Goal: Task Accomplishment & Management: Manage account settings

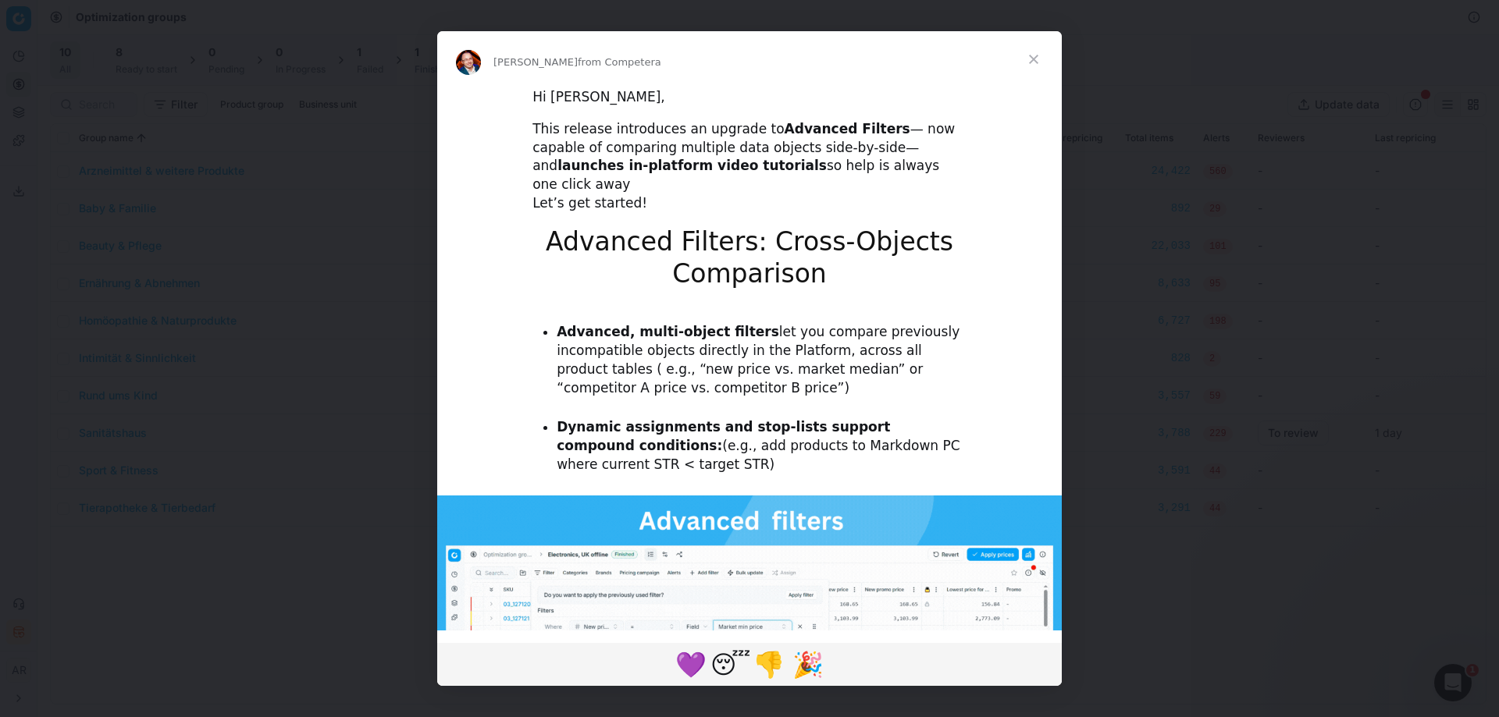
click at [1034, 59] on span "Close" at bounding box center [1033, 59] width 56 height 56
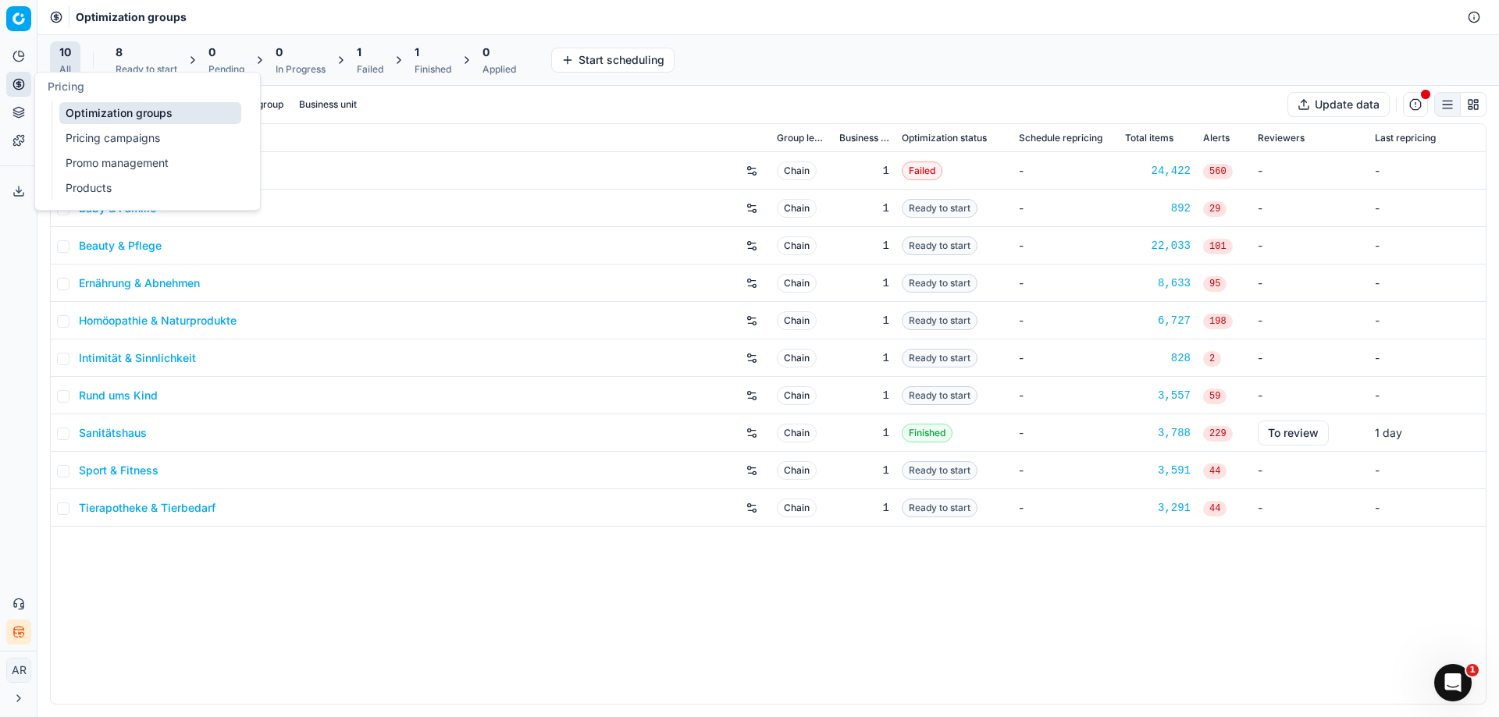
click at [16, 87] on icon at bounding box center [18, 84] width 12 height 12
click at [93, 140] on link "Pricing campaigns" at bounding box center [150, 138] width 182 height 22
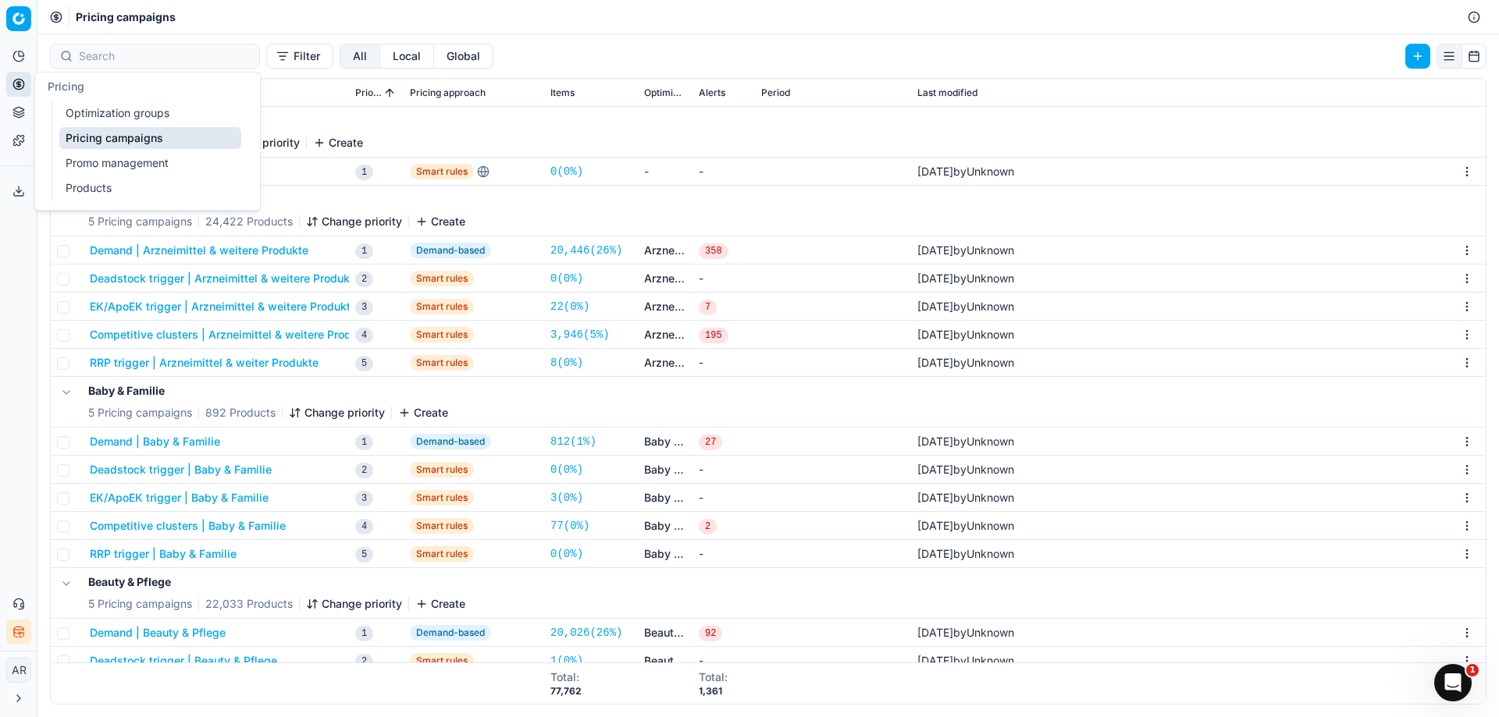
click at [12, 55] on icon at bounding box center [18, 56] width 12 height 12
click at [94, 91] on link "Dashboard" at bounding box center [150, 85] width 182 height 22
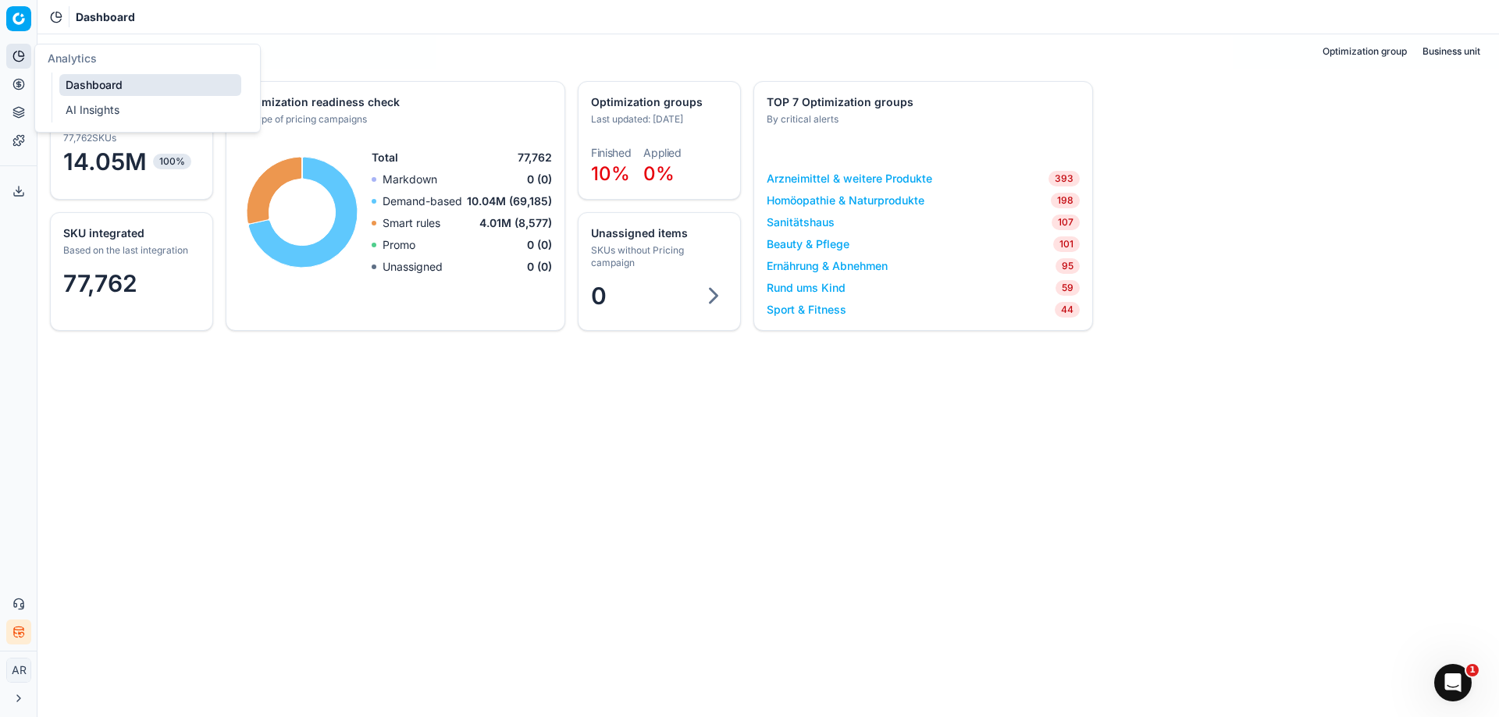
click at [90, 106] on link "AI Insights" at bounding box center [150, 110] width 182 height 22
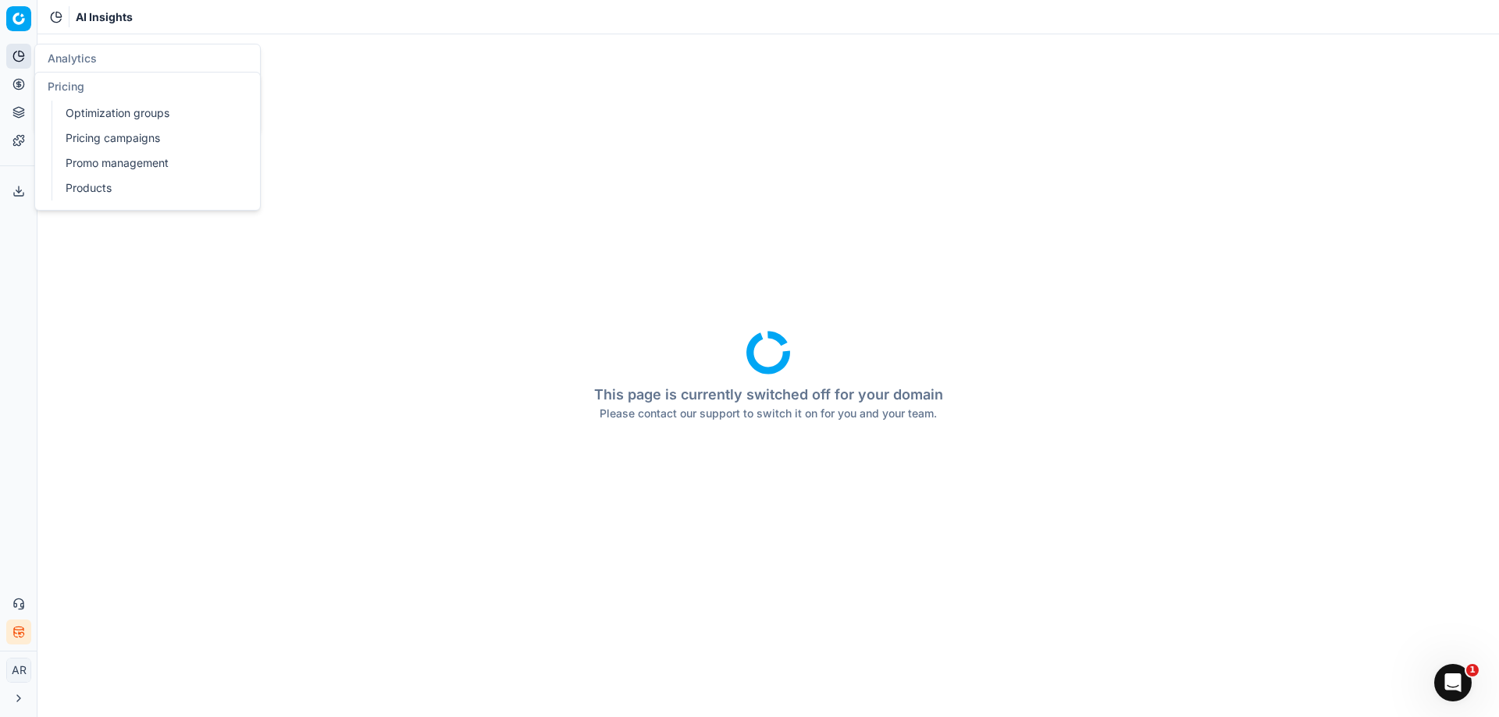
click at [16, 89] on circle at bounding box center [18, 84] width 10 height 10
click at [74, 106] on link "Optimization groups" at bounding box center [150, 113] width 182 height 22
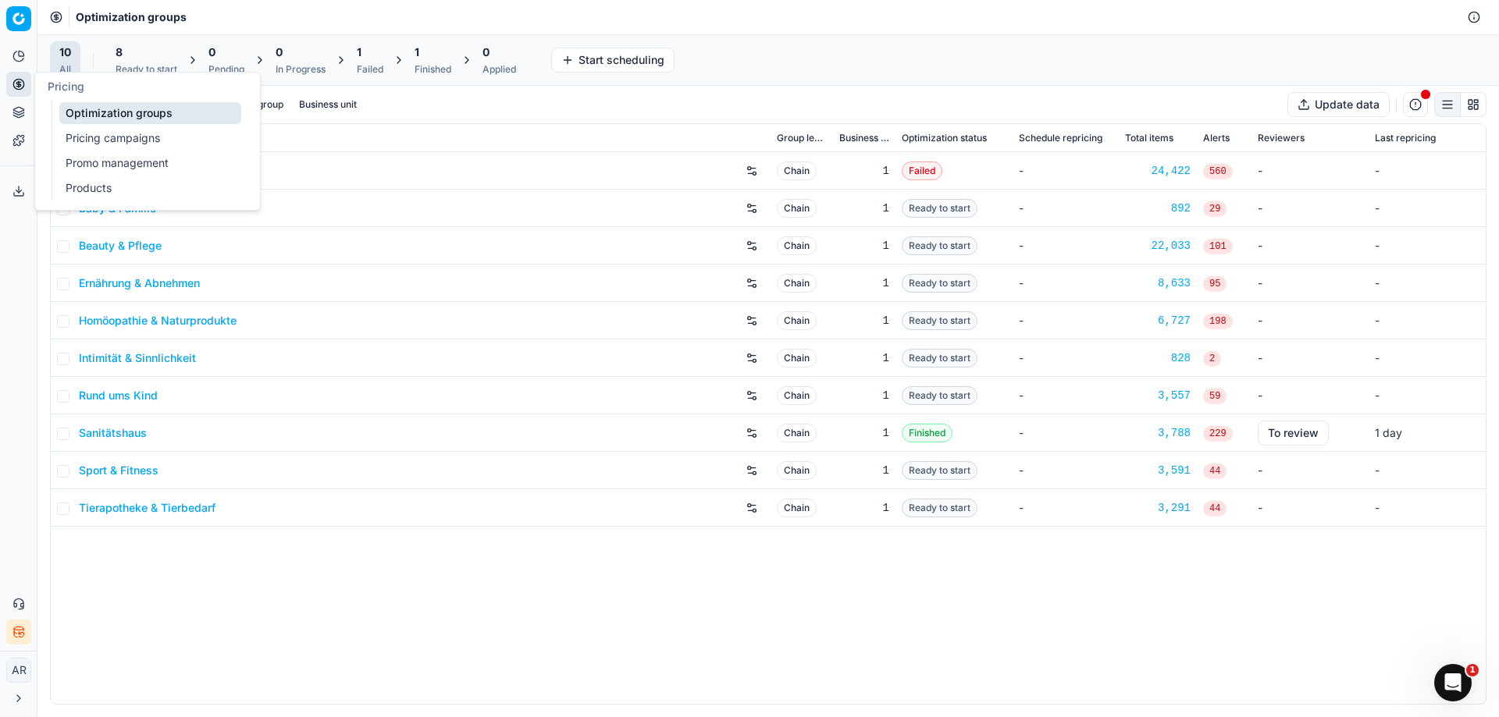
click at [443, 542] on div "Arzneimittel & weitere Produkte Chain 1 Failed - 24,422 560 - - Baby & Familie …" at bounding box center [768, 428] width 1435 height 552
click at [942, 214] on span "Ready to start" at bounding box center [939, 208] width 76 height 19
click at [60, 211] on input "checkbox" at bounding box center [63, 209] width 12 height 12
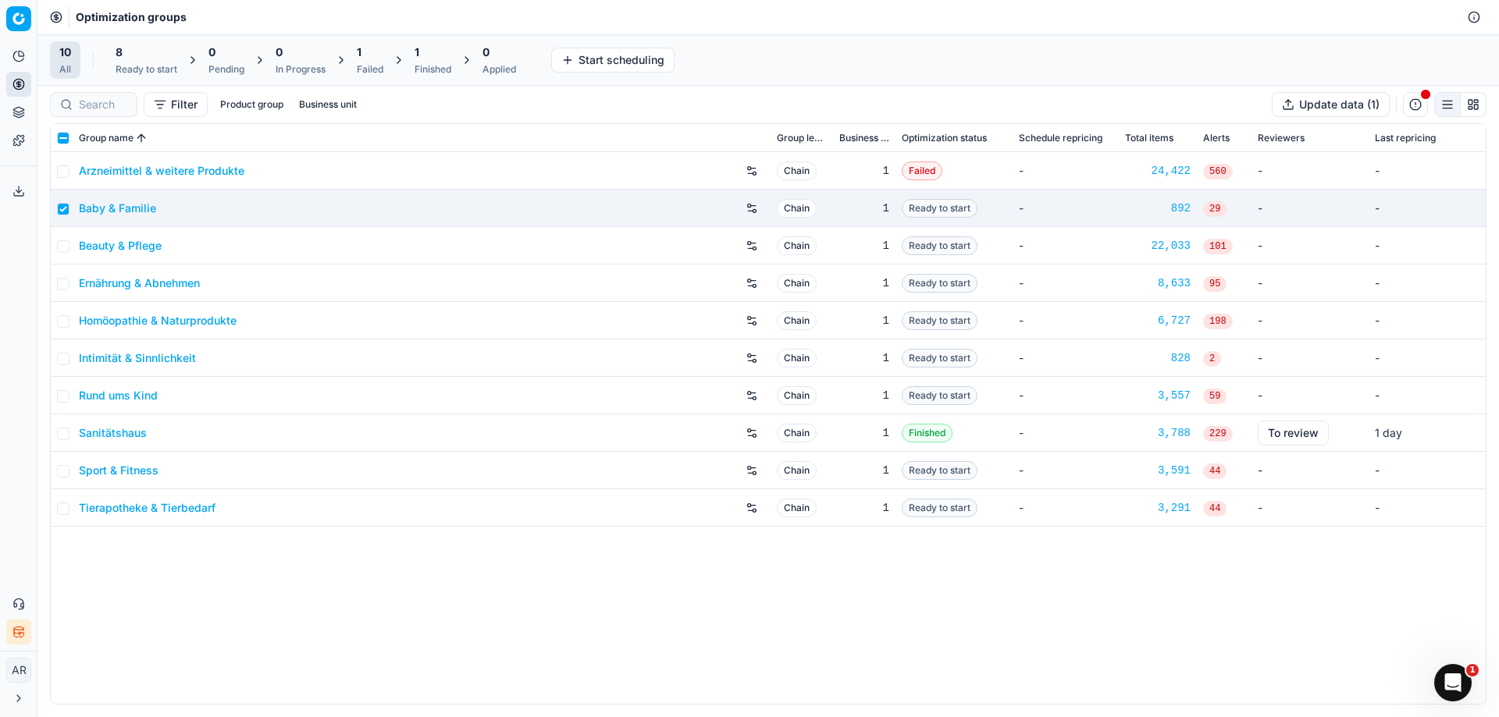
click at [156, 55] on div "8" at bounding box center [147, 52] width 62 height 16
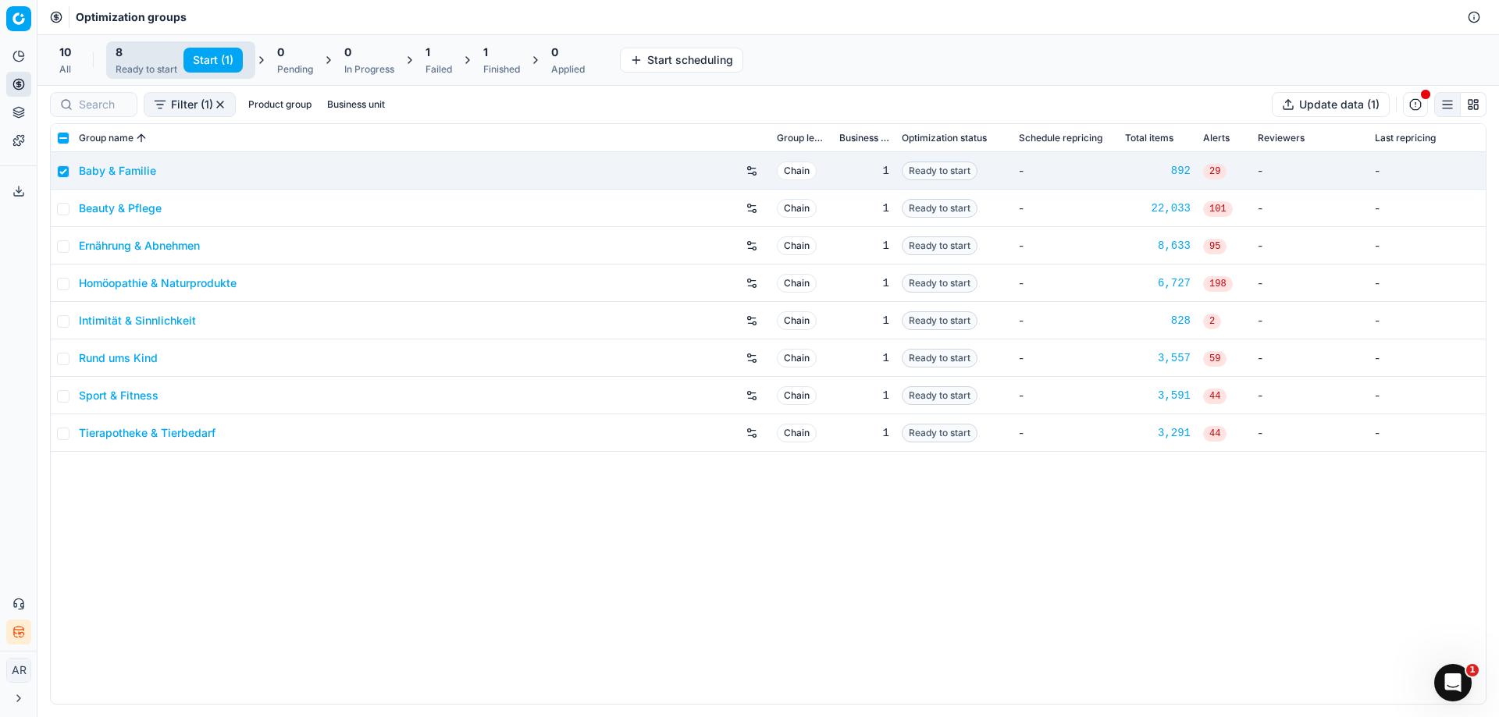
click at [221, 53] on button "Start (1)" at bounding box center [212, 60] width 59 height 25
checkbox input "false"
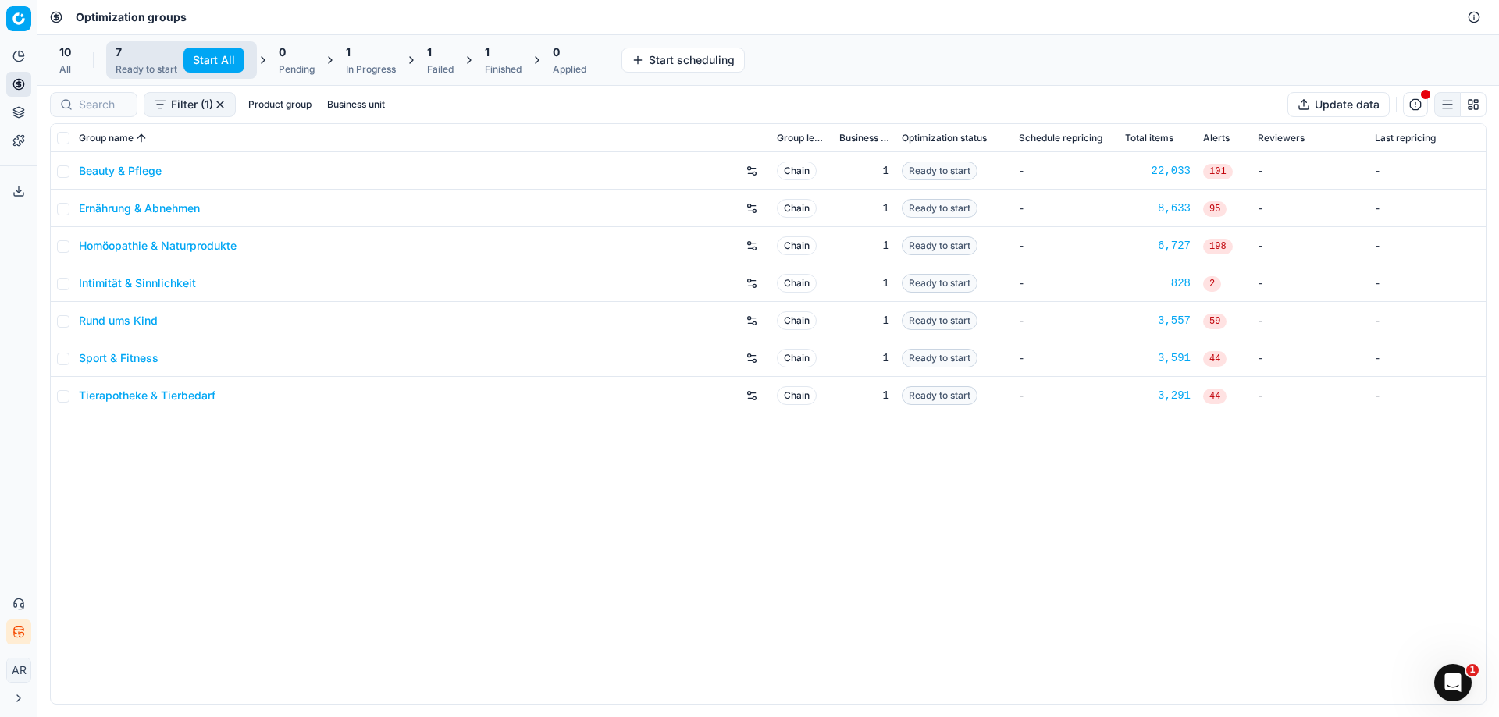
click at [551, 478] on div "Beauty & Pflege Chain 1 Ready to start - 22,033 101 - - Ernährung & Abnehmen Ch…" at bounding box center [768, 428] width 1435 height 552
click at [353, 66] on div "In Progress" at bounding box center [371, 69] width 50 height 12
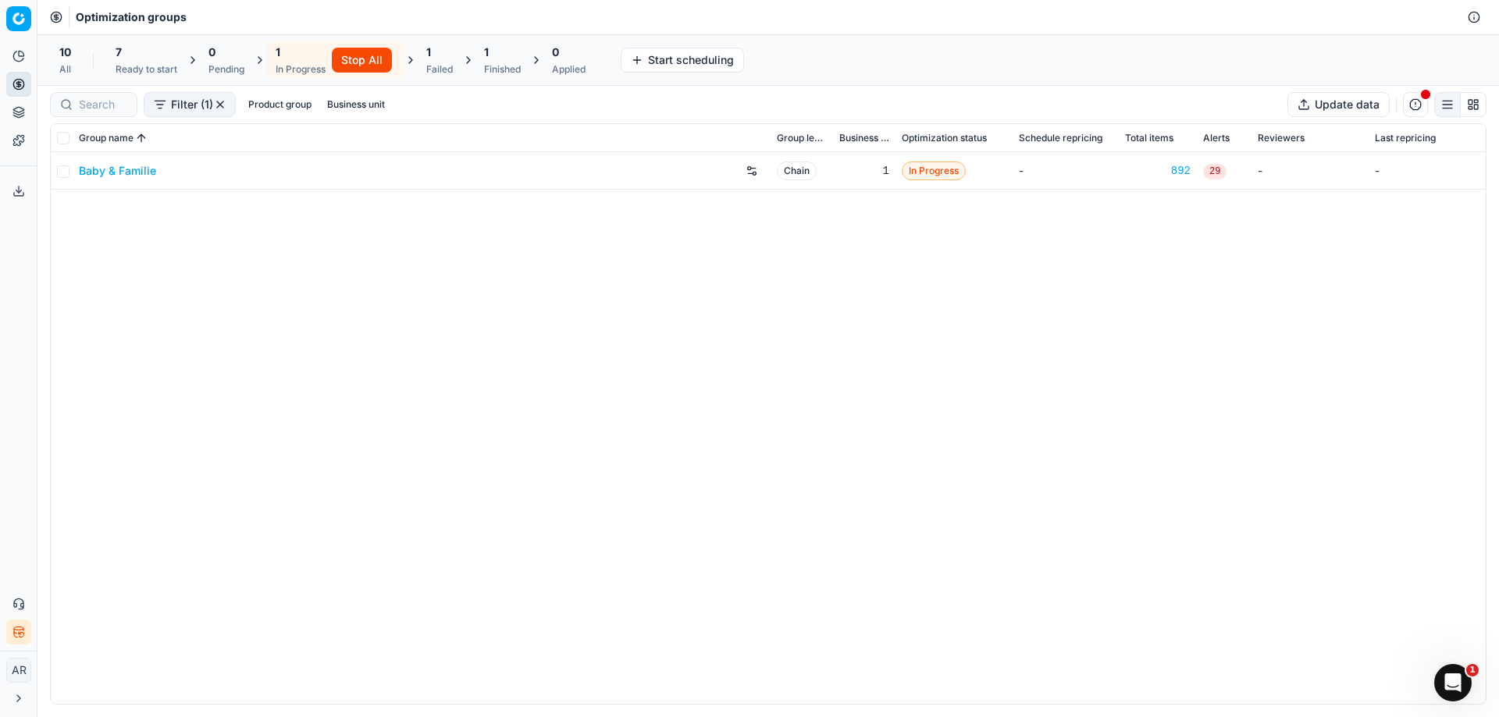
click at [62, 59] on span "10" at bounding box center [65, 52] width 12 height 16
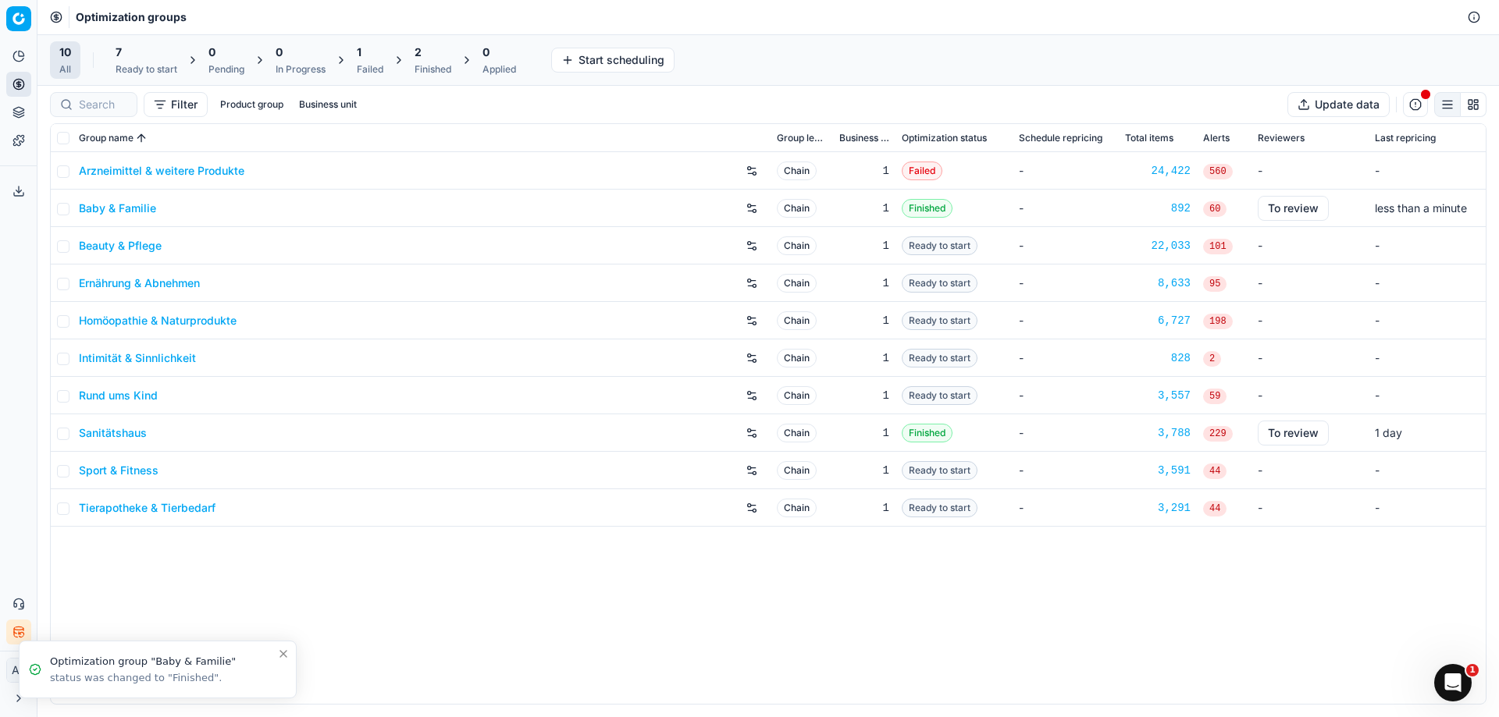
click at [1219, 208] on span "60" at bounding box center [1214, 209] width 23 height 16
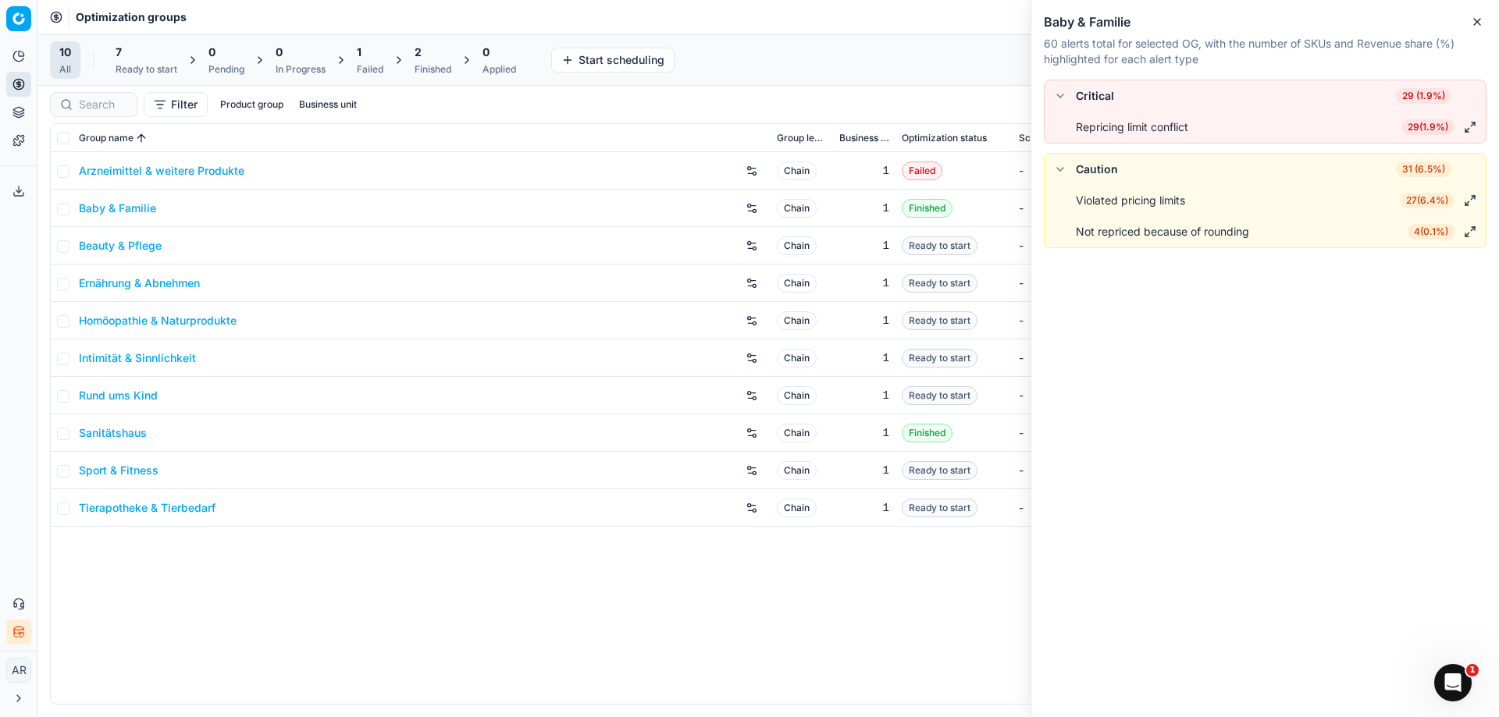
click at [911, 208] on span "Finished" at bounding box center [926, 208] width 51 height 19
click at [752, 208] on button "button" at bounding box center [751, 208] width 25 height 25
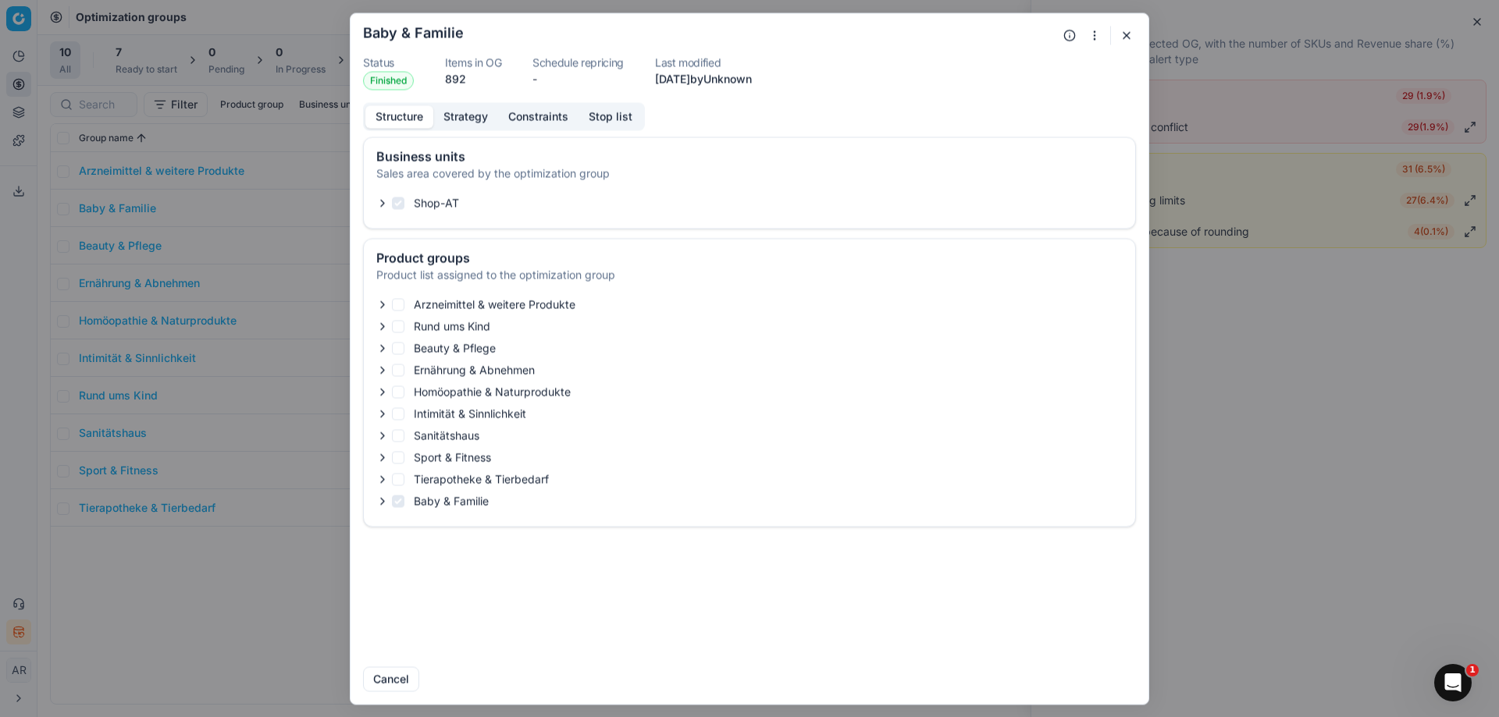
click at [464, 120] on button "Strategy" at bounding box center [465, 116] width 65 height 23
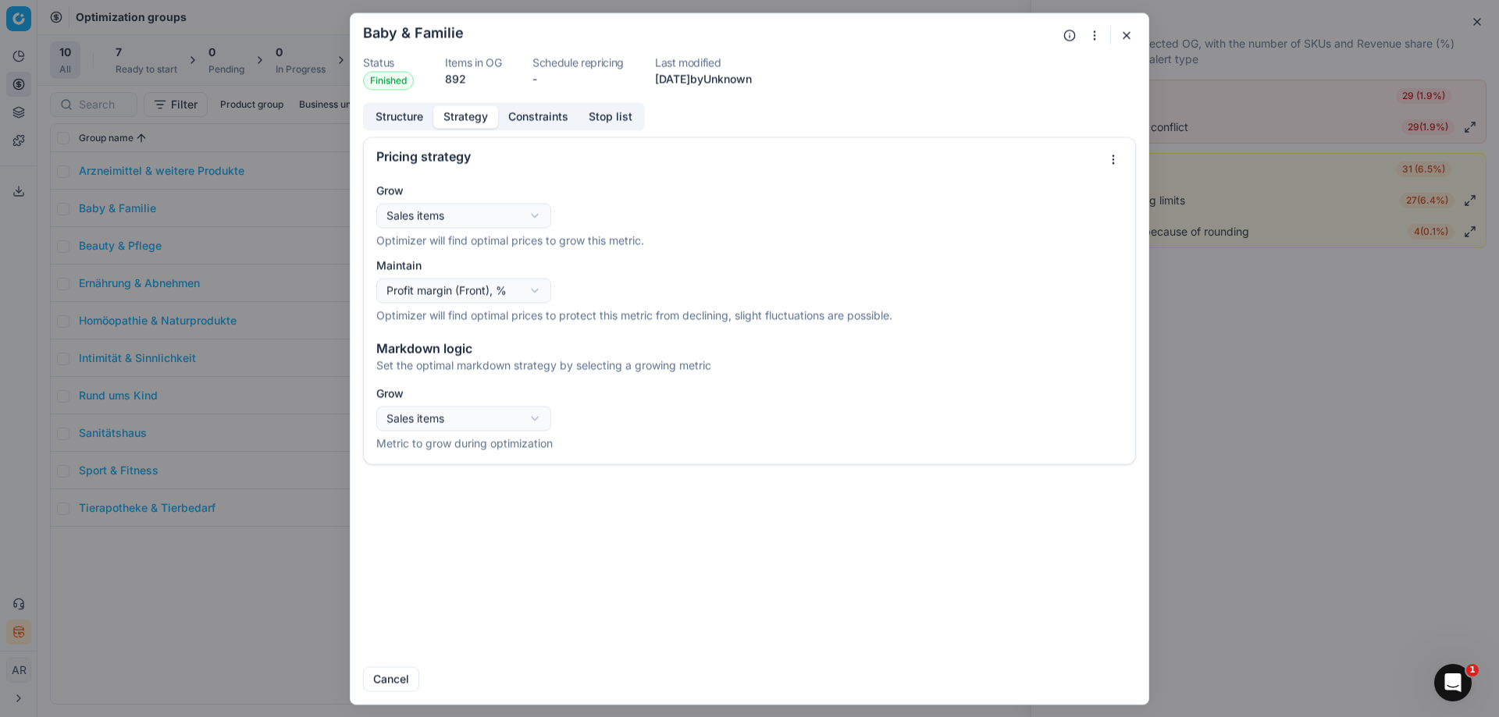
click at [539, 116] on button "Constraints" at bounding box center [538, 116] width 80 height 23
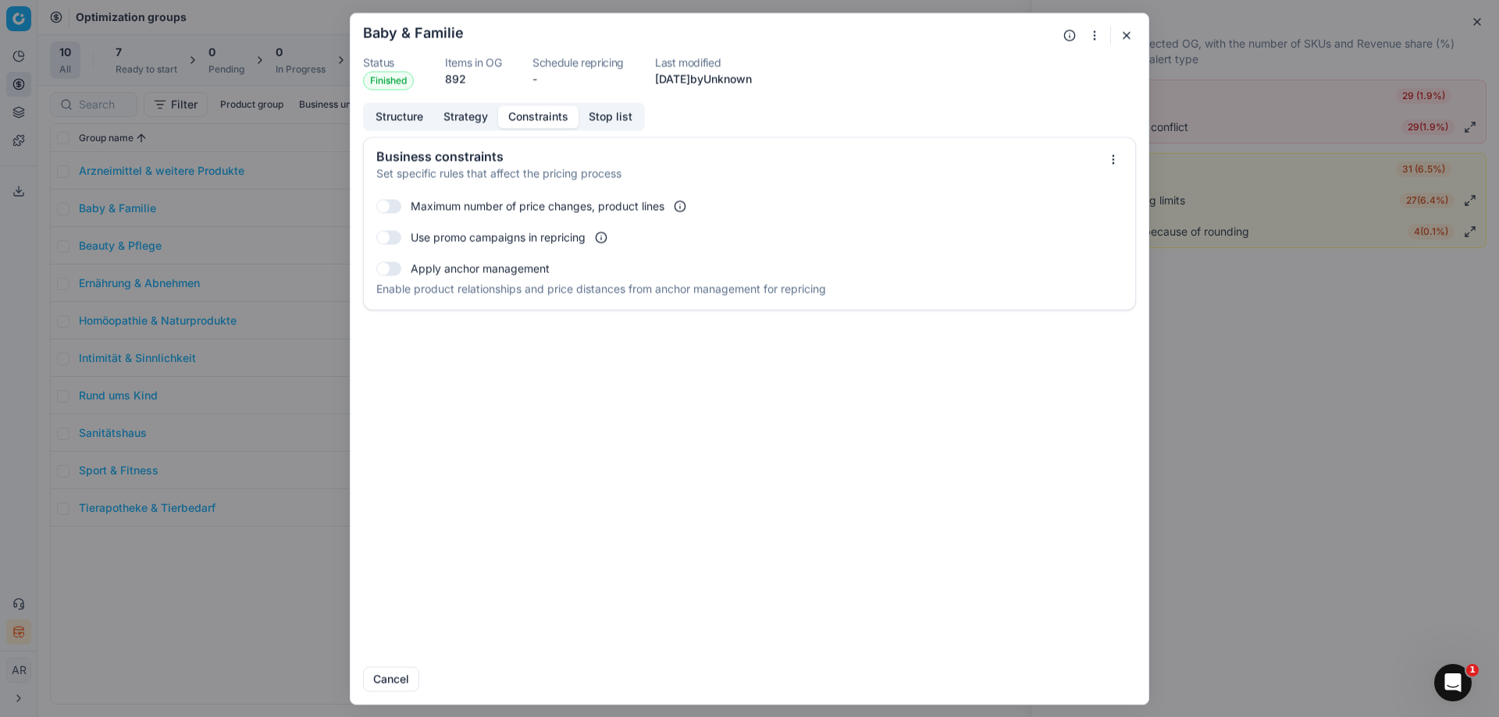
click at [614, 116] on button "Stop list" at bounding box center [610, 116] width 64 height 23
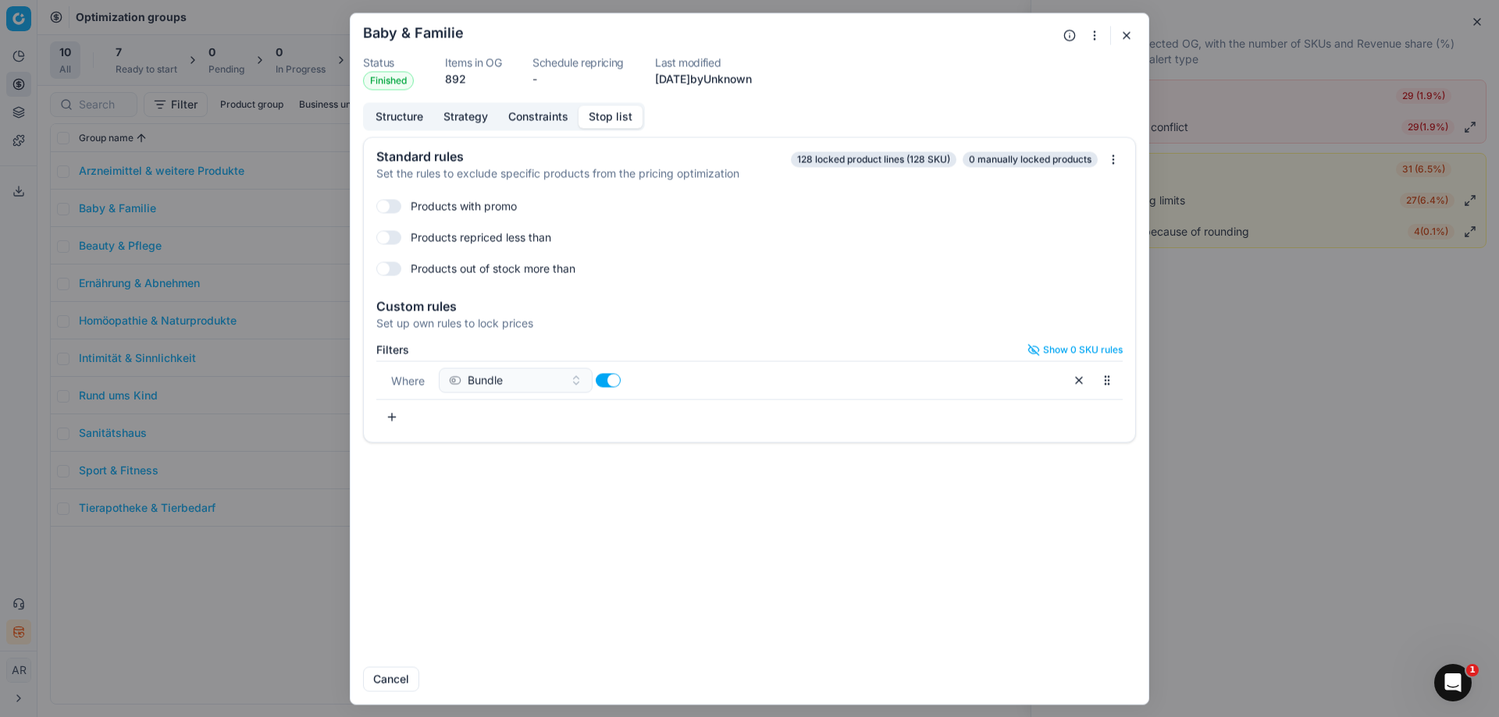
click at [1066, 32] on button "button" at bounding box center [1069, 35] width 19 height 19
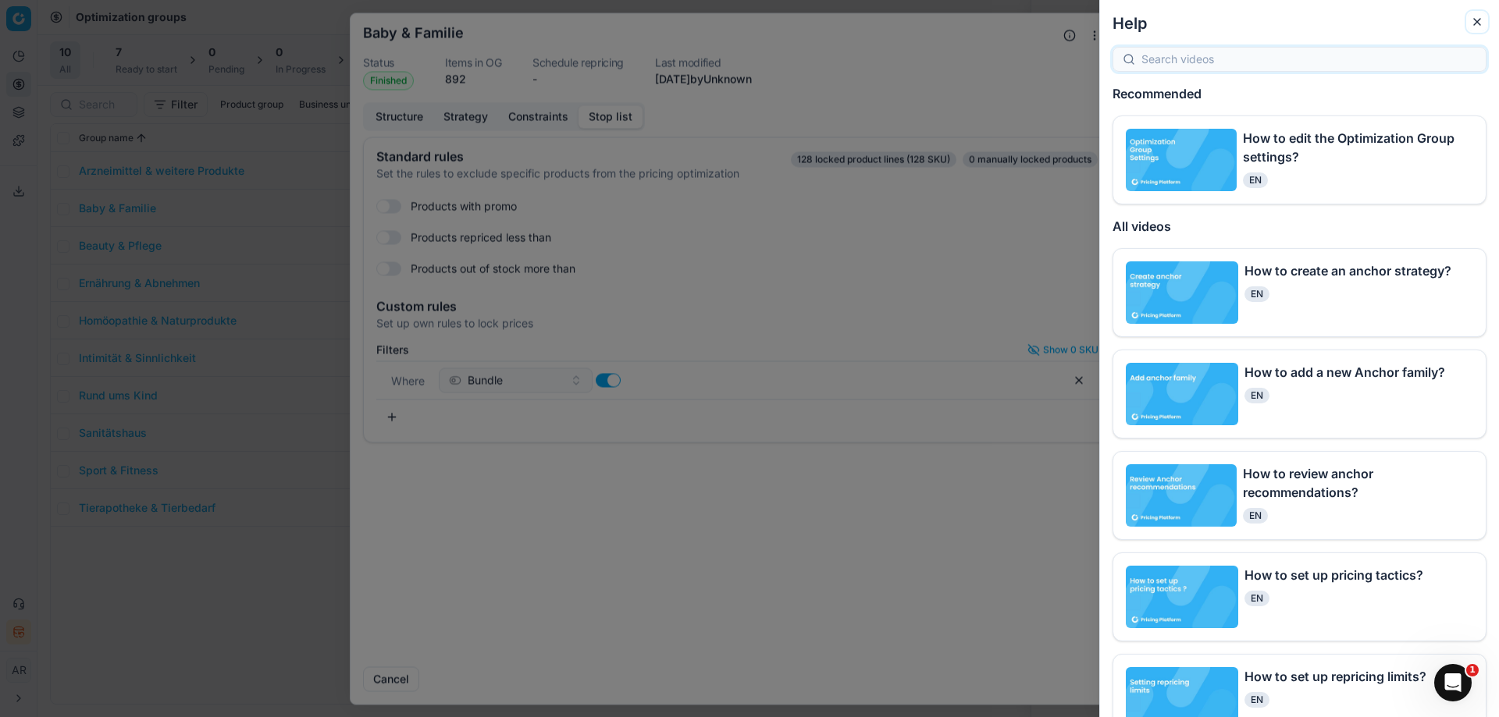
click at [1478, 25] on icon "button" at bounding box center [1476, 22] width 12 height 12
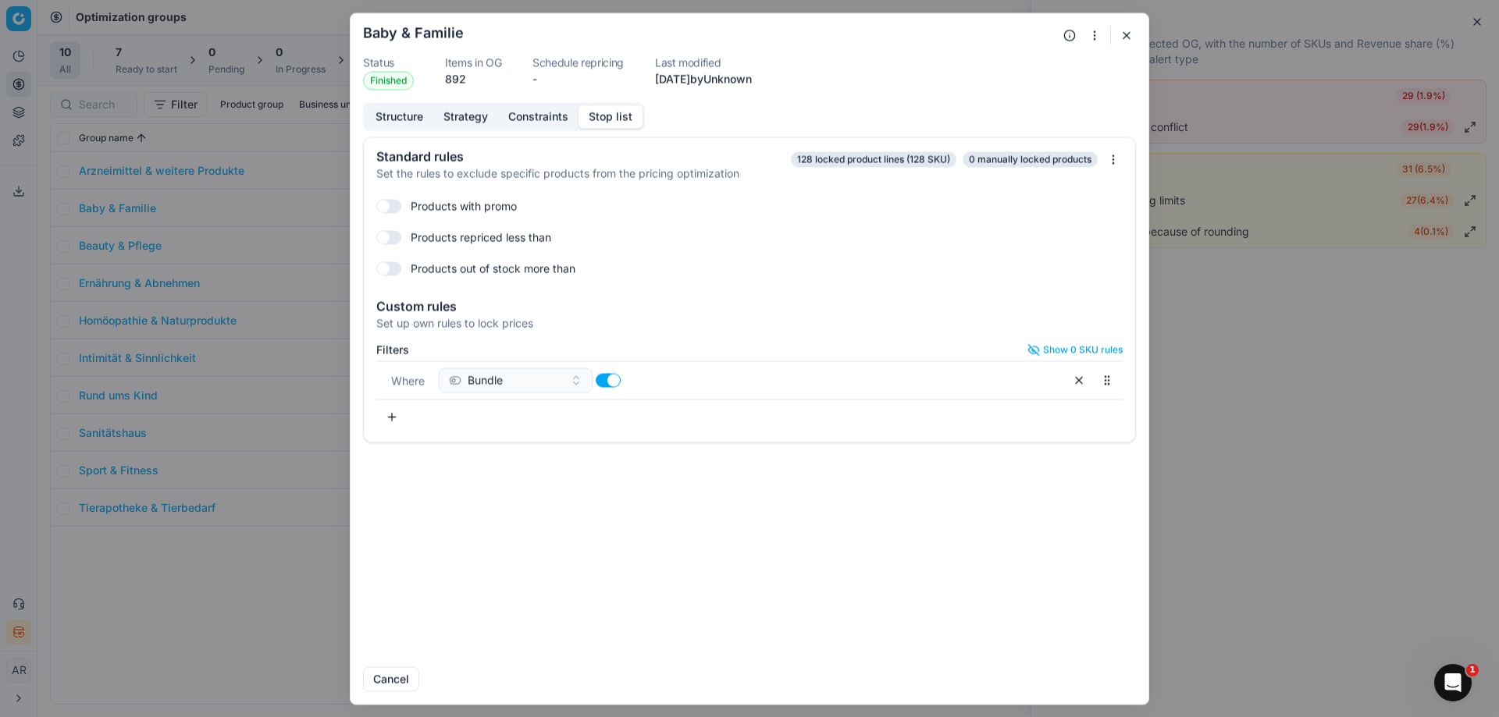
click at [1136, 35] on form "Oprimization group is saving... Baby & Familie Status Finished Items in OG 892 …" at bounding box center [749, 358] width 798 height 691
click at [1131, 38] on button "button" at bounding box center [1126, 35] width 19 height 19
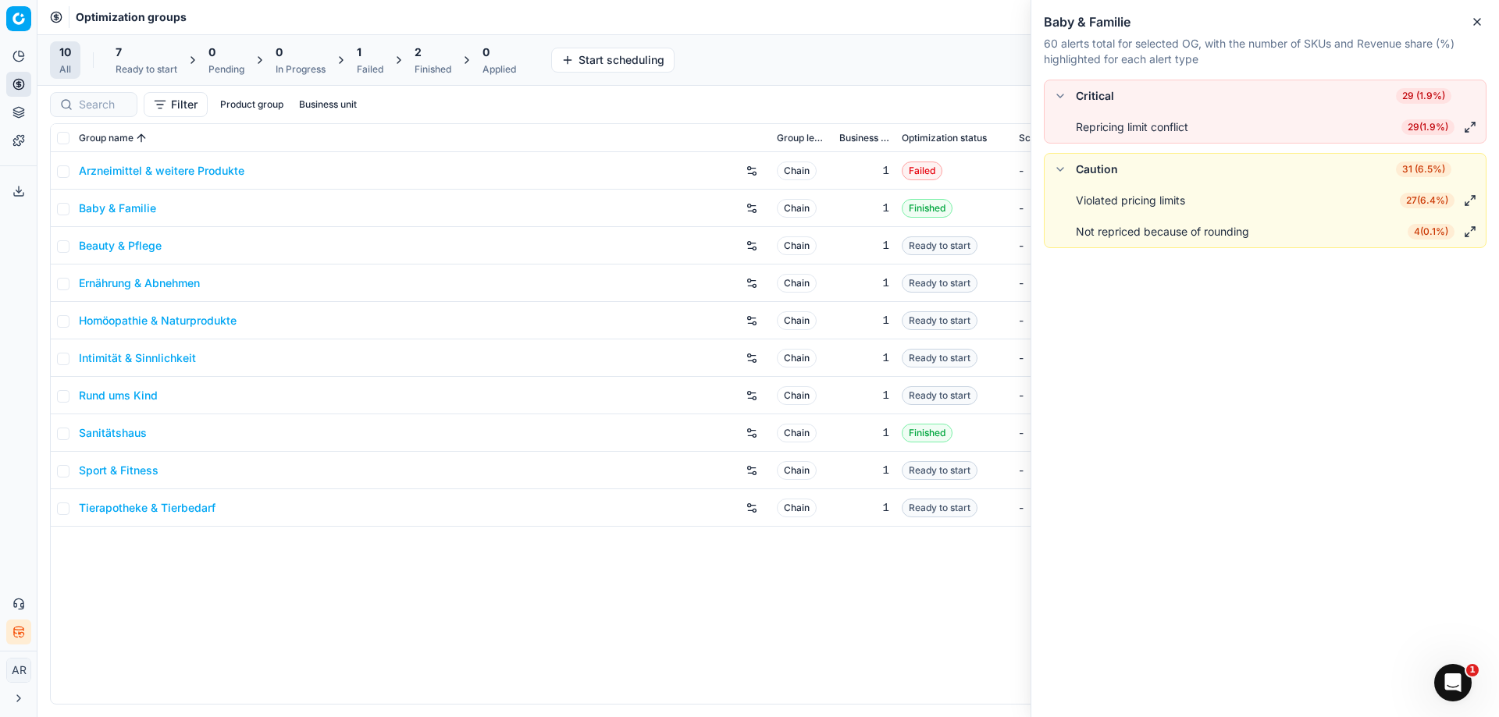
click at [629, 562] on div "Arzneimittel & weitere Produkte Chain 1 Failed - 24,422 560 - - Baby & Familie …" at bounding box center [768, 428] width 1435 height 552
click at [922, 495] on td "Ready to start" at bounding box center [953, 507] width 117 height 37
click at [1484, 22] on button "Close" at bounding box center [1476, 21] width 19 height 19
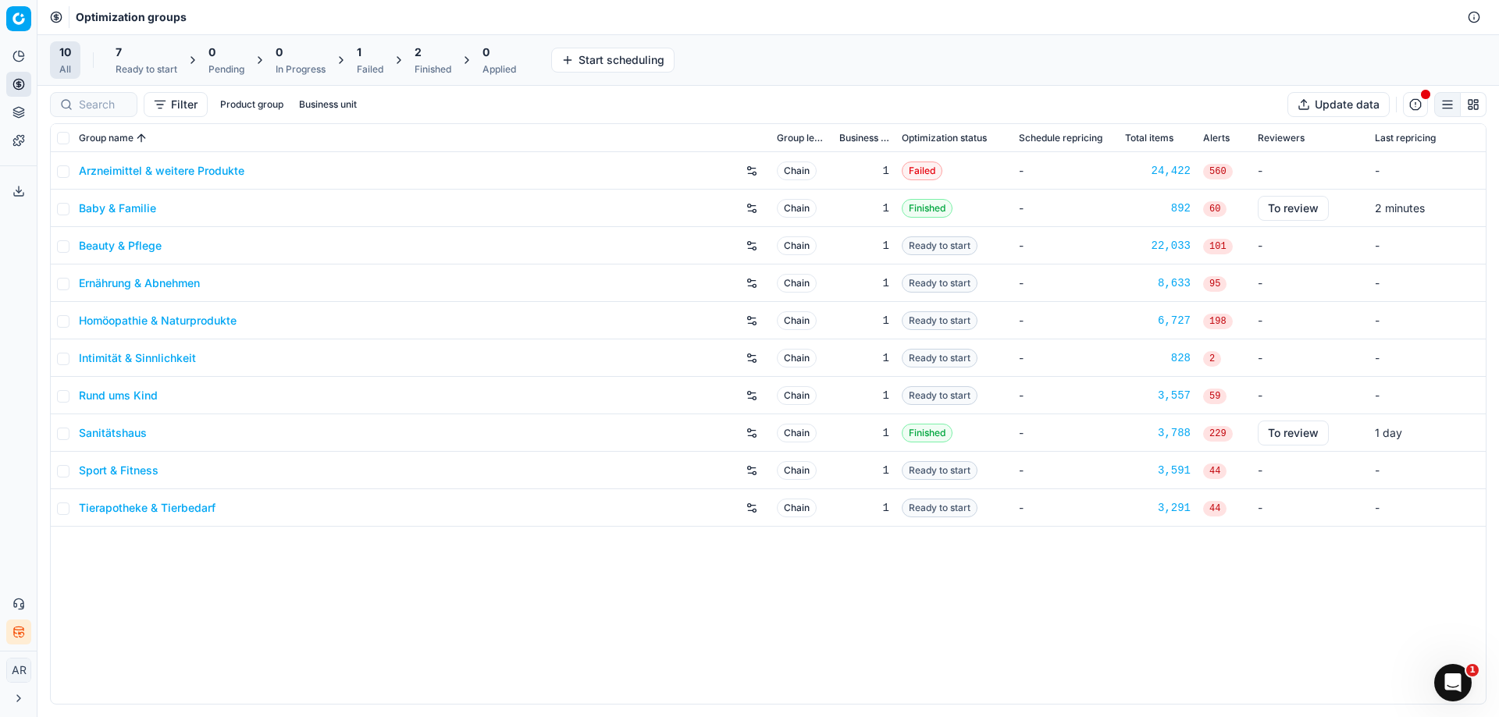
click at [1182, 211] on div "892" at bounding box center [1158, 209] width 66 height 16
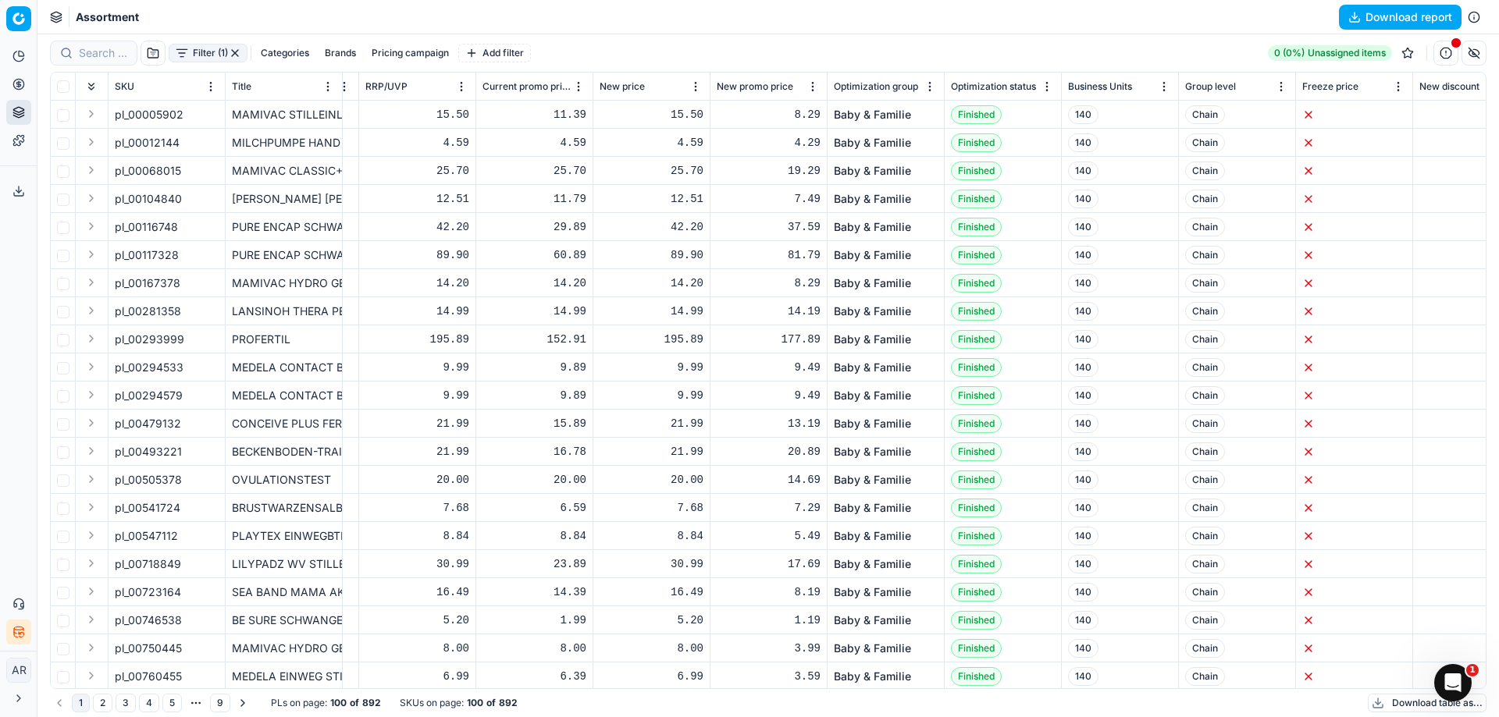
scroll to position [0, 445]
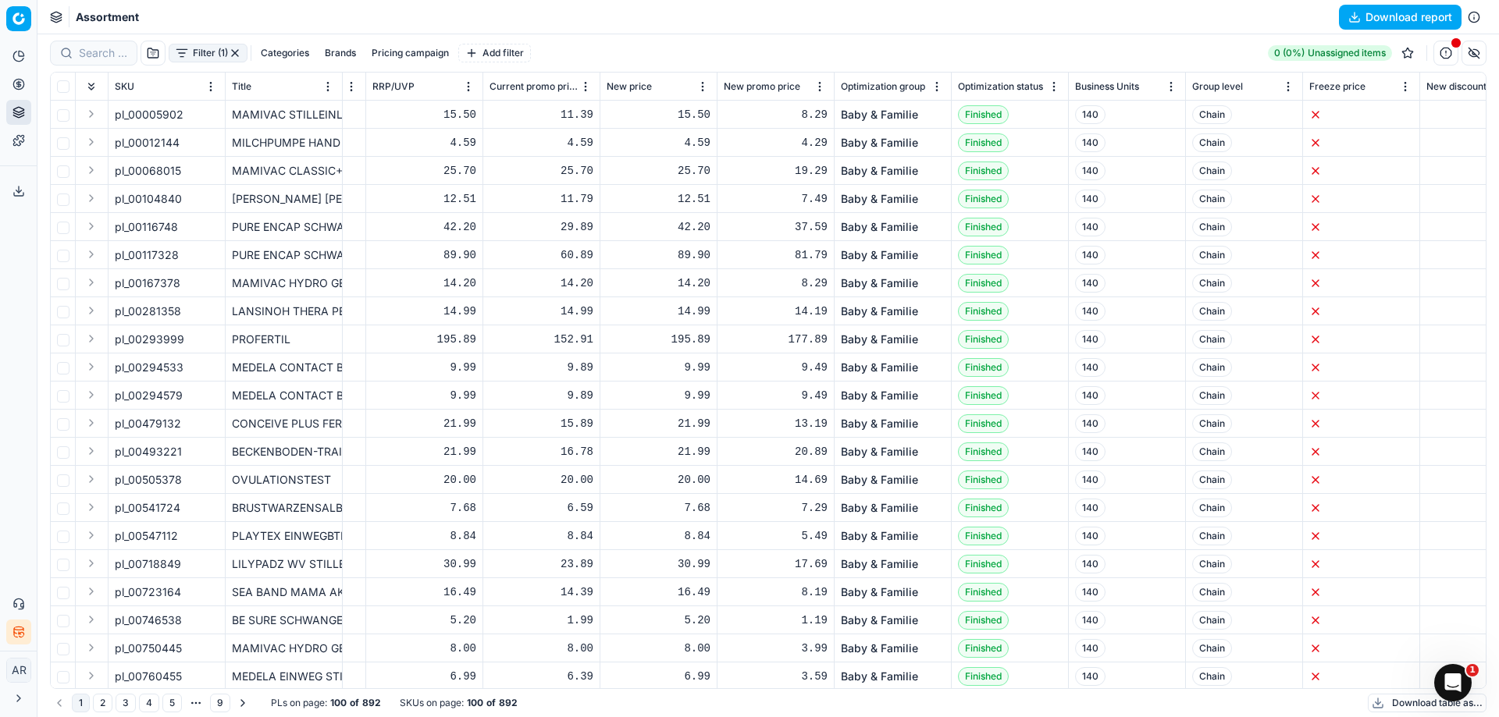
click at [161, 120] on span "pl_00005902" at bounding box center [149, 115] width 69 height 16
copy span "pl_00005902"
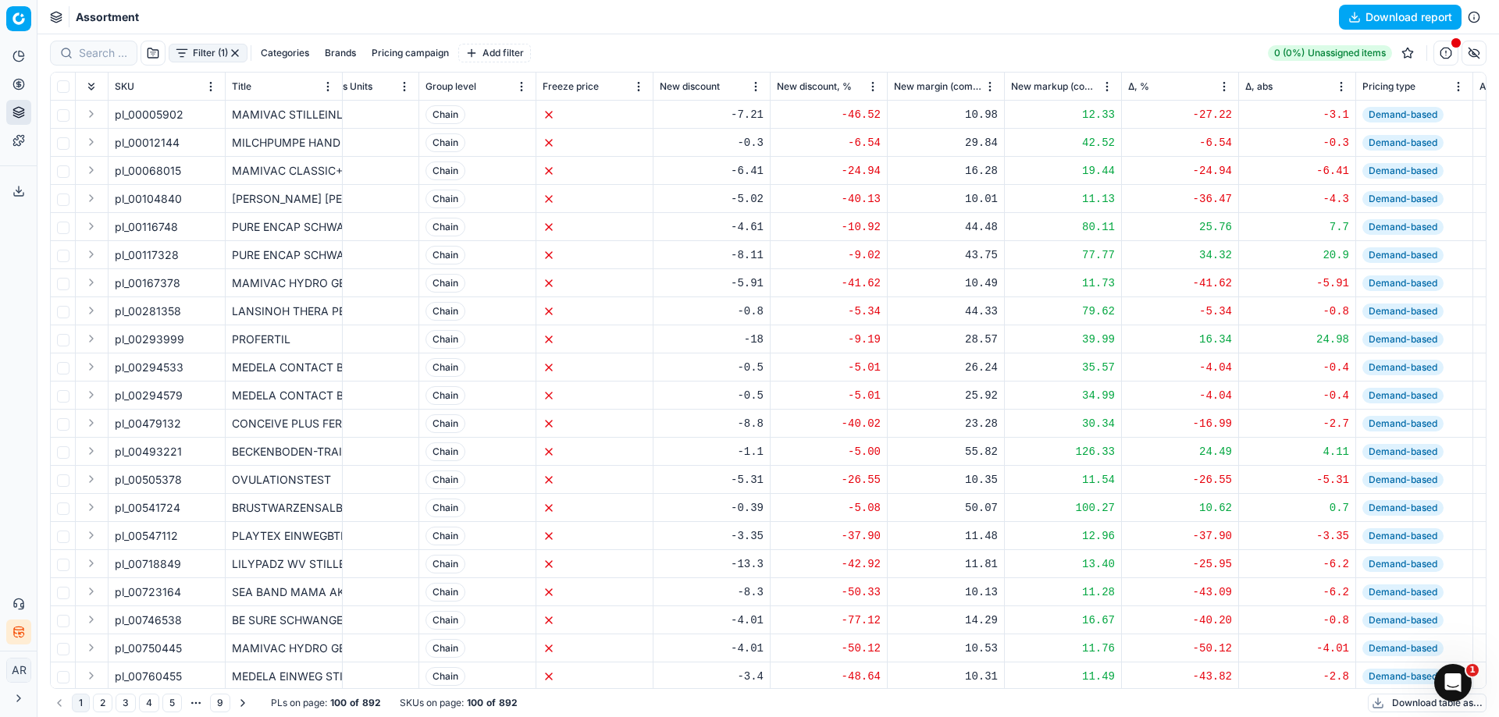
click at [839, 34] on div "Assortment Download report" at bounding box center [767, 17] width 1461 height 34
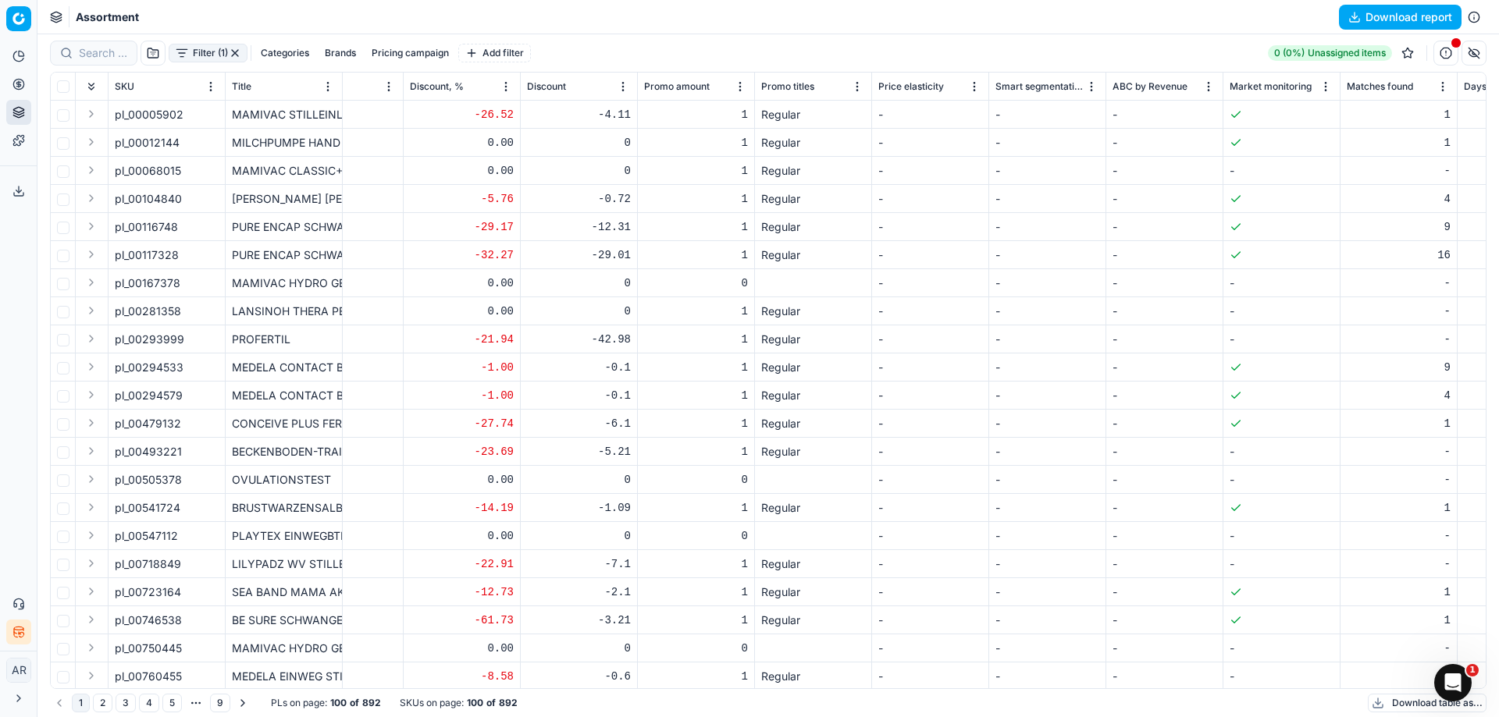
scroll to position [0, 4130]
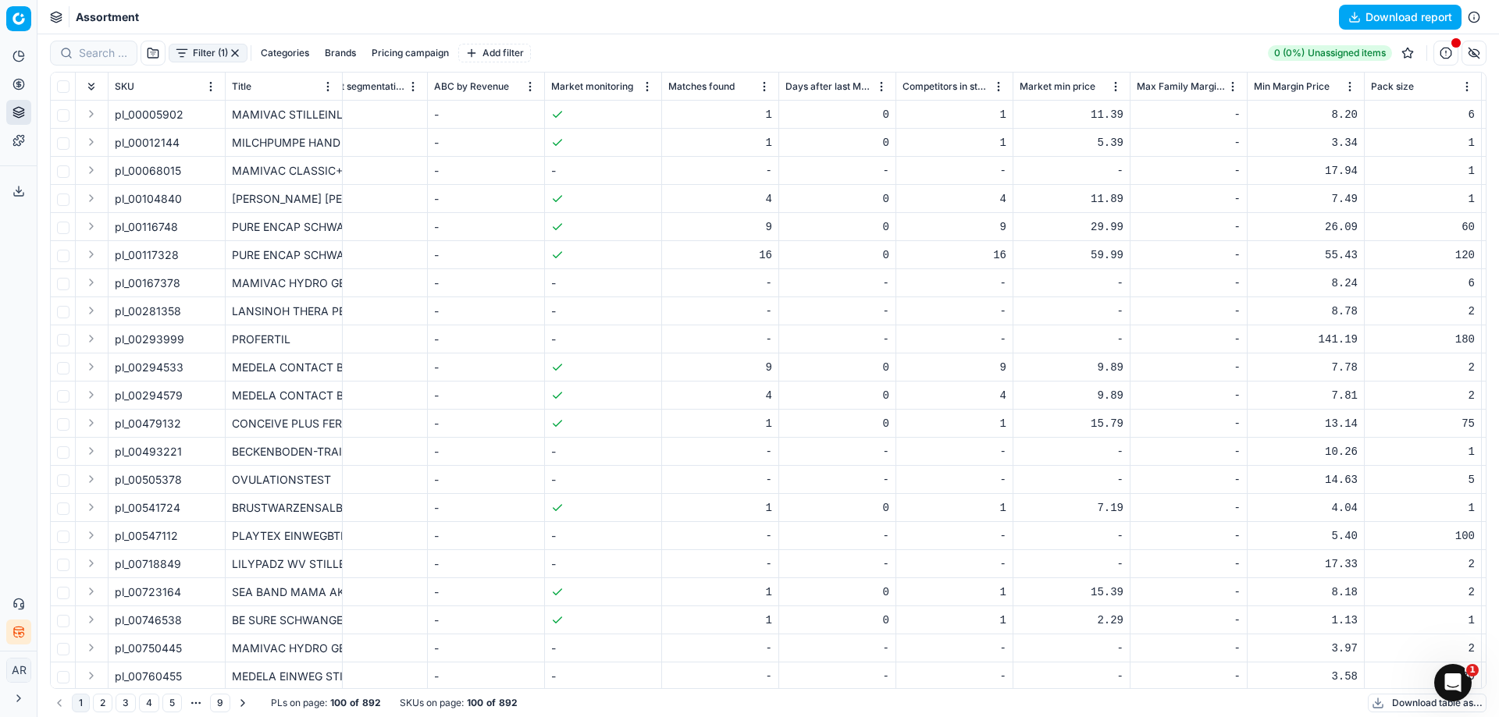
click at [688, 47] on div "Filter (1) Categories Brands Pricing campaign Add filter 0 (0%) Unassigned items" at bounding box center [768, 53] width 1436 height 25
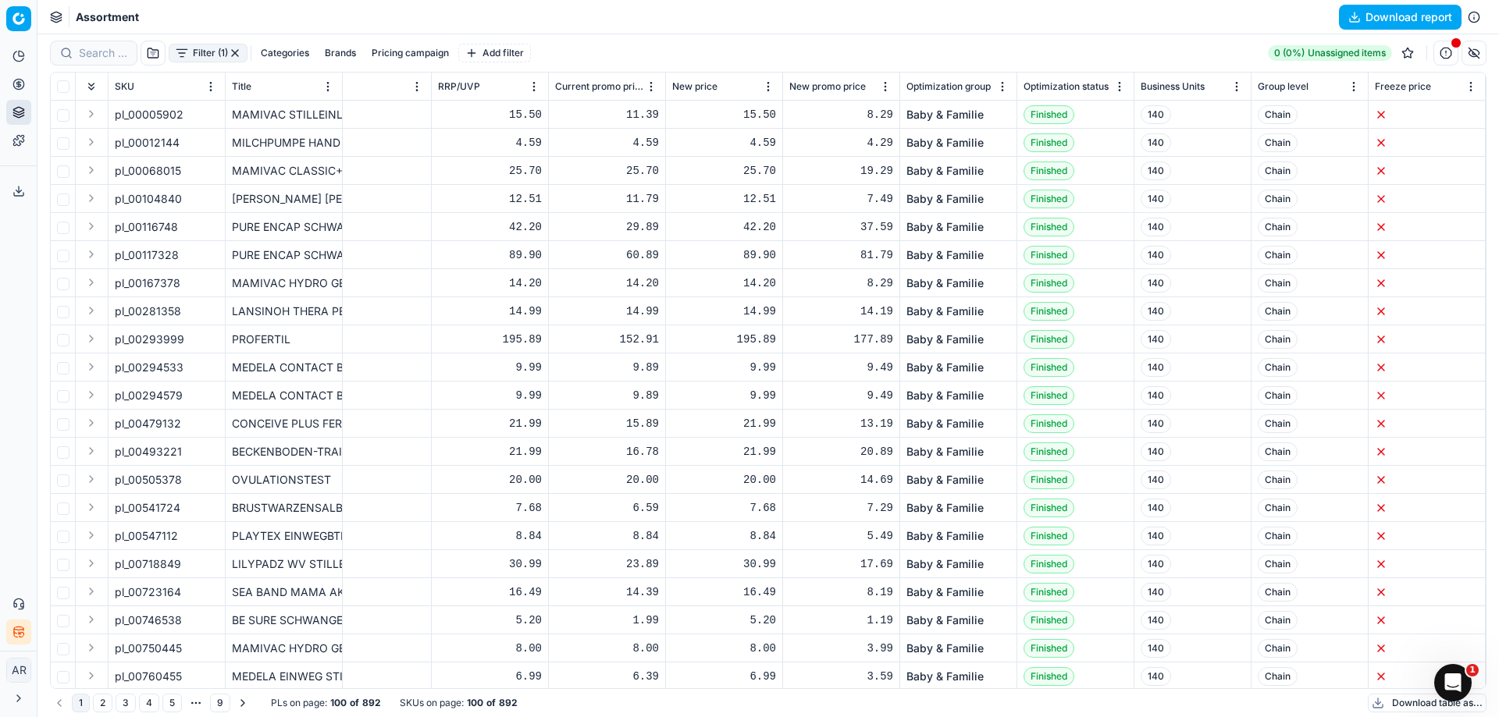
scroll to position [0, 255]
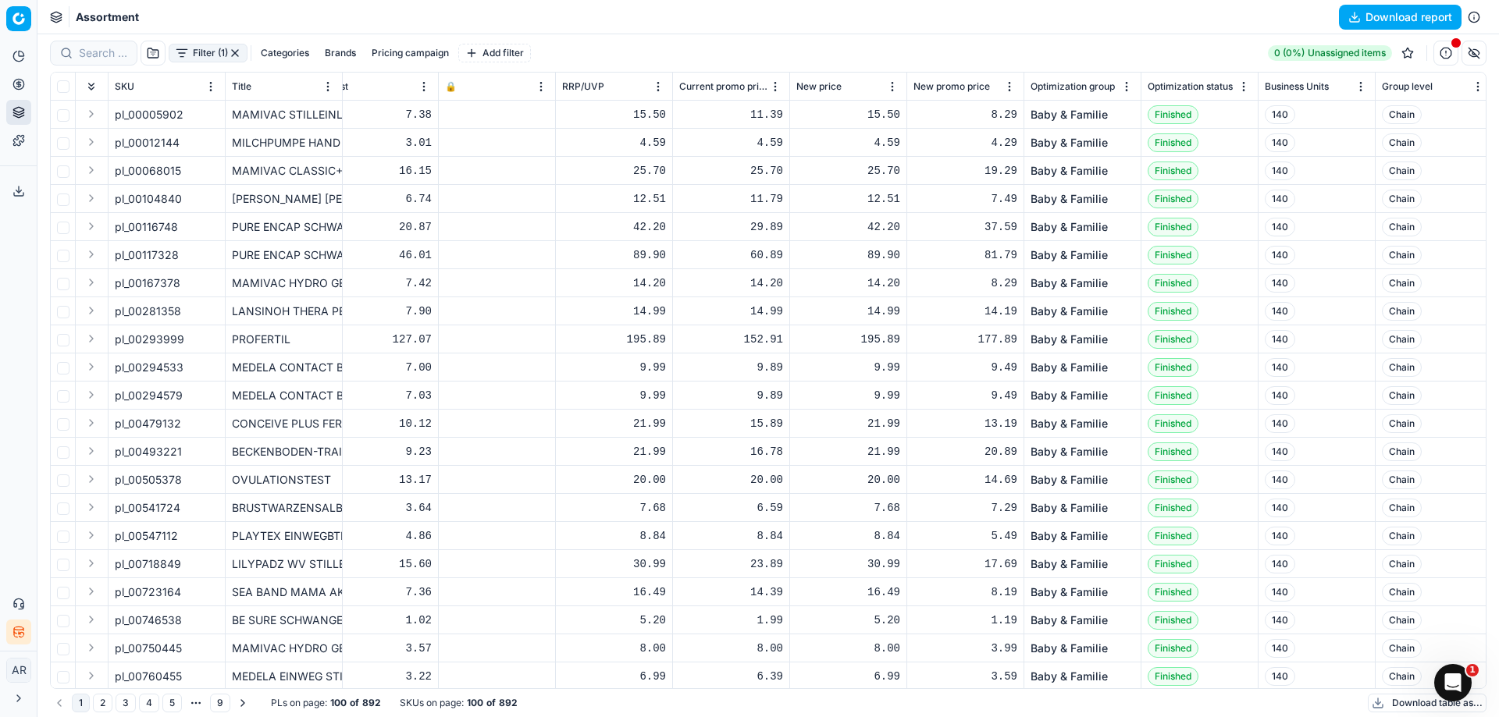
click at [444, 48] on button "Pricing campaign" at bounding box center [410, 53] width 90 height 19
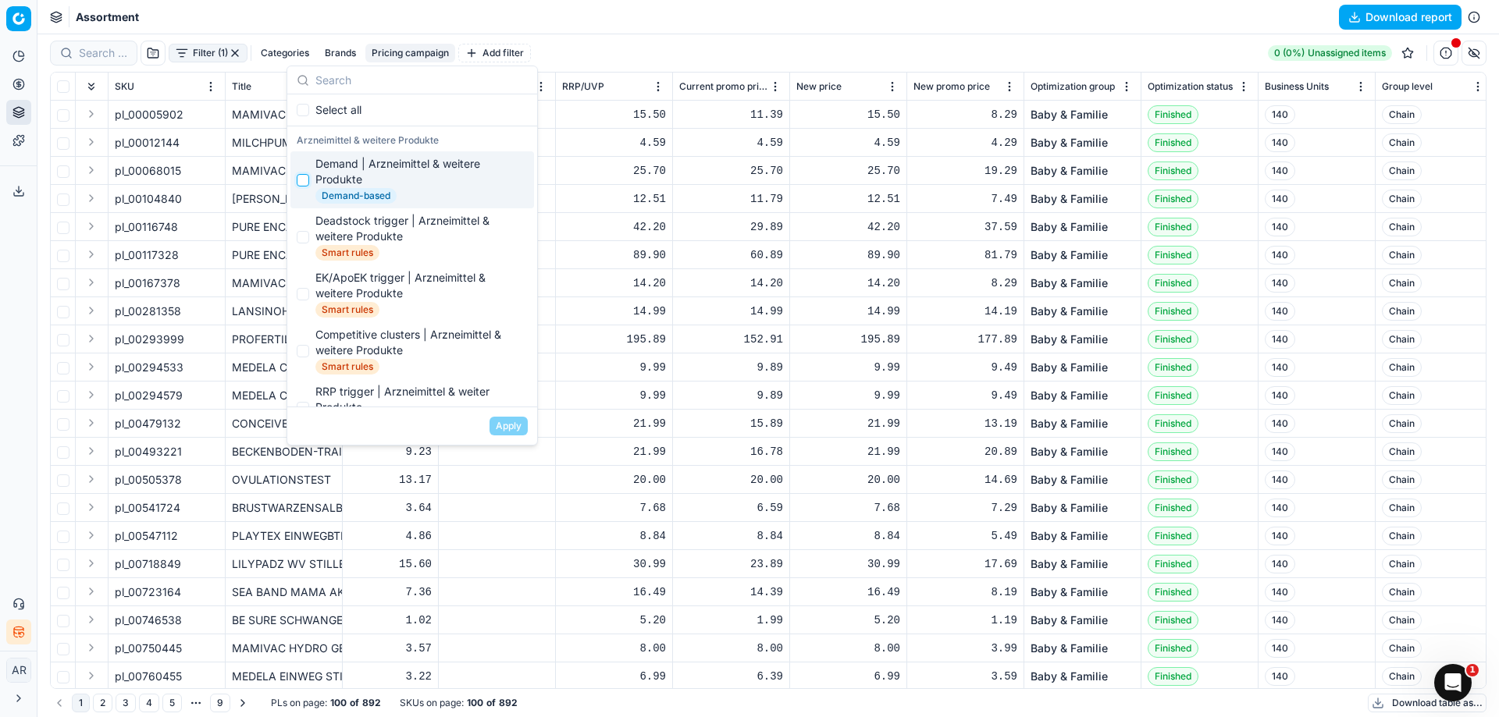
click at [305, 179] on input "Suggestions" at bounding box center [303, 180] width 12 height 12
checkbox input "false"
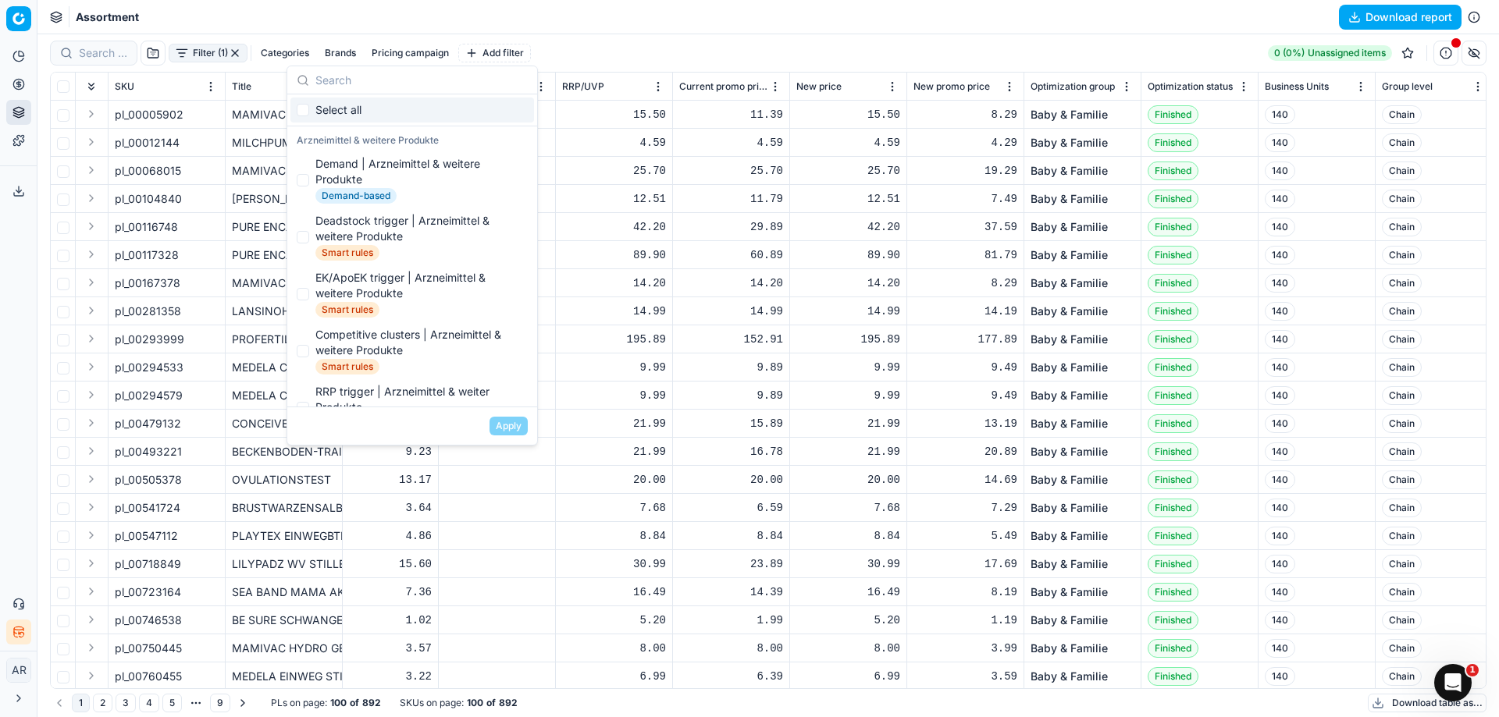
click at [638, 15] on div "Assortment Download report" at bounding box center [767, 17] width 1461 height 34
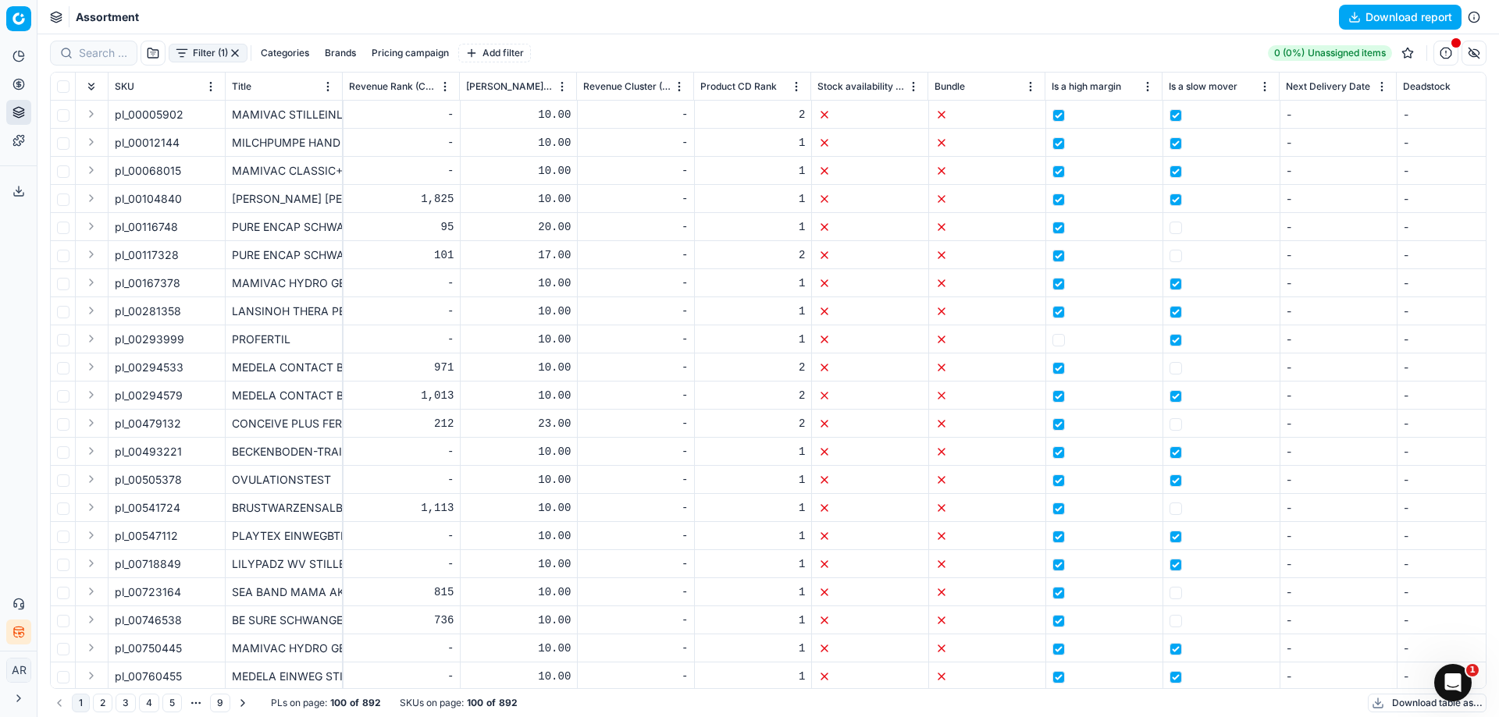
scroll to position [0, 11616]
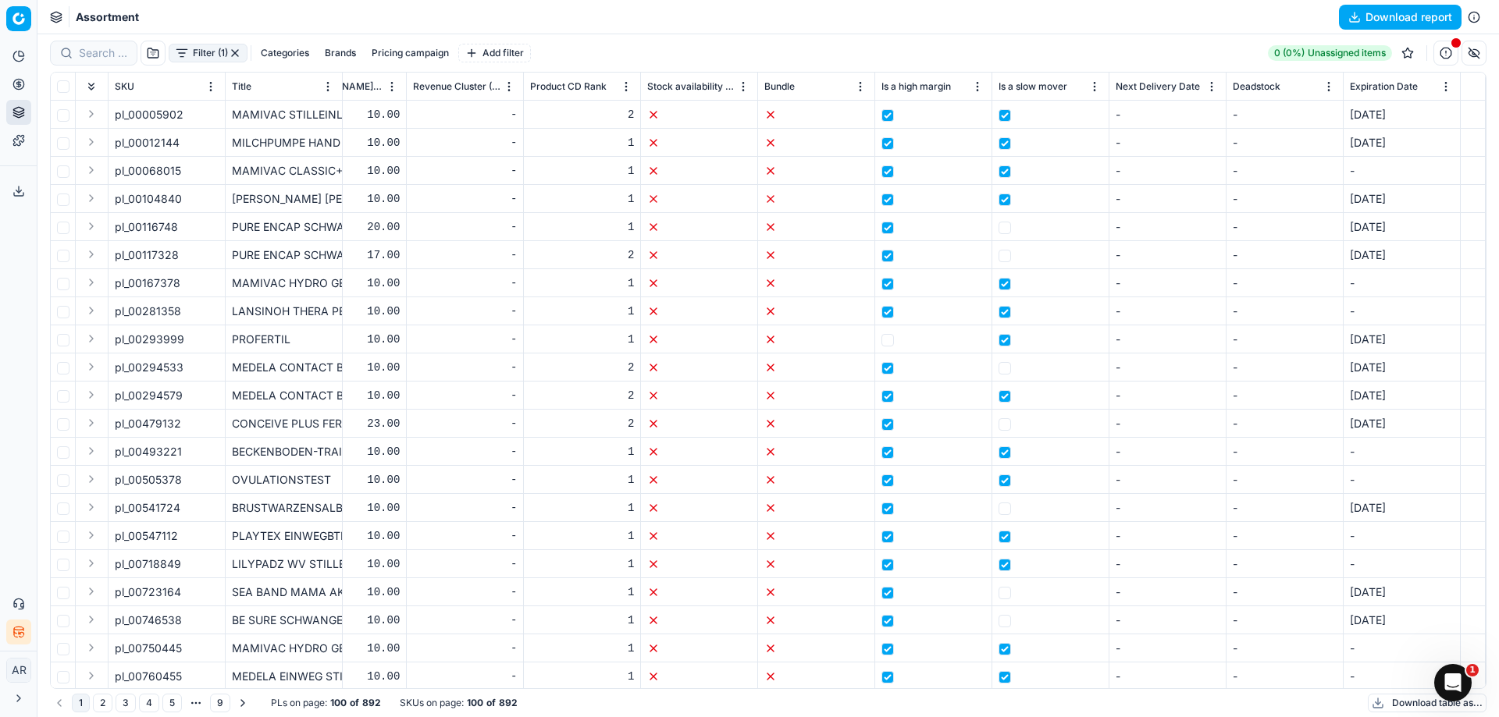
click at [256, 53] on button "Categories" at bounding box center [284, 53] width 61 height 19
click at [343, 55] on button "Brands" at bounding box center [340, 53] width 44 height 19
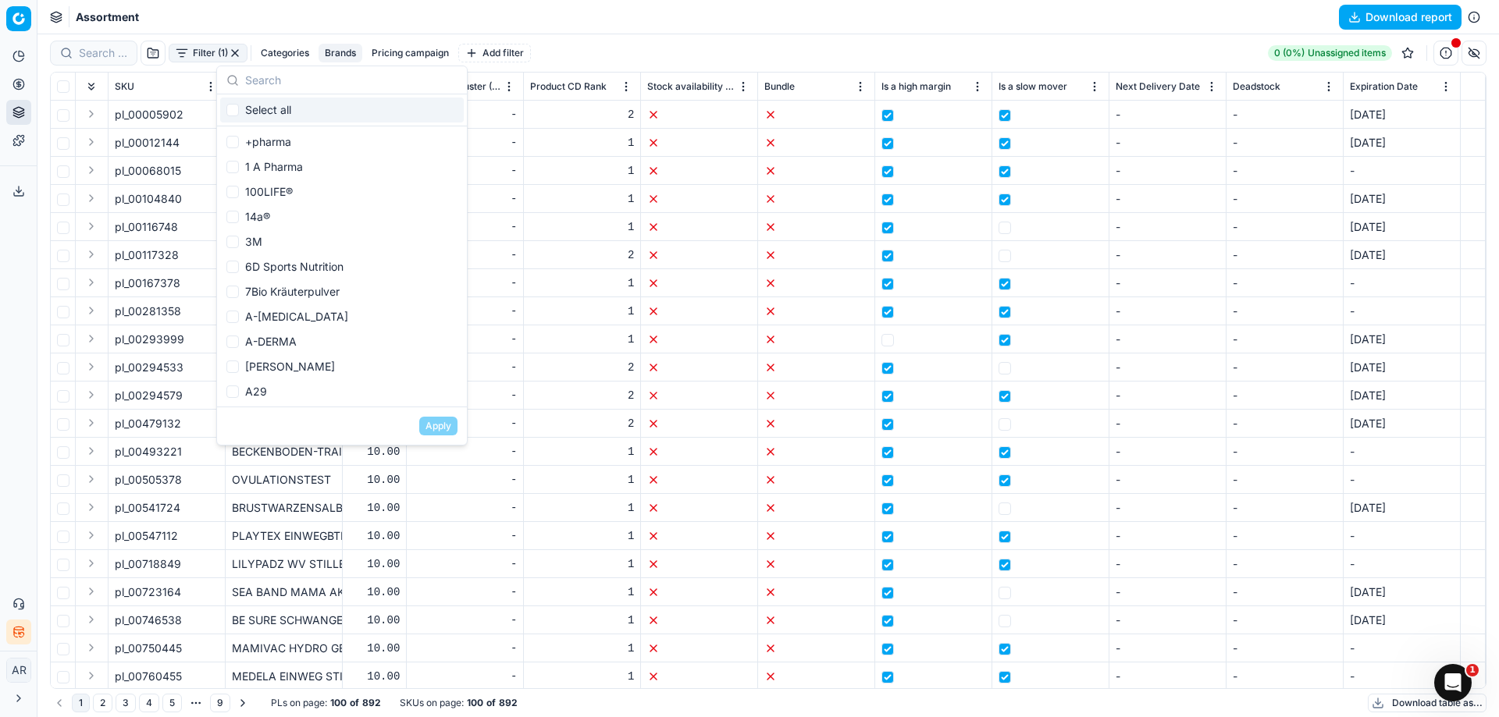
click at [375, 55] on button "Pricing campaign" at bounding box center [410, 53] width 90 height 19
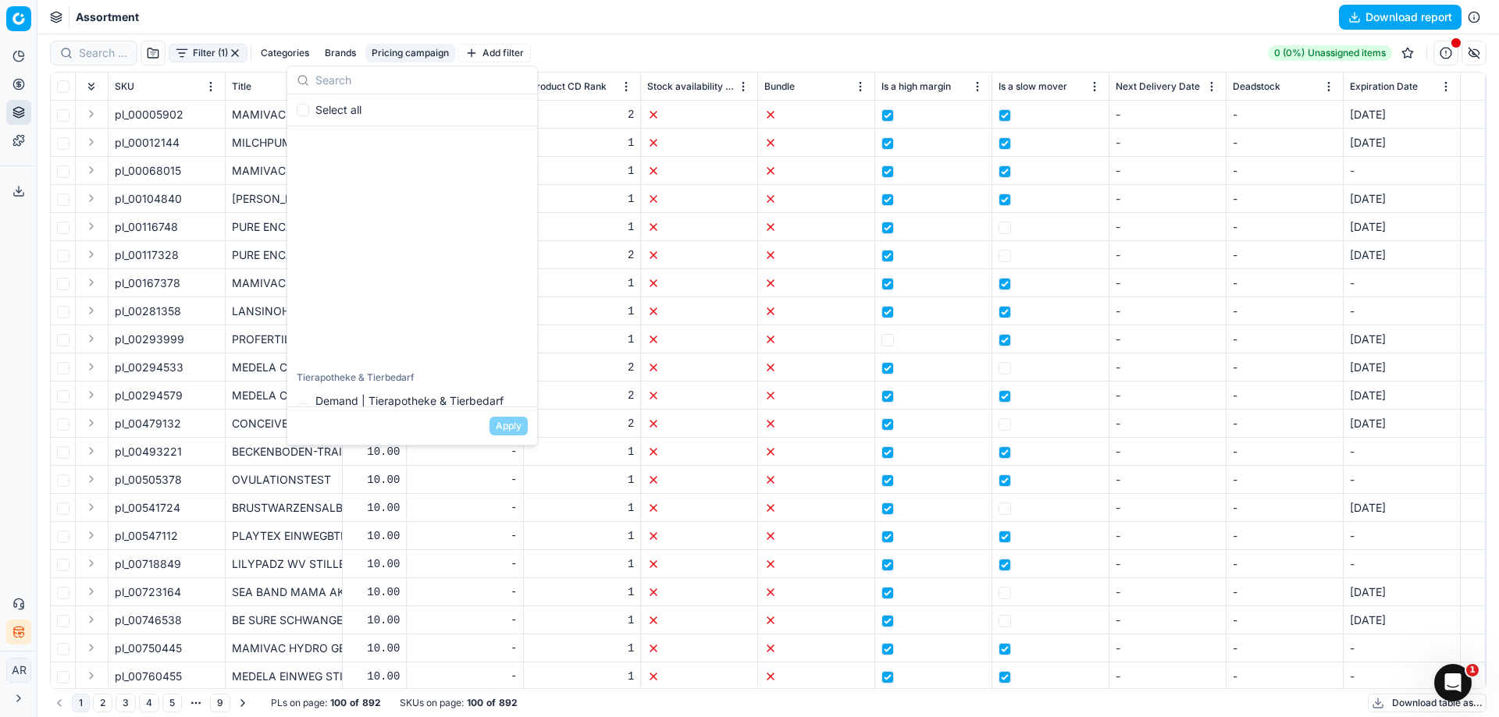
scroll to position [2466, 0]
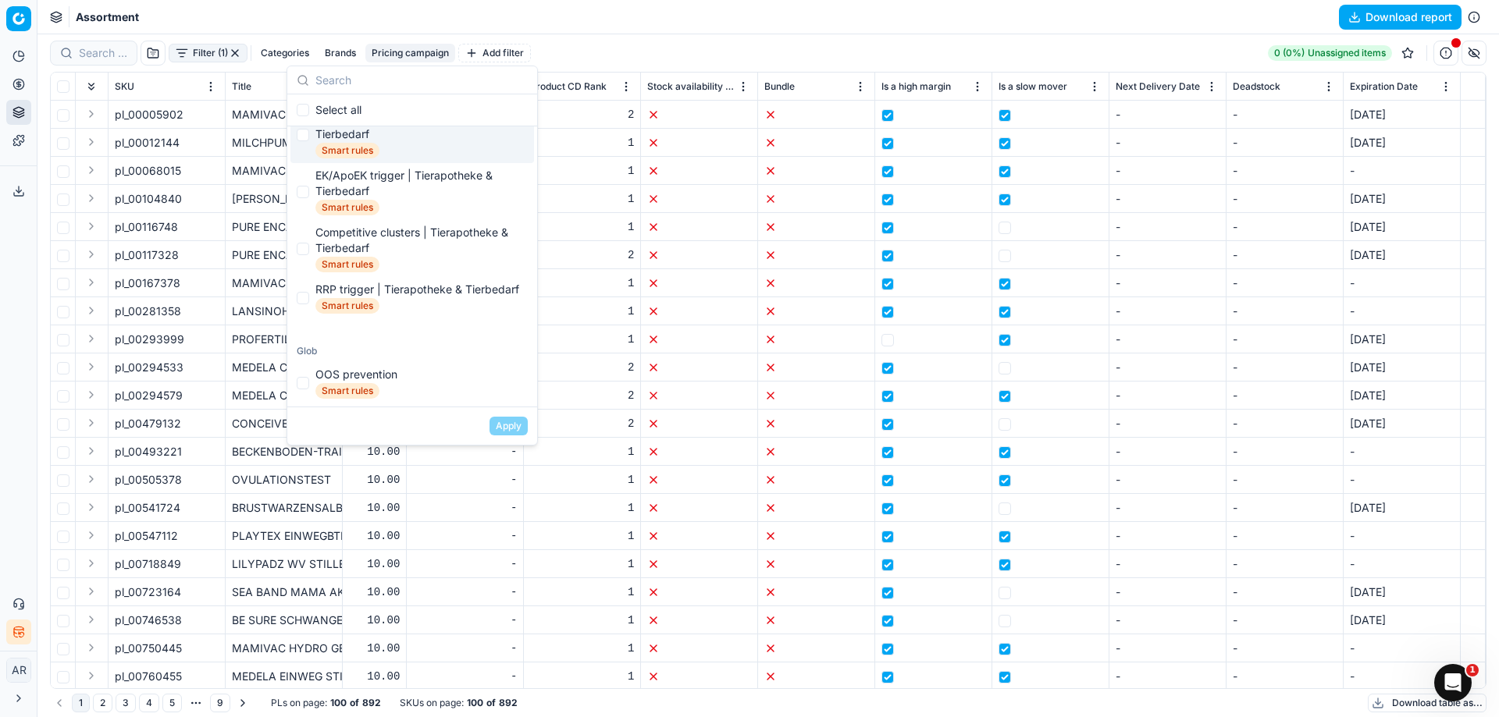
click at [489, 2] on div "Assortment Download report" at bounding box center [767, 17] width 1461 height 34
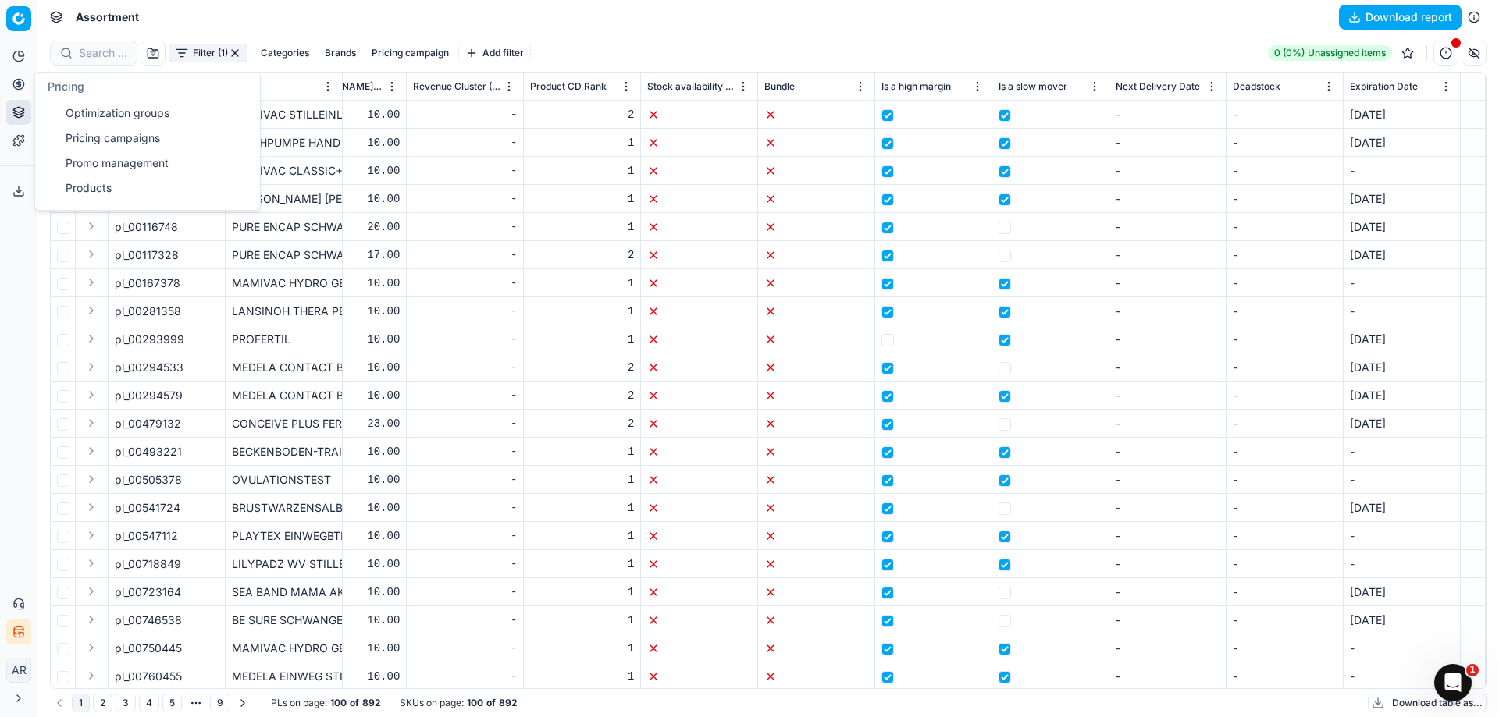
click at [25, 60] on button "Analytics" at bounding box center [18, 56] width 25 height 25
click at [15, 87] on icon at bounding box center [18, 84] width 12 height 12
click at [85, 104] on link "Optimization groups" at bounding box center [150, 113] width 182 height 22
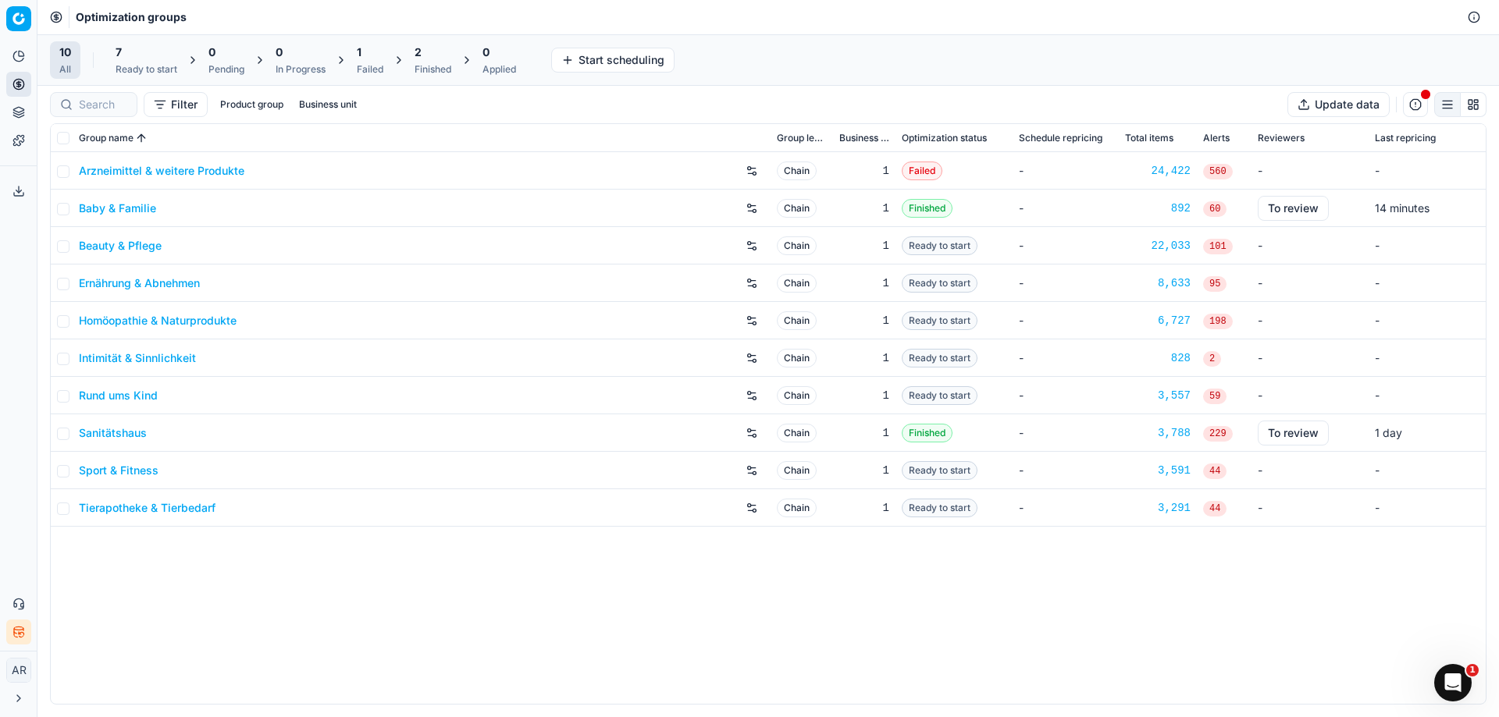
click at [752, 209] on button "button" at bounding box center [751, 208] width 25 height 25
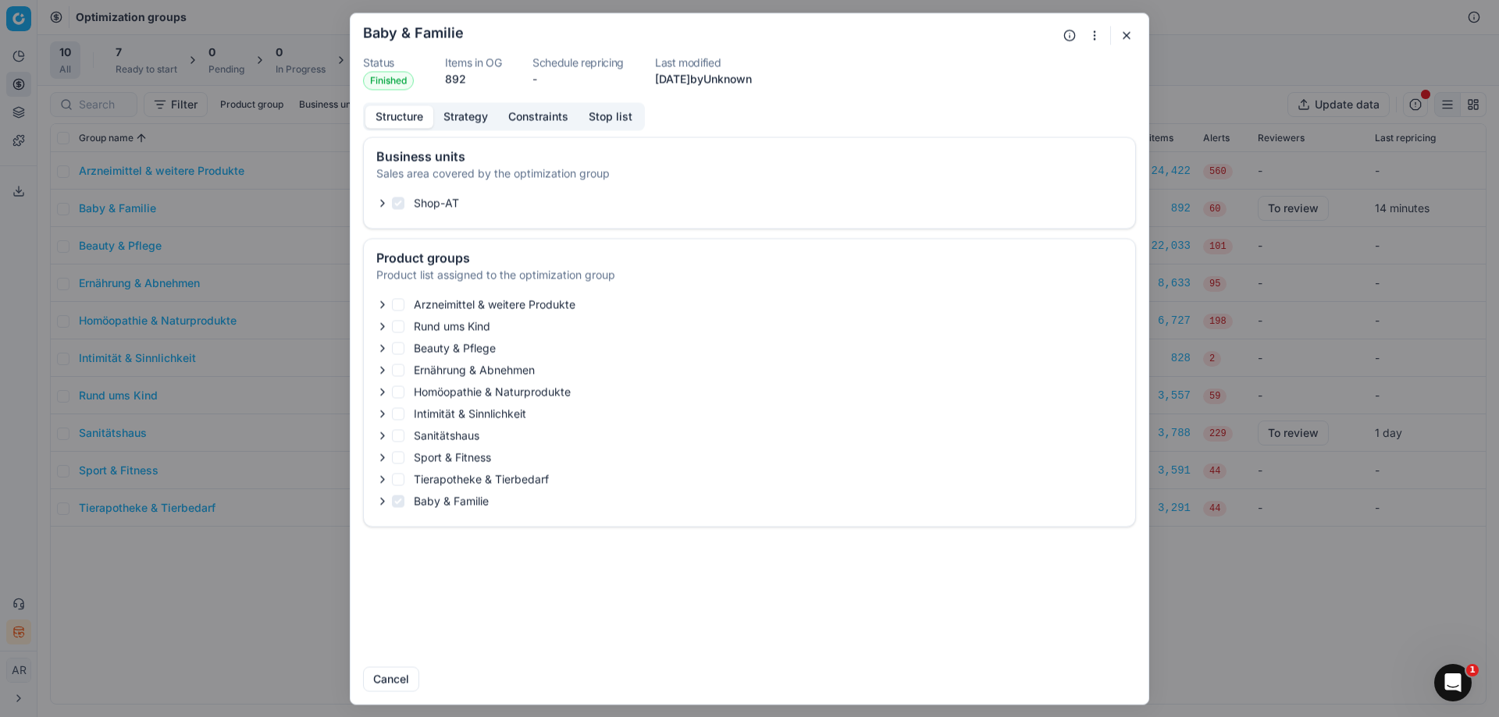
click at [467, 115] on button "Strategy" at bounding box center [465, 116] width 65 height 23
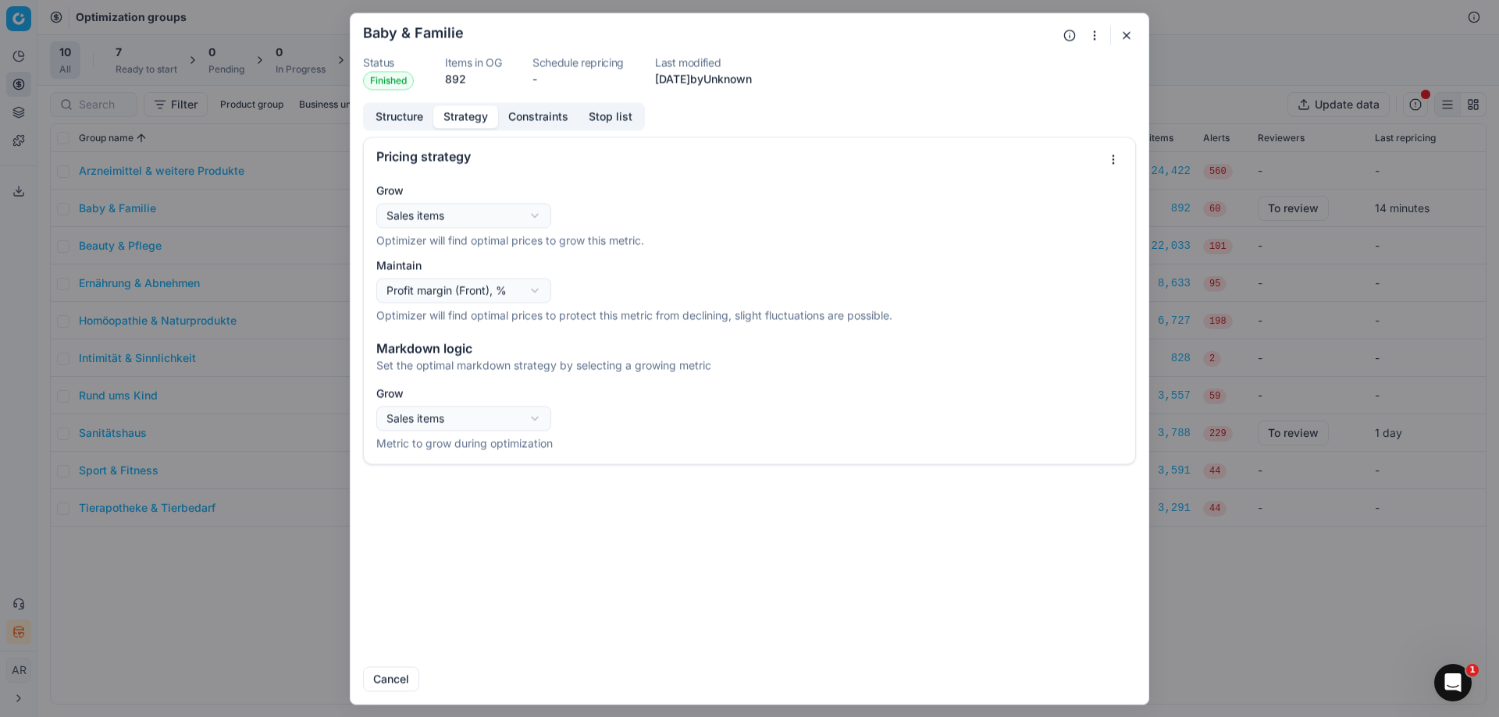
click at [521, 116] on button "Constraints" at bounding box center [538, 116] width 80 height 23
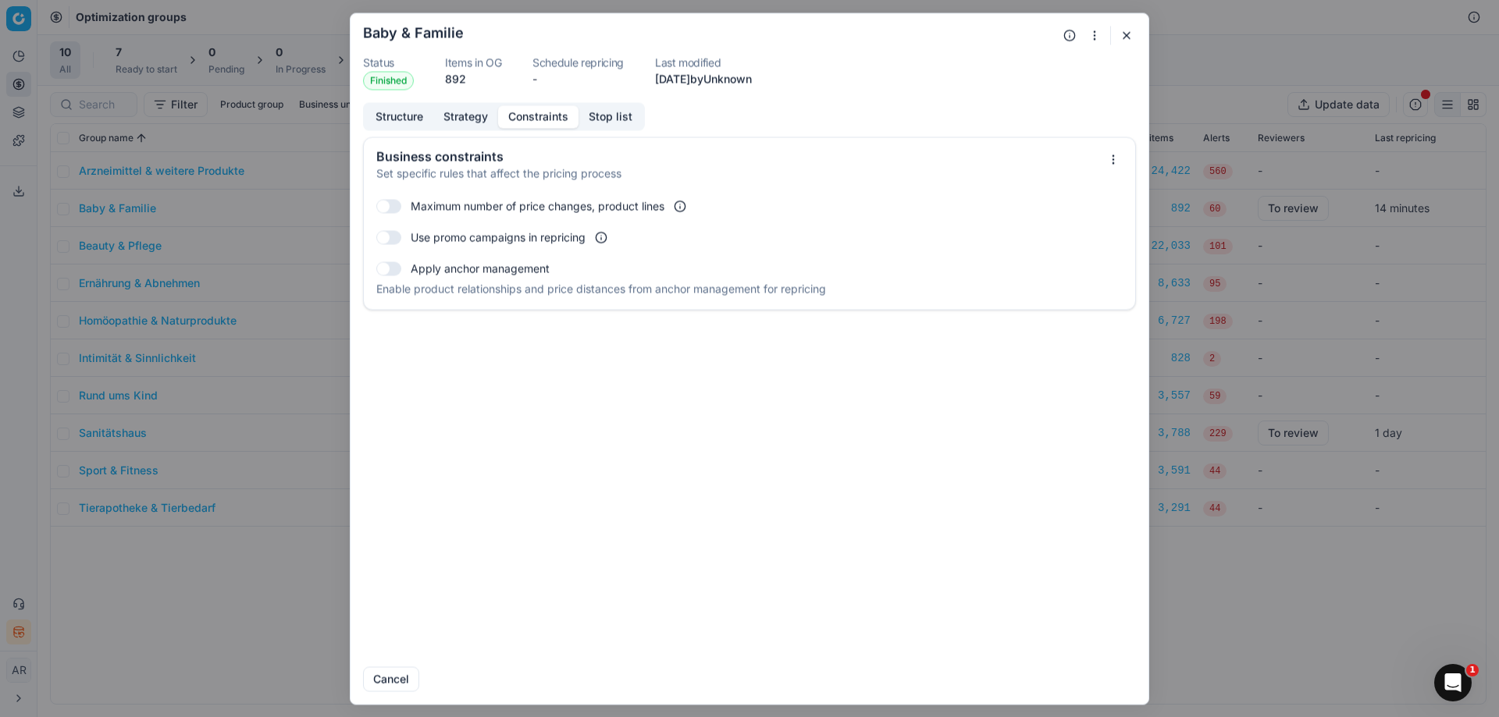
click at [622, 118] on button "Stop list" at bounding box center [610, 116] width 64 height 23
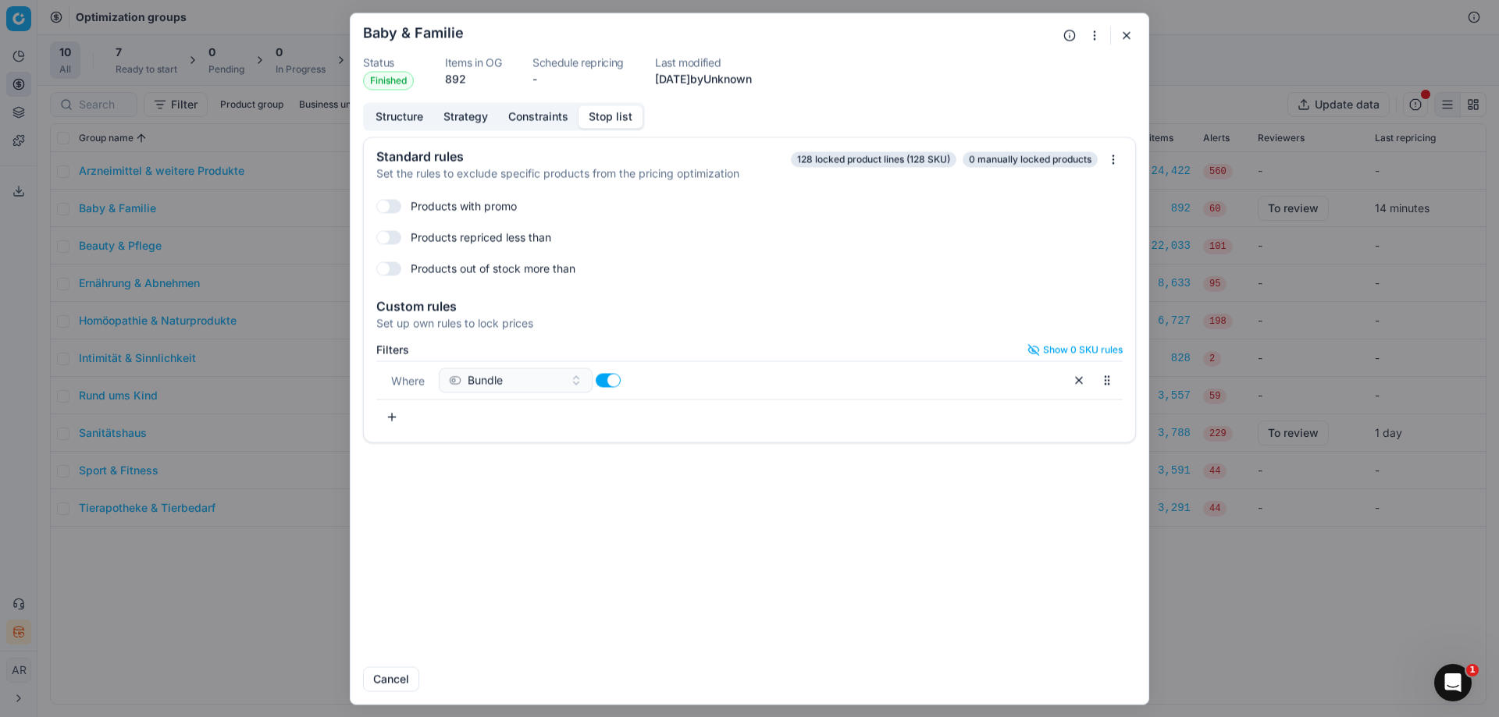
click at [1121, 36] on button "button" at bounding box center [1126, 35] width 19 height 19
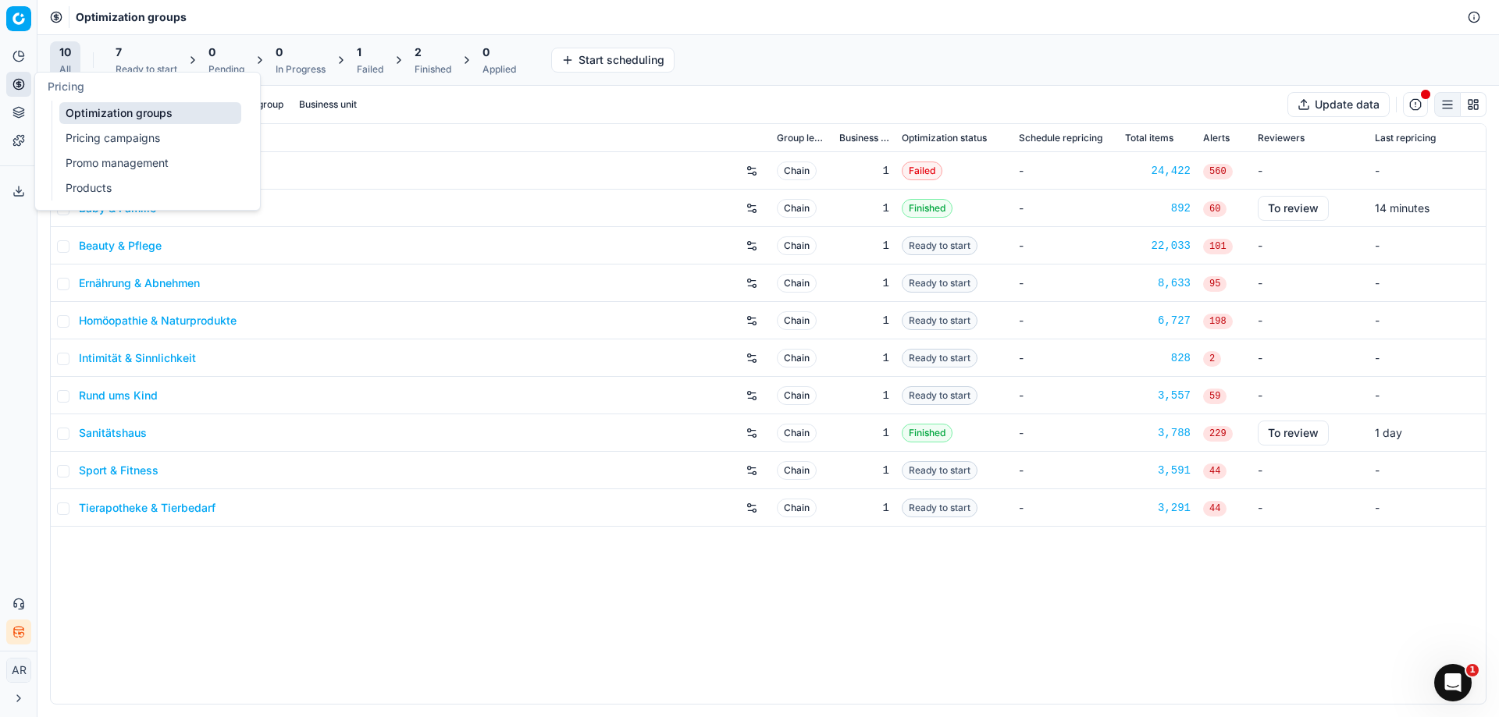
click at [110, 133] on link "Pricing campaigns" at bounding box center [150, 138] width 182 height 22
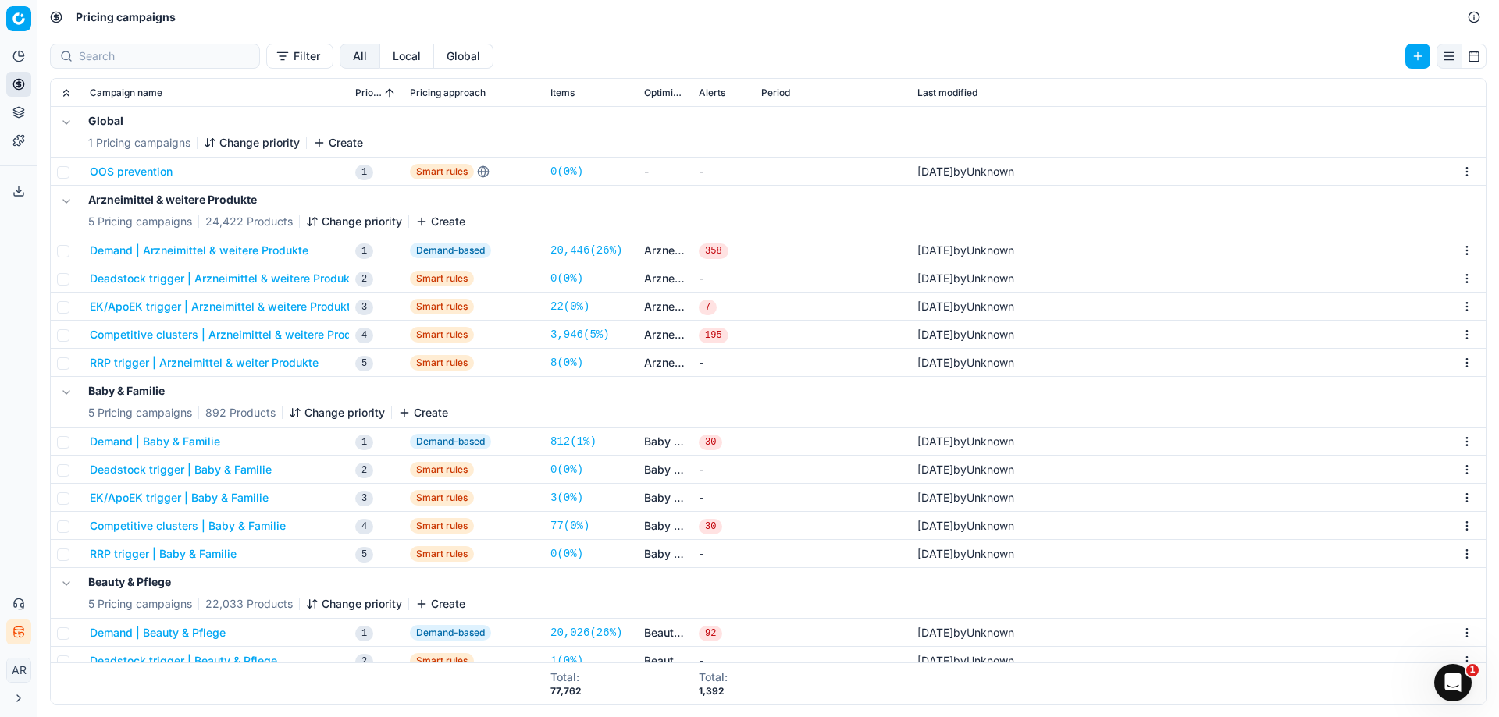
click at [162, 172] on button "OOS prevention" at bounding box center [131, 172] width 83 height 16
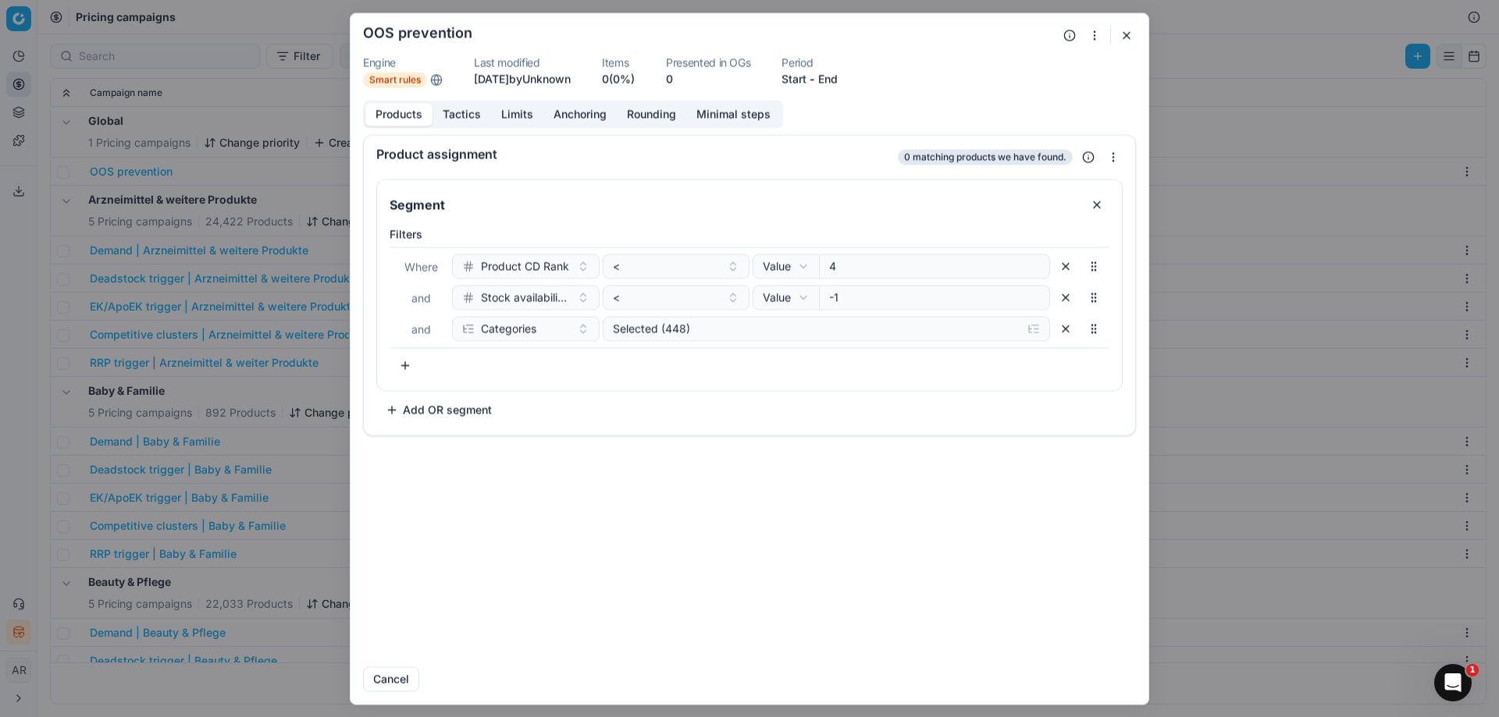
click at [465, 119] on button "Tactics" at bounding box center [461, 114] width 59 height 23
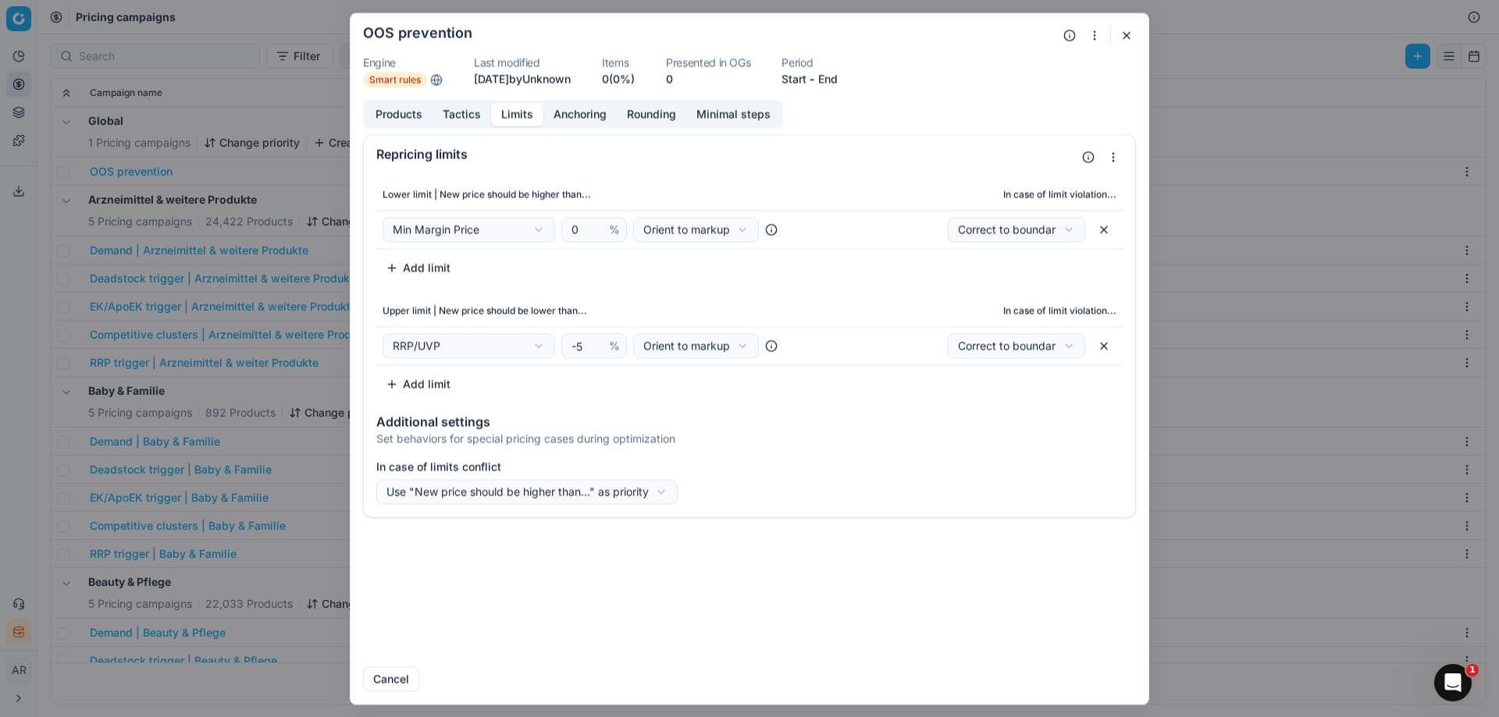
click at [509, 116] on button "Limits" at bounding box center [517, 114] width 52 height 23
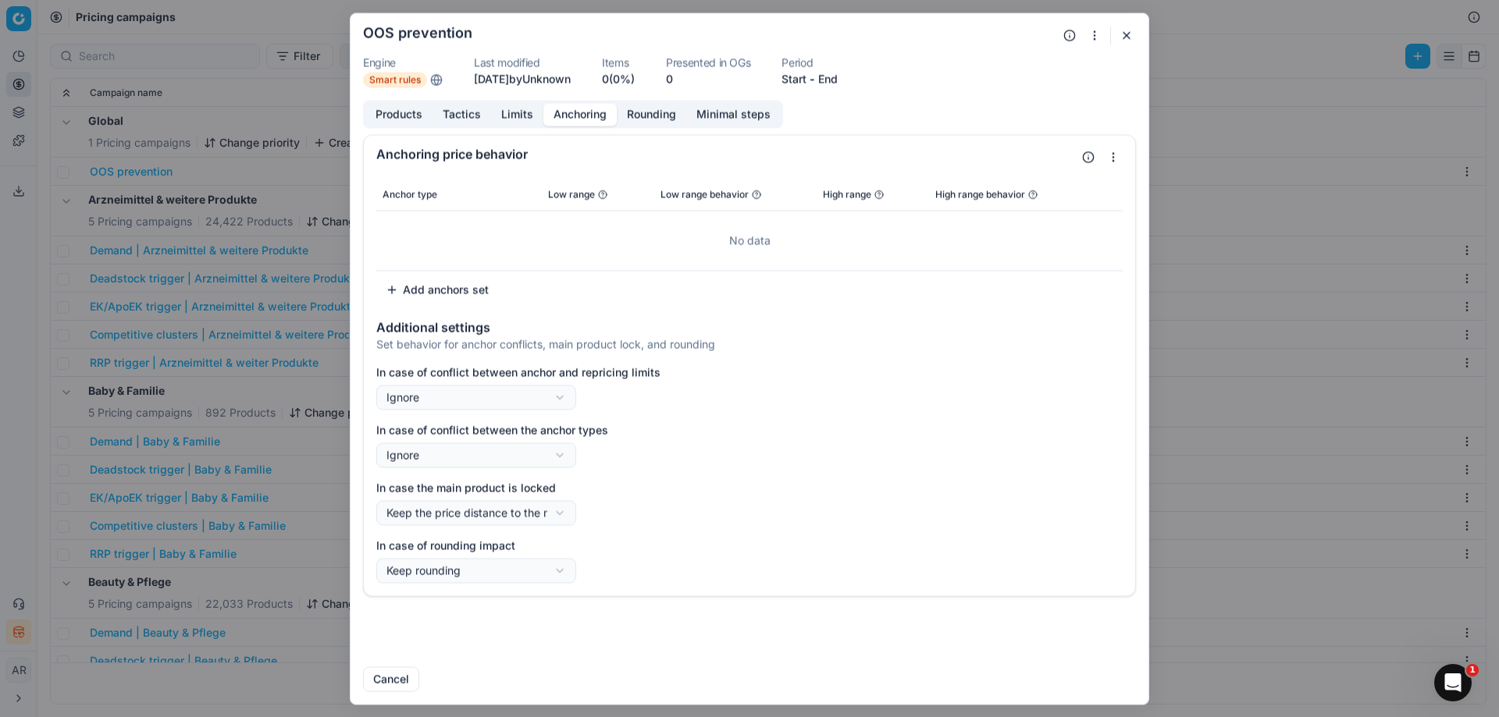
click at [583, 120] on button "Anchoring" at bounding box center [579, 114] width 73 height 23
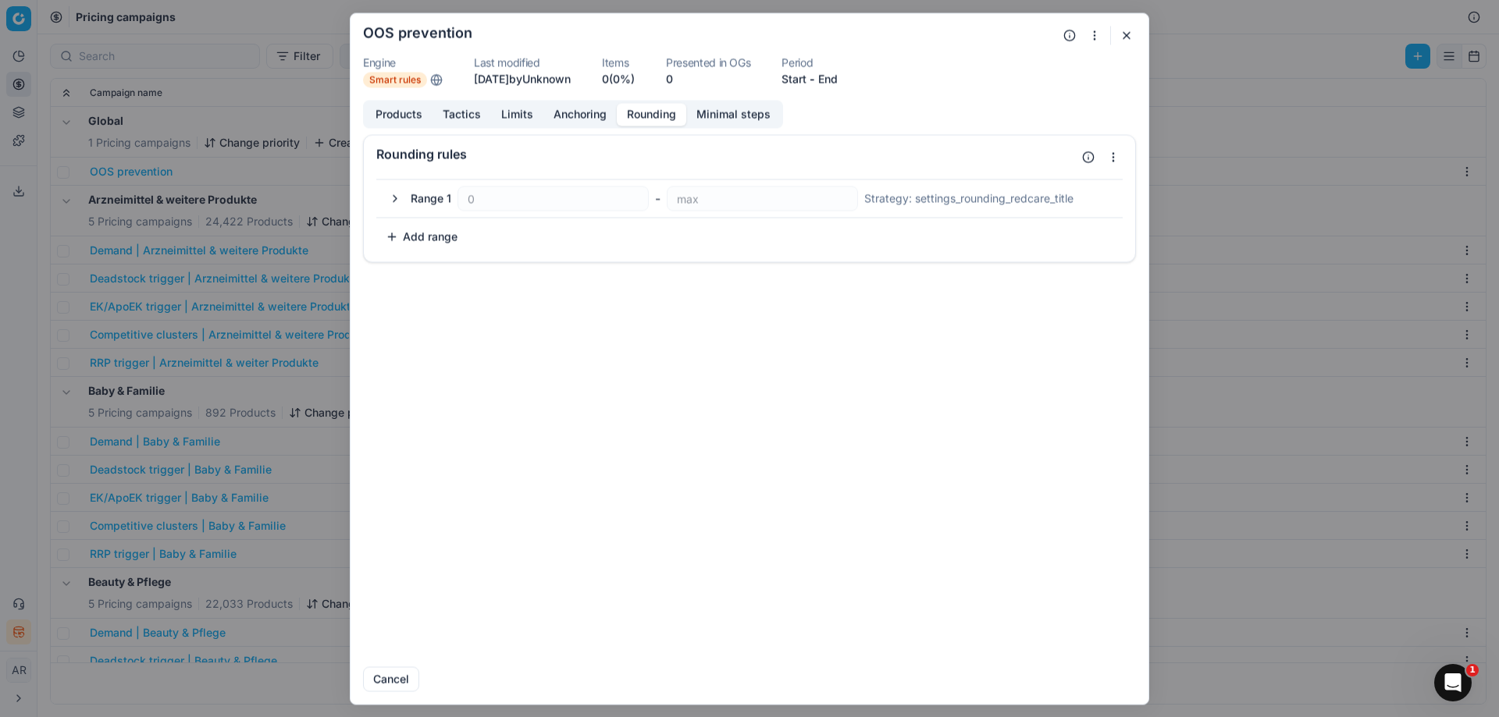
click at [654, 116] on button "Rounding" at bounding box center [651, 114] width 69 height 23
click at [712, 116] on button "Minimal steps" at bounding box center [733, 114] width 94 height 23
click at [652, 115] on button "Rounding" at bounding box center [651, 114] width 69 height 23
click at [1124, 34] on button "button" at bounding box center [1126, 35] width 19 height 19
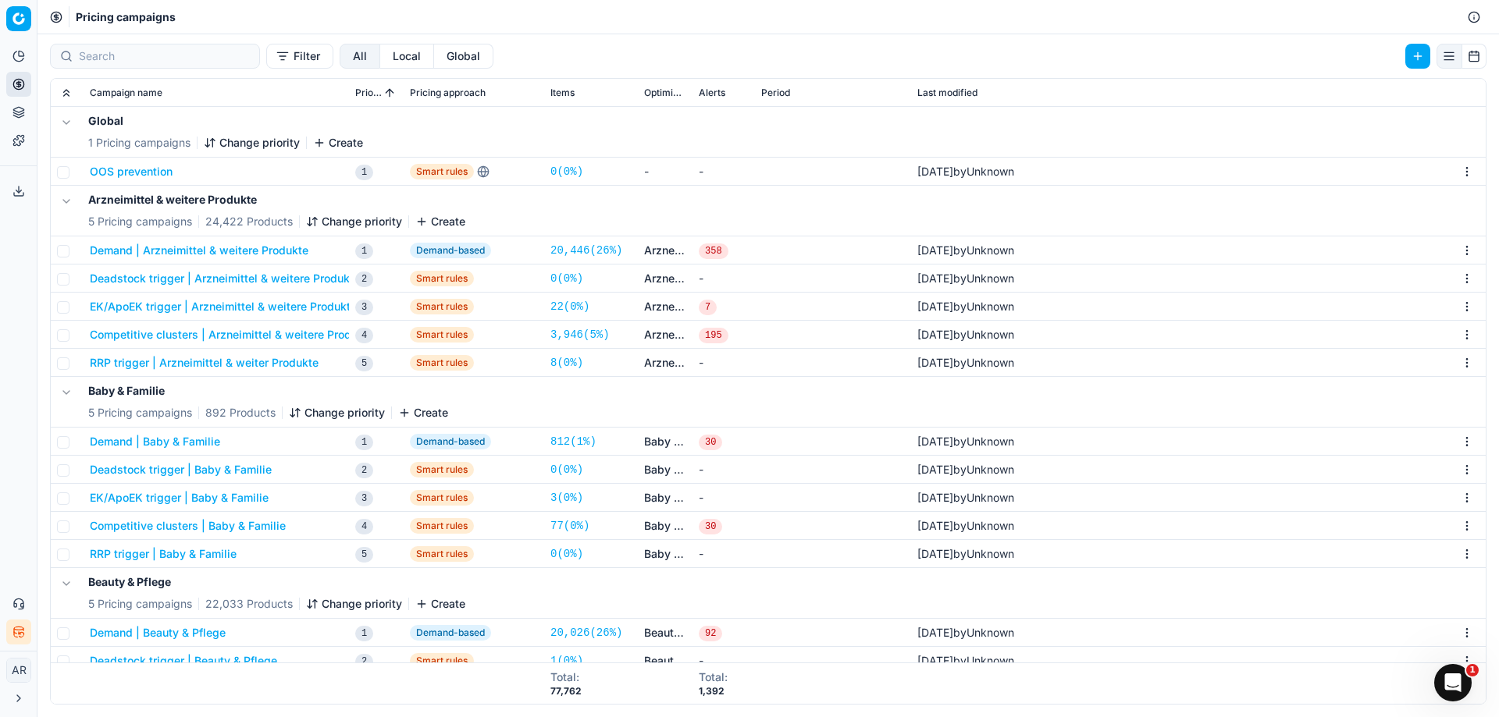
click at [280, 246] on button "Demand | Arzneimittel & weitere Produkte" at bounding box center [199, 251] width 219 height 16
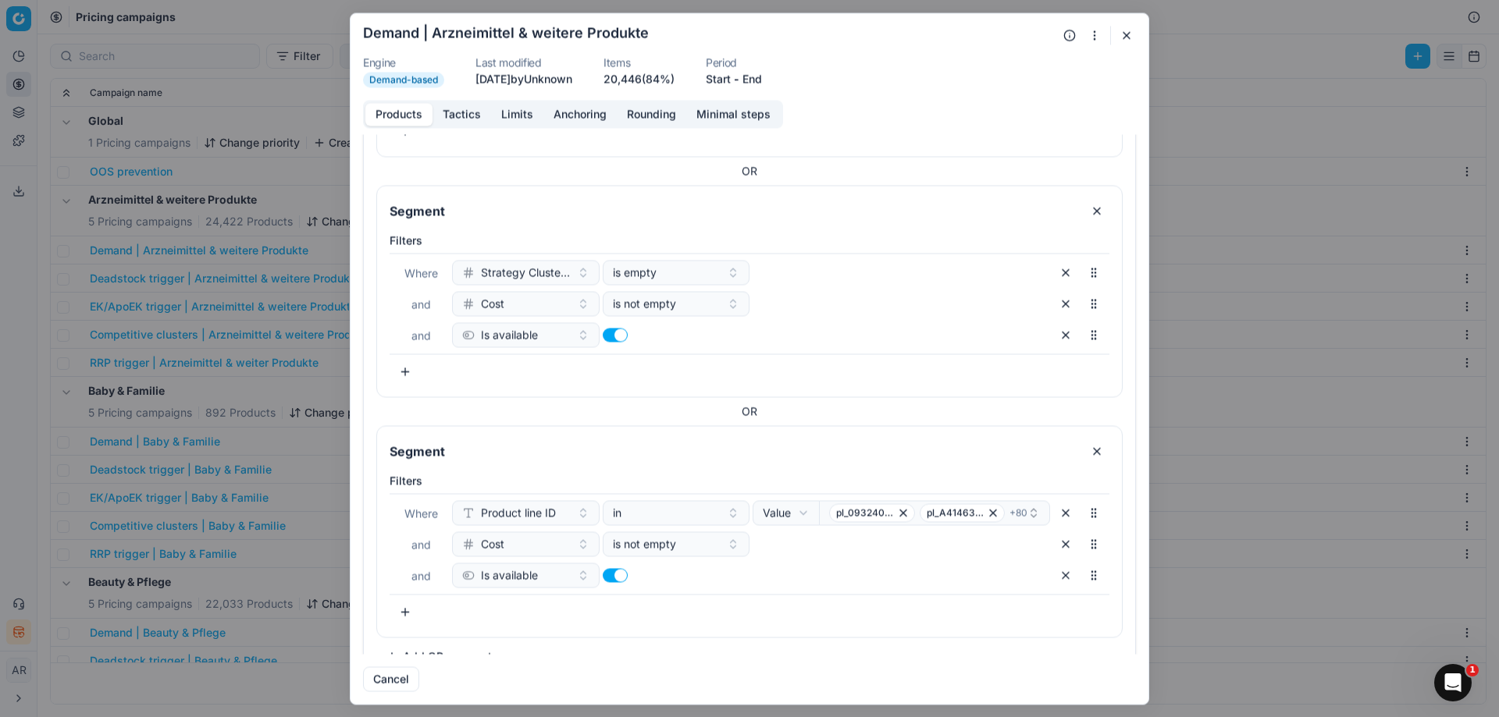
scroll to position [262, 0]
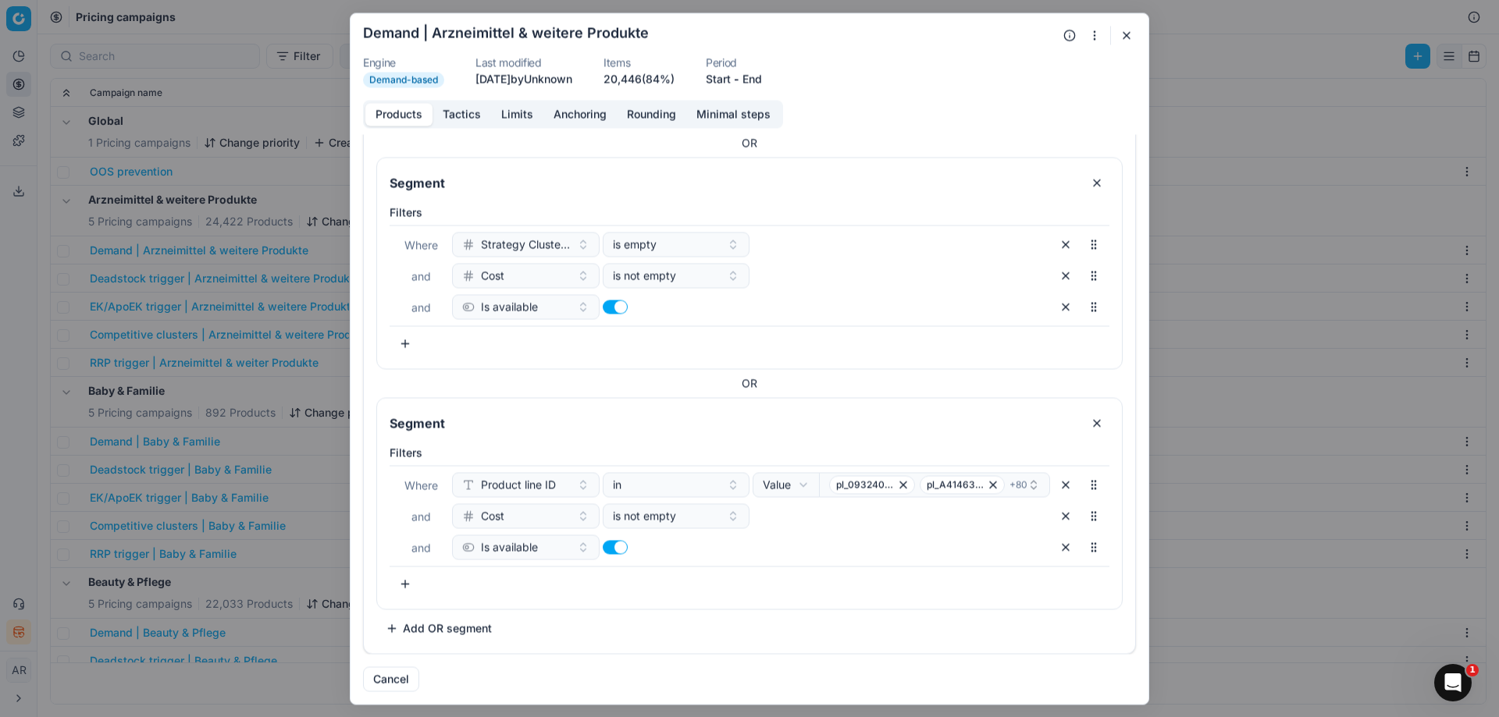
click at [440, 119] on button "Tactics" at bounding box center [461, 114] width 59 height 23
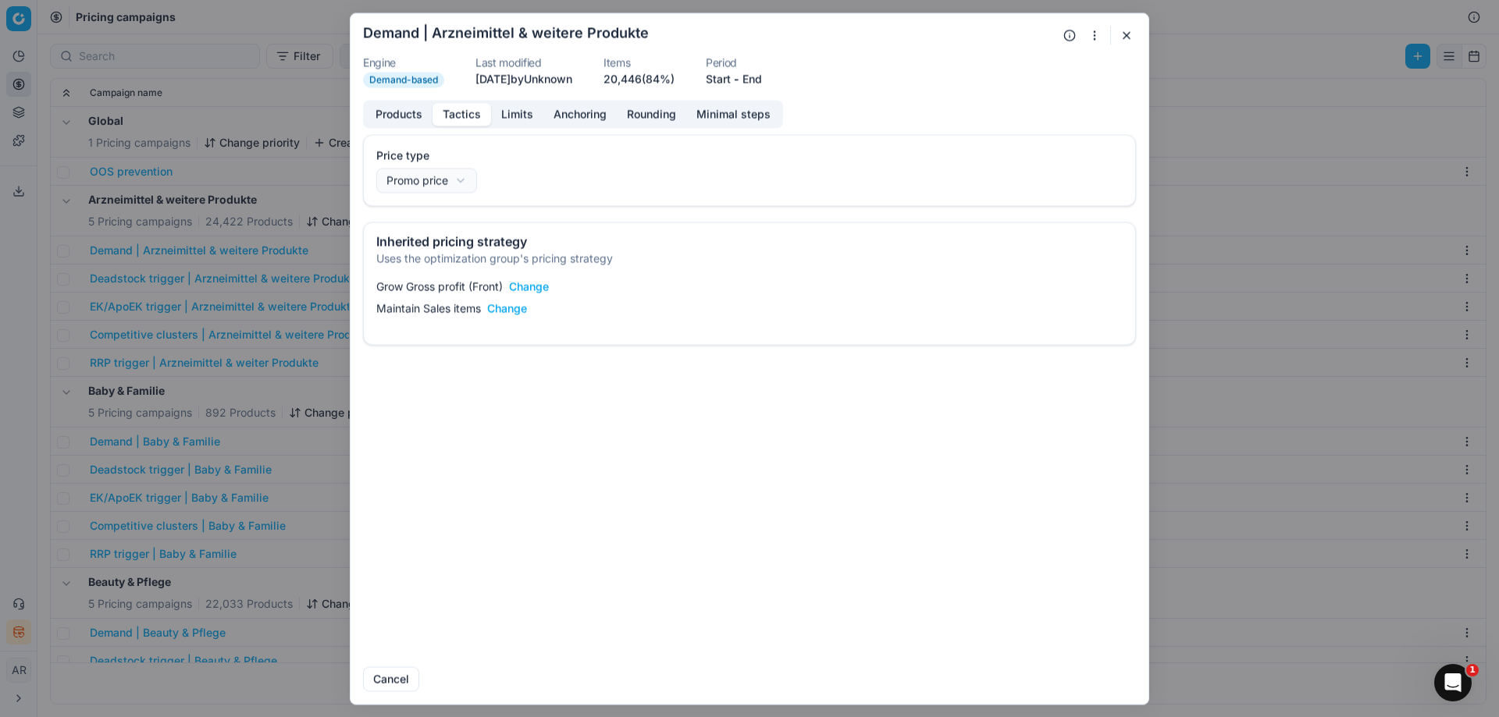
click at [521, 113] on button "Limits" at bounding box center [517, 114] width 52 height 23
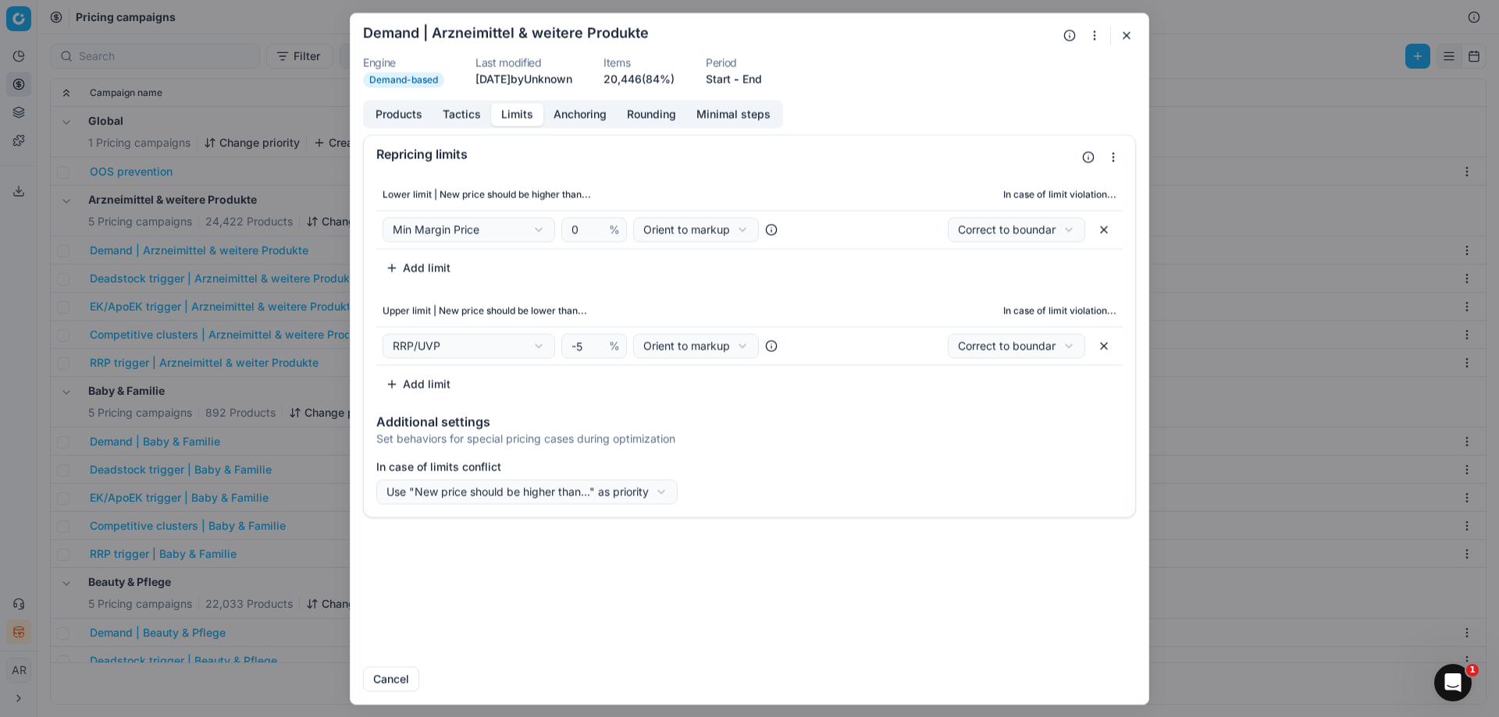
click at [590, 126] on div "Products Tactics Limits Anchoring Rounding Minimal steps" at bounding box center [573, 114] width 420 height 28
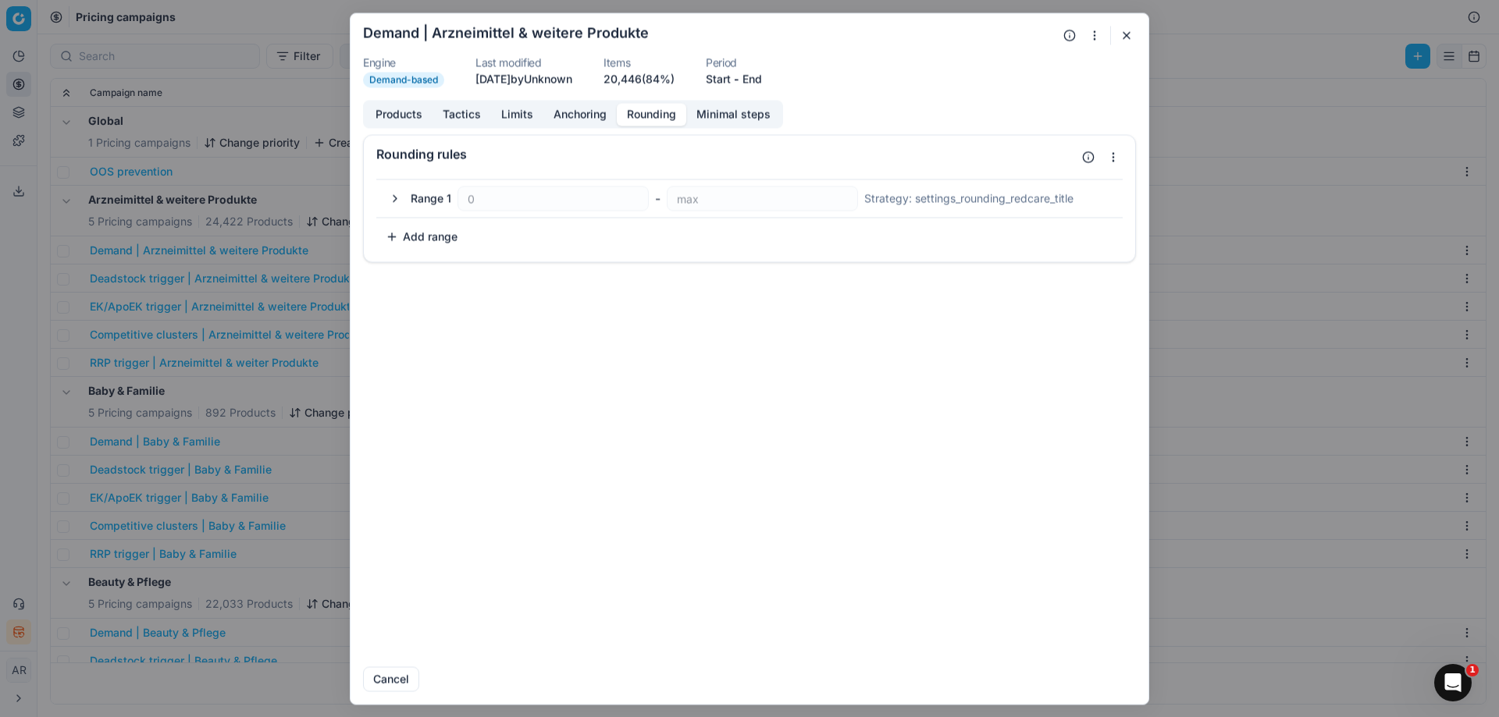
click at [664, 117] on button "Rounding" at bounding box center [651, 114] width 69 height 23
click at [727, 112] on button "Minimal steps" at bounding box center [733, 114] width 94 height 23
click at [1128, 30] on button "button" at bounding box center [1126, 35] width 19 height 19
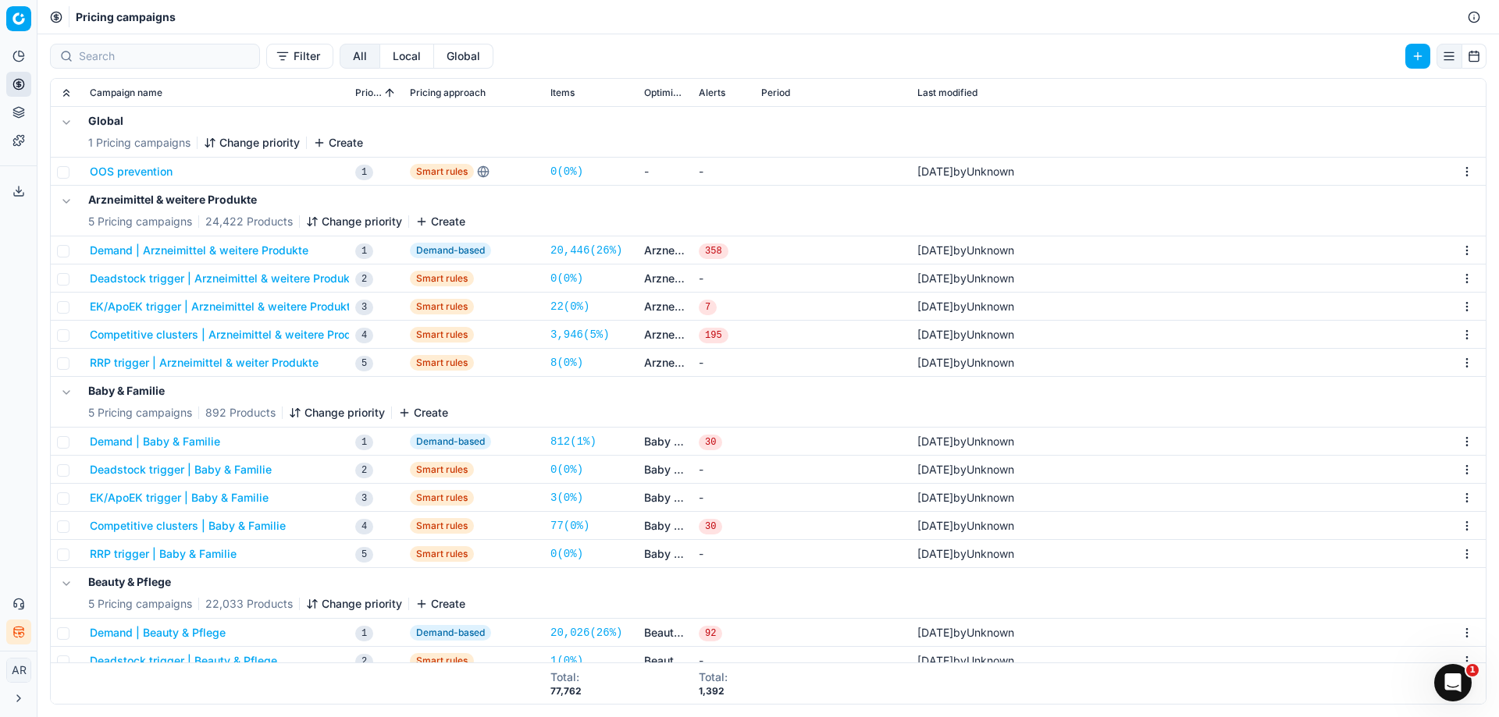
click at [173, 285] on button "Deadstock trigger | Arzneimittel & weitere Produkte" at bounding box center [225, 279] width 270 height 16
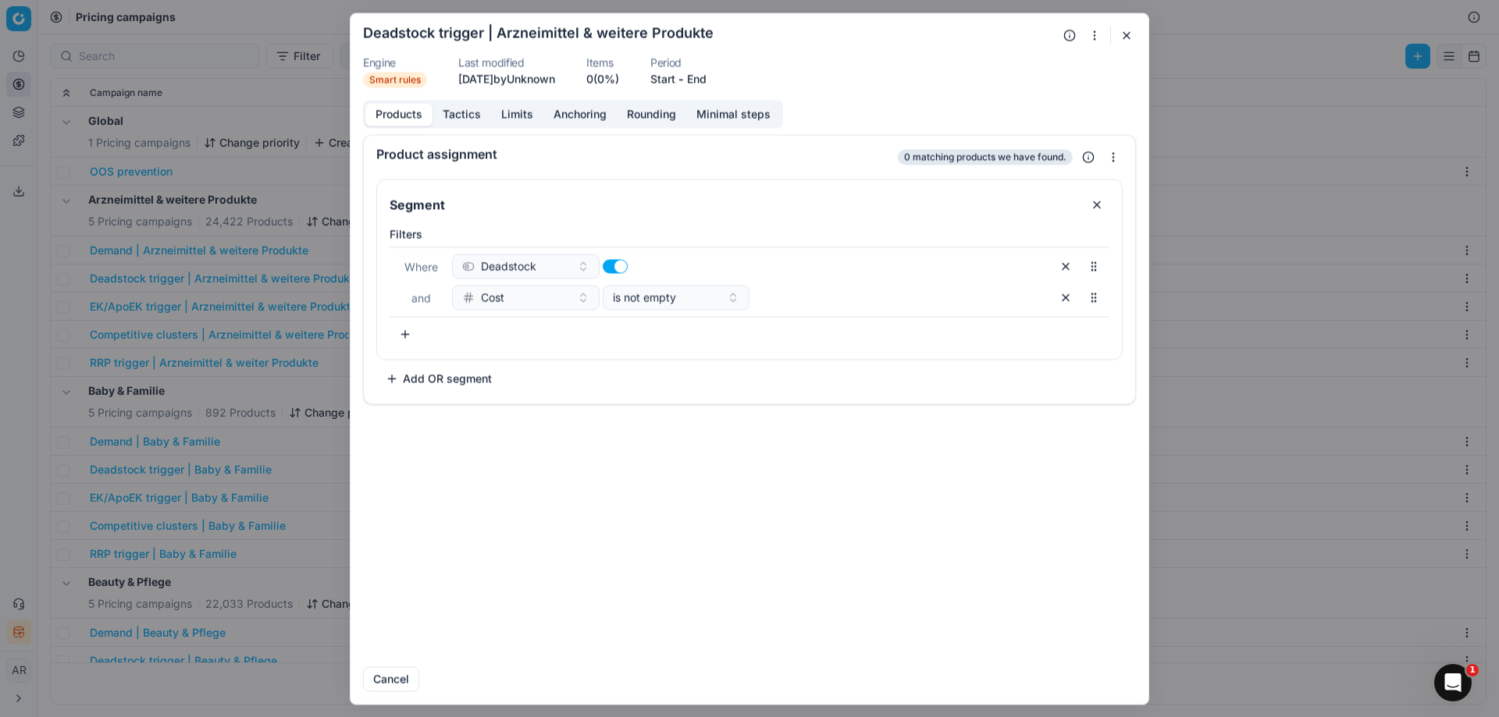
click at [482, 118] on button "Tactics" at bounding box center [461, 114] width 59 height 23
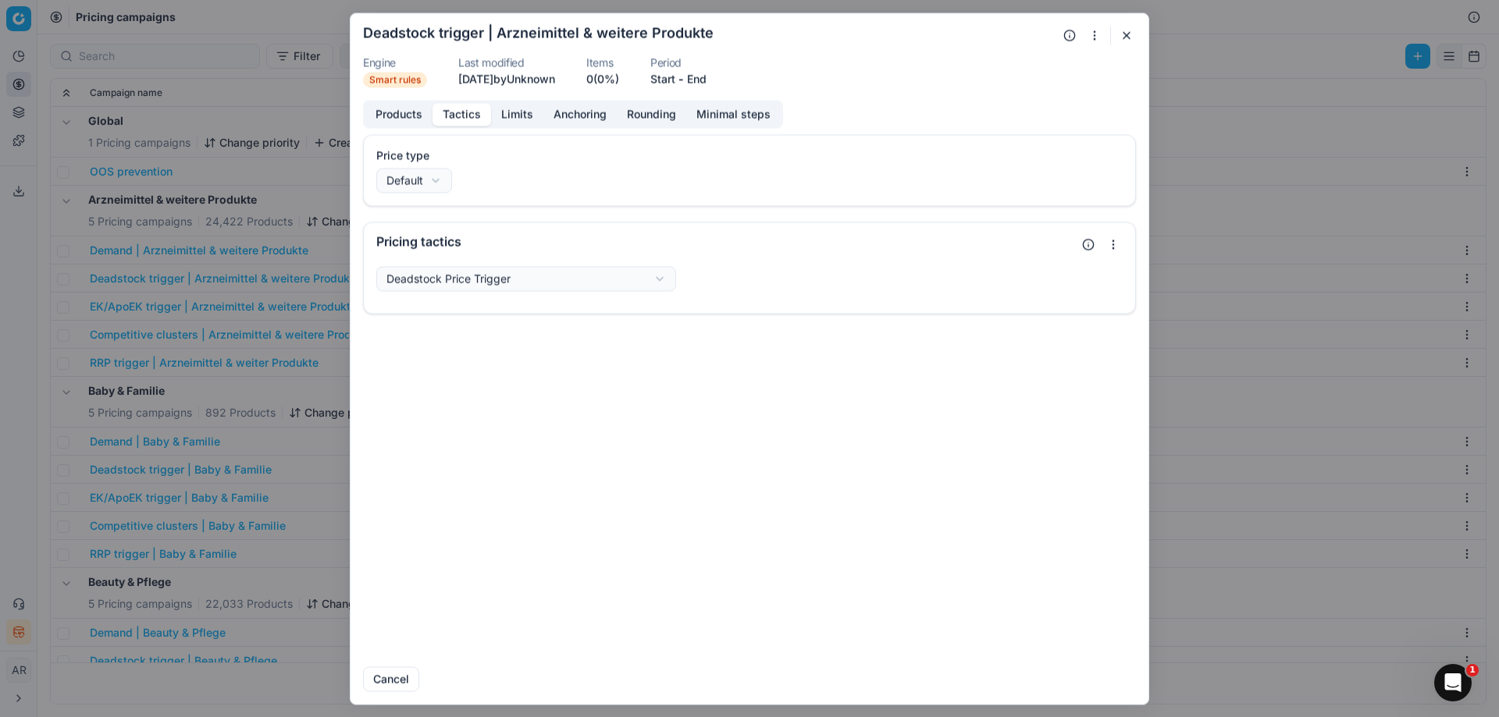
click at [532, 288] on div "We are saving PC settings. Please wait, it should take a few minutes Deadstock …" at bounding box center [749, 358] width 1499 height 717
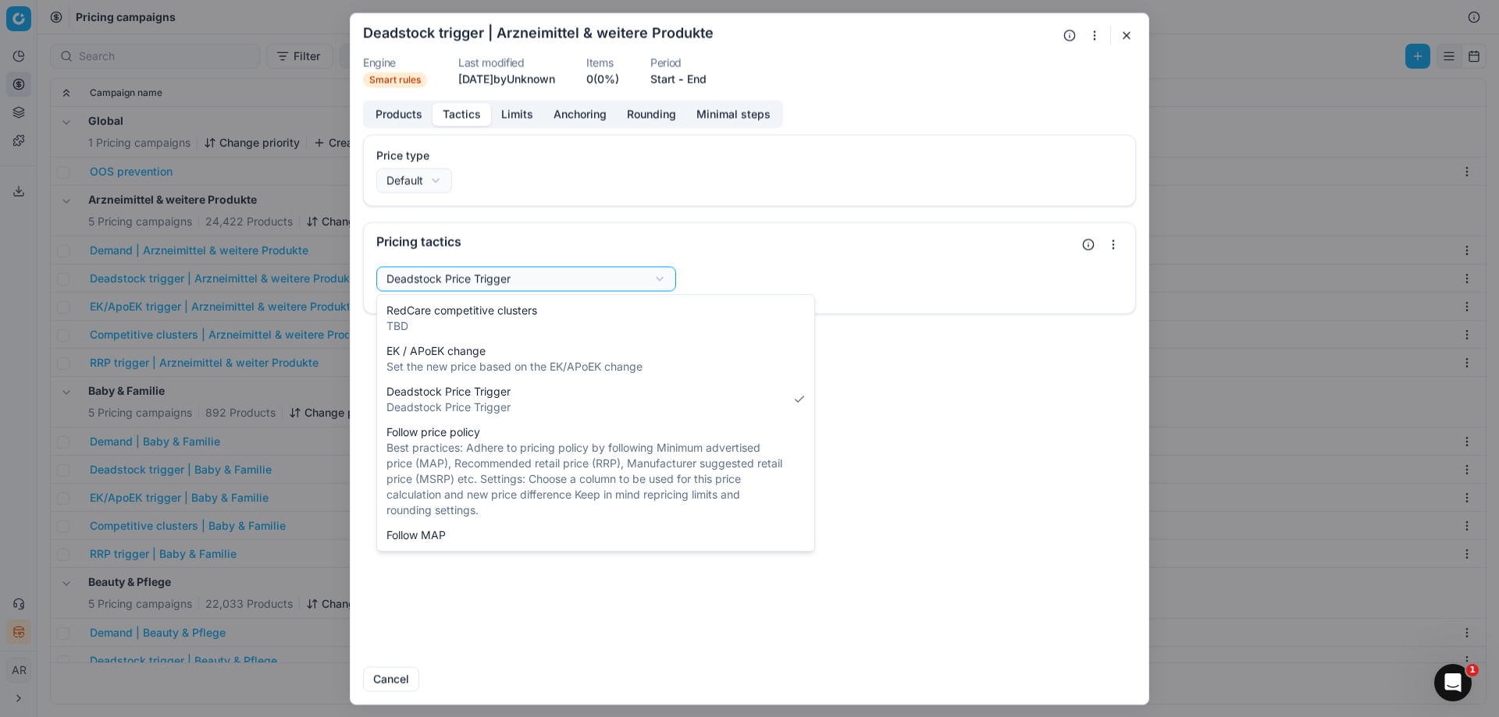
click at [532, 288] on div "We are saving PC settings. Please wait, it should take a few minutes Deadstock …" at bounding box center [749, 358] width 1499 height 717
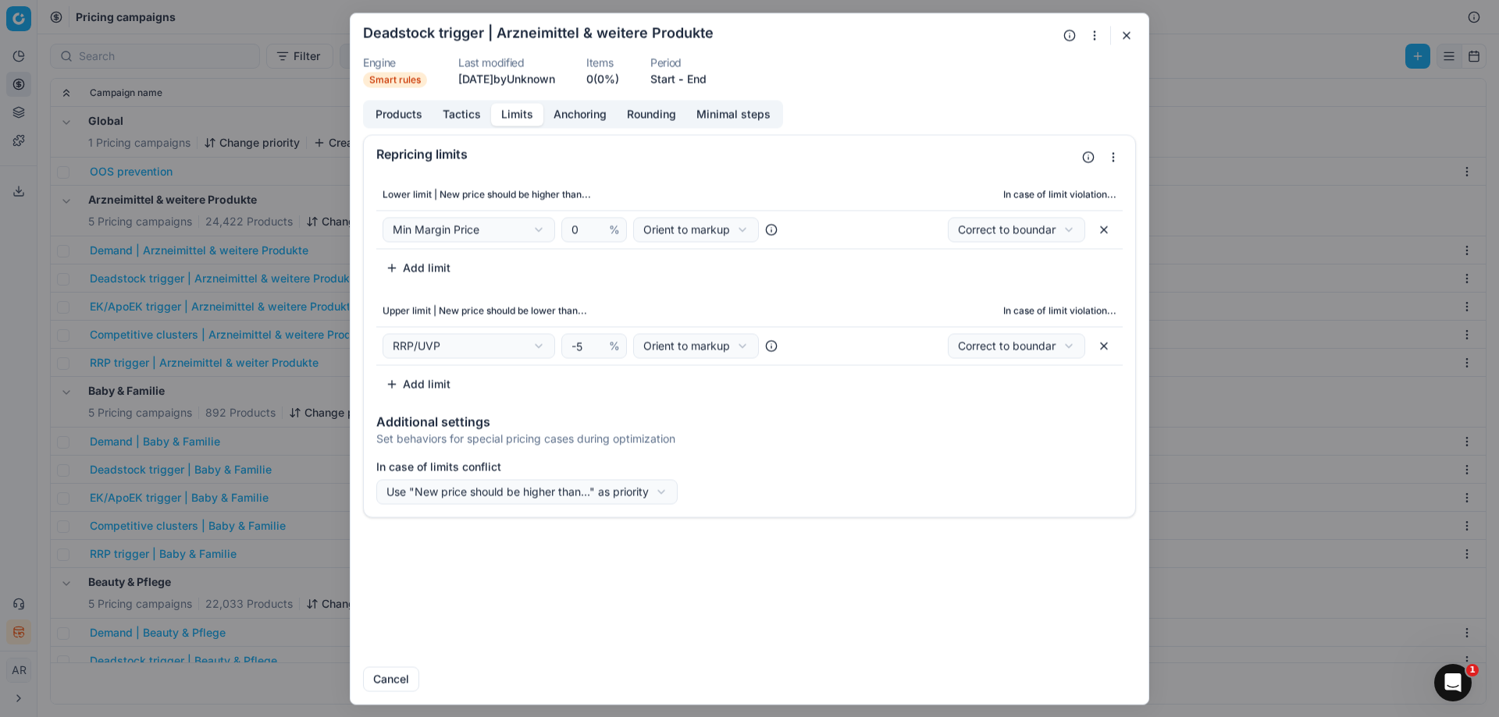
click at [522, 121] on button "Limits" at bounding box center [517, 114] width 52 height 23
click at [563, 119] on button "Anchoring" at bounding box center [579, 114] width 73 height 23
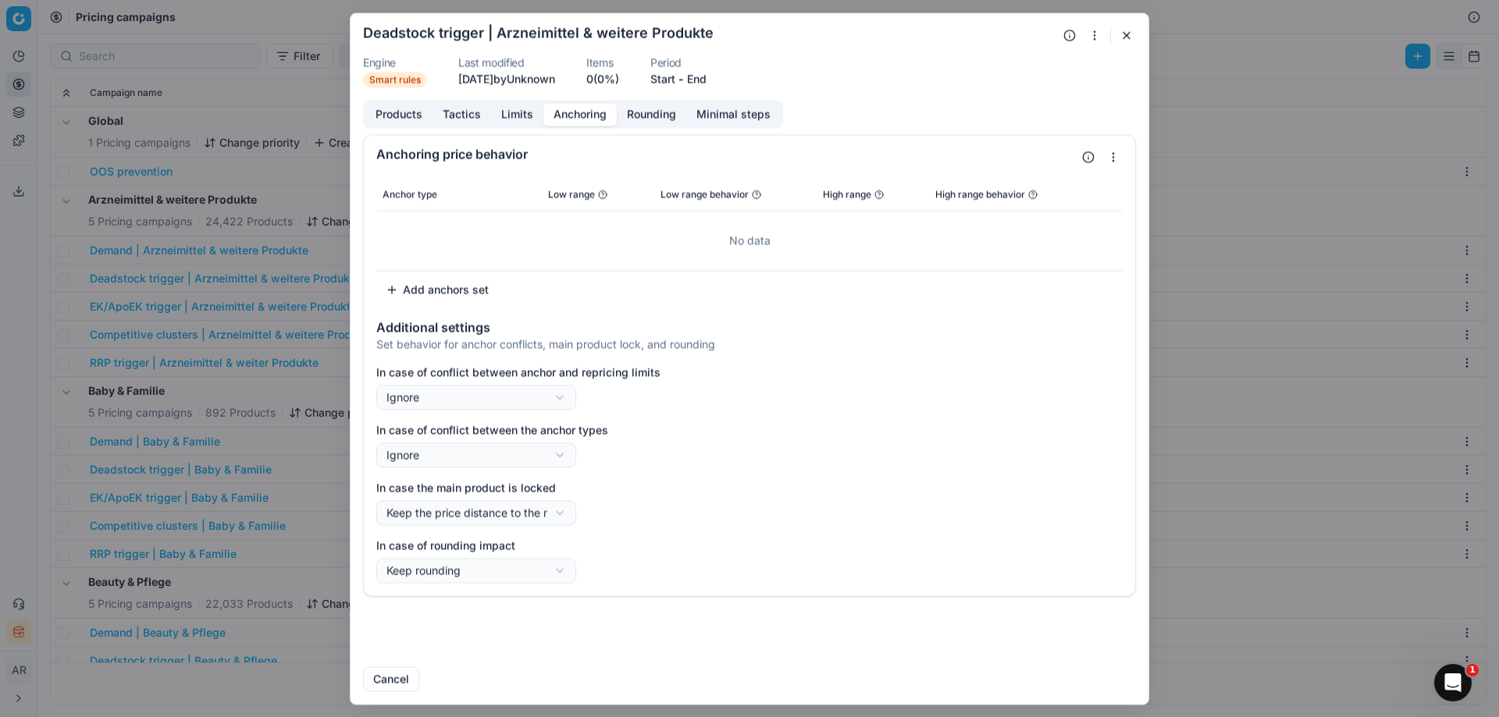
click at [1132, 31] on button "button" at bounding box center [1126, 35] width 19 height 19
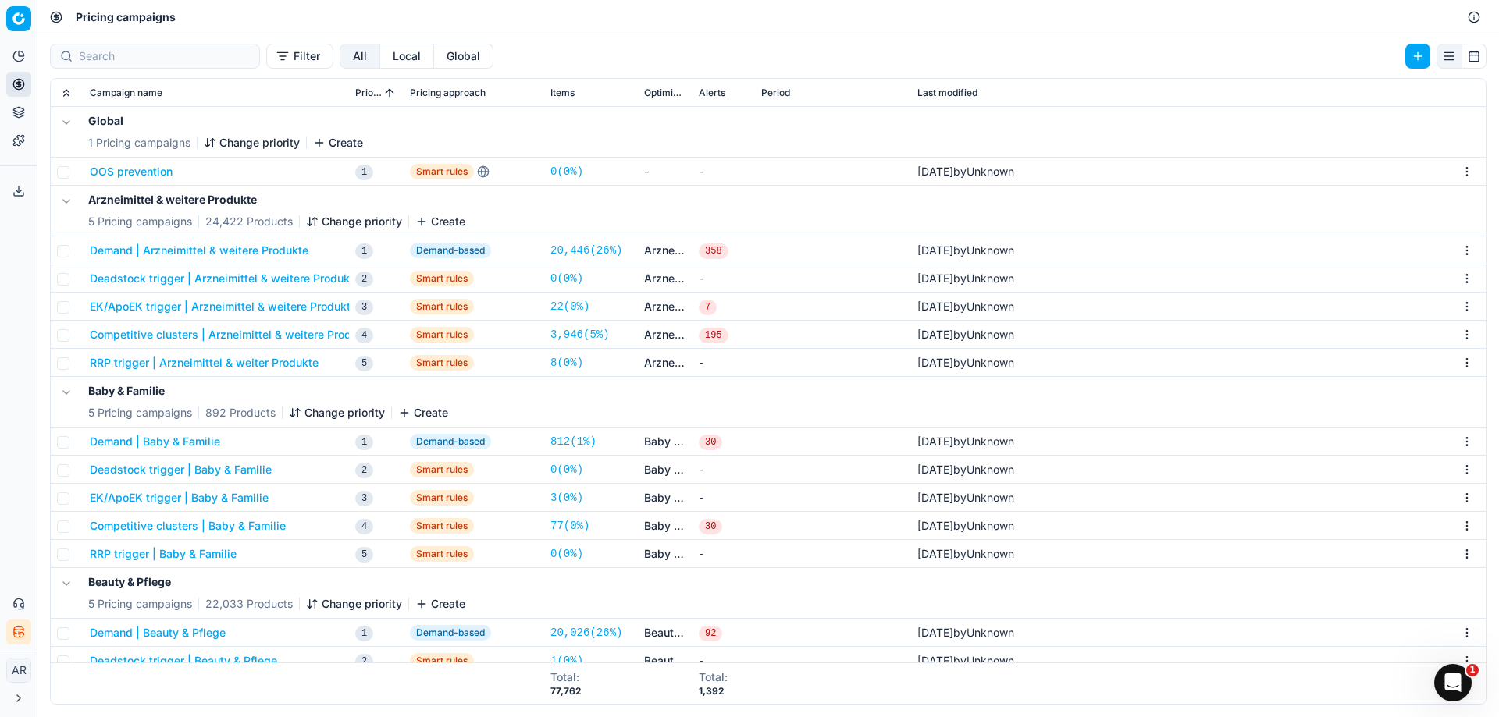
click at [145, 500] on button "EK/ApoEK trigger | Baby & Familie" at bounding box center [179, 498] width 179 height 16
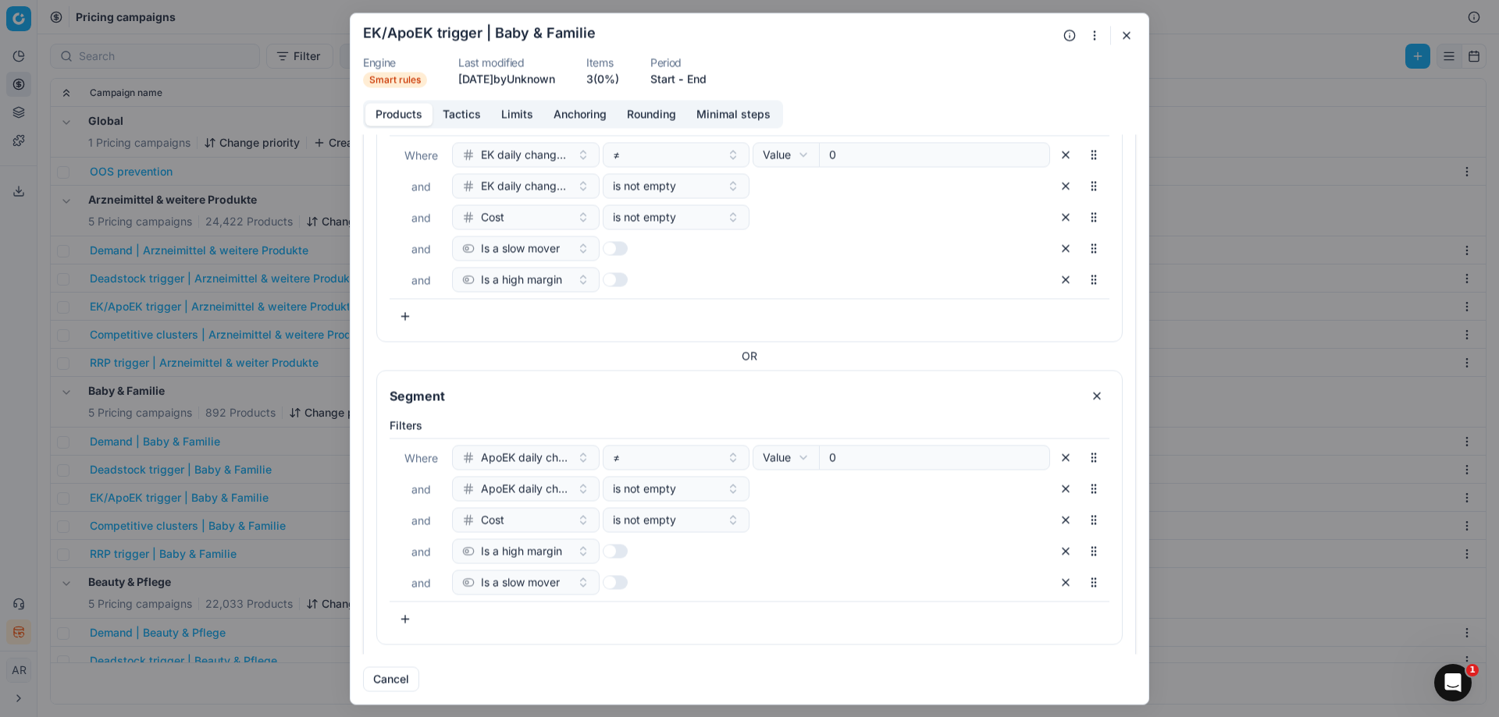
scroll to position [147, 0]
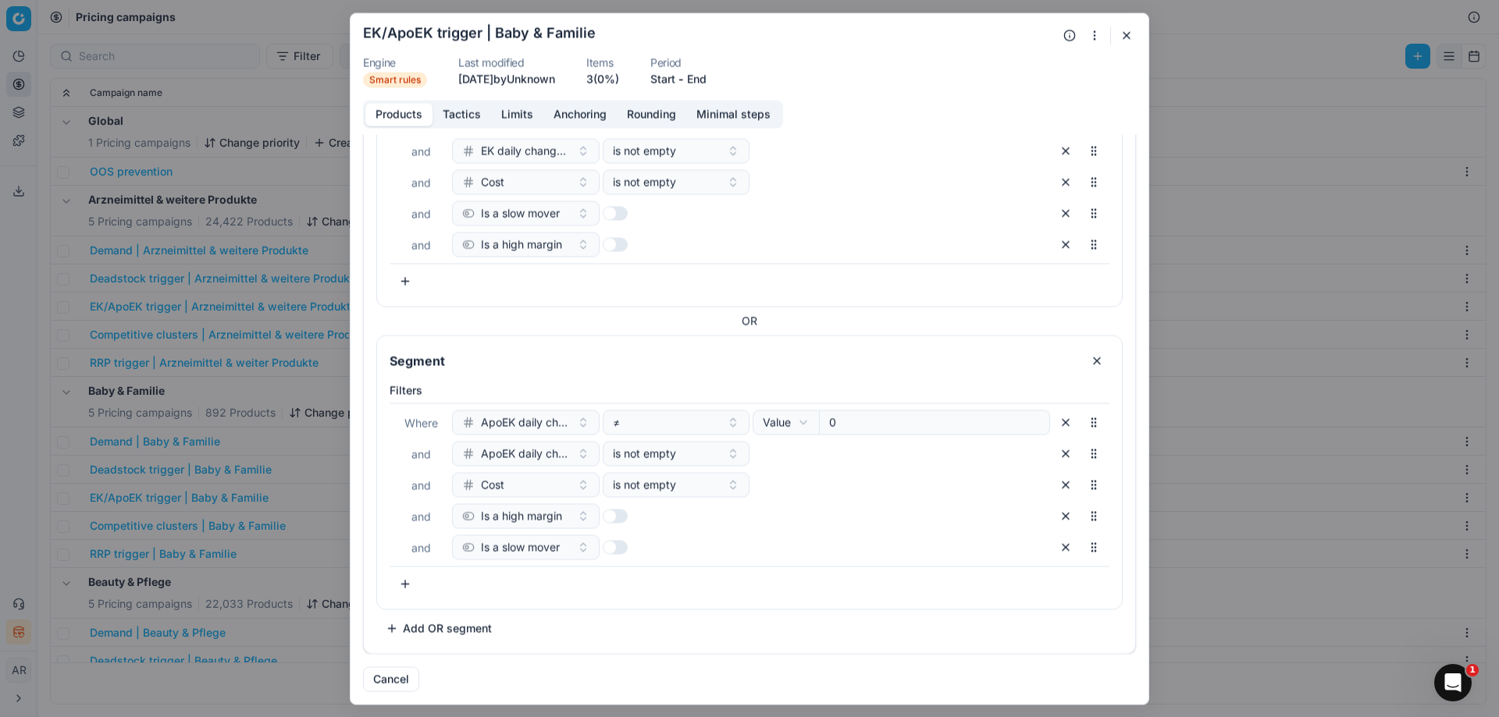
click at [456, 117] on button "Tactics" at bounding box center [461, 114] width 59 height 23
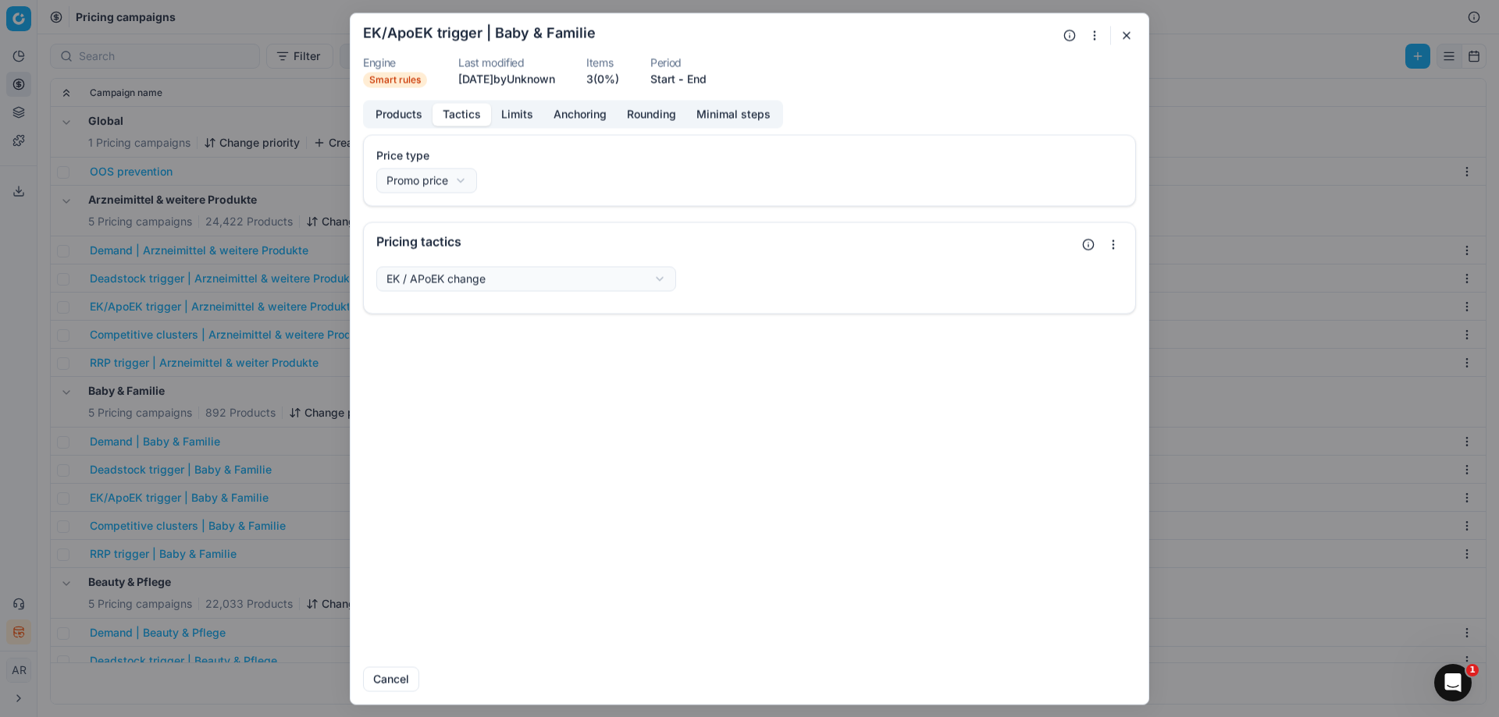
click at [501, 117] on button "Limits" at bounding box center [517, 114] width 52 height 23
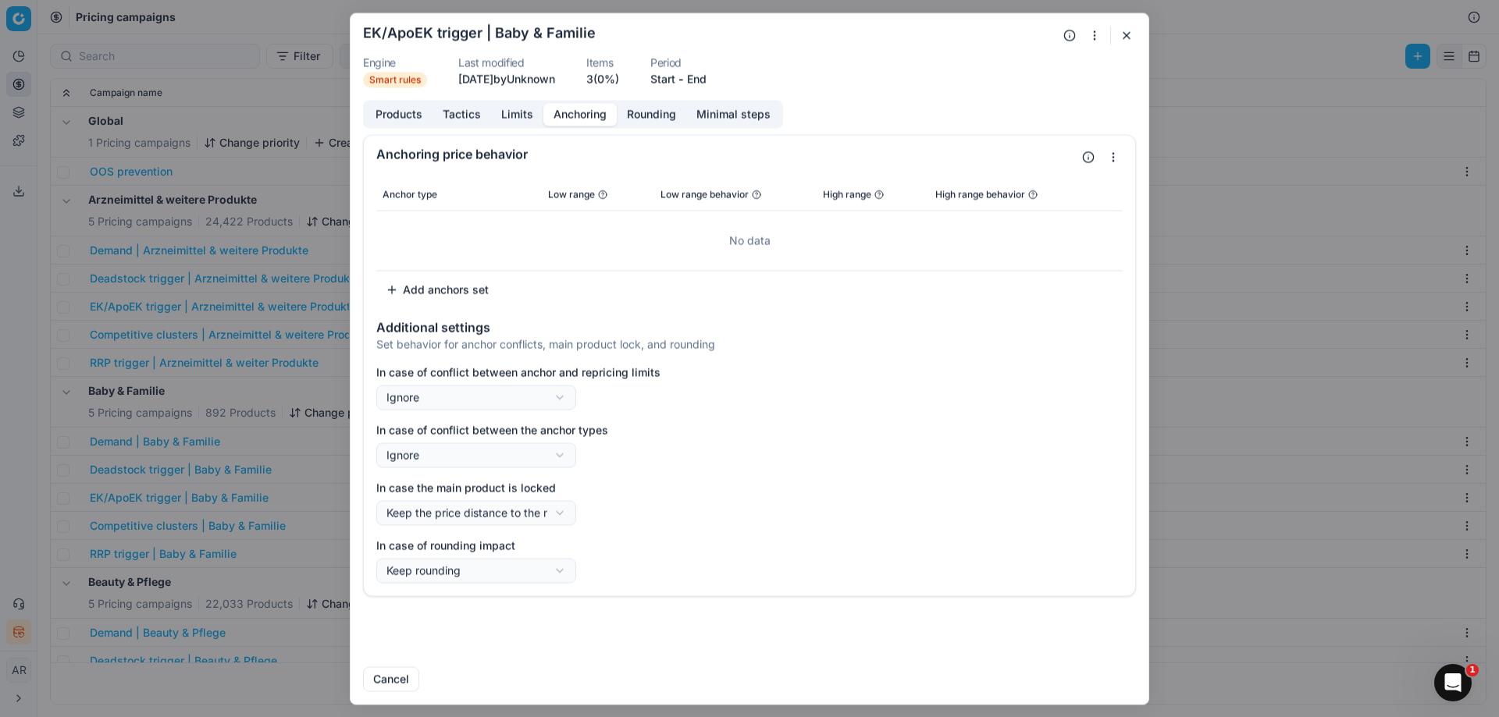
click at [571, 119] on button "Anchoring" at bounding box center [579, 114] width 73 height 23
click at [507, 117] on button "Limits" at bounding box center [517, 114] width 52 height 23
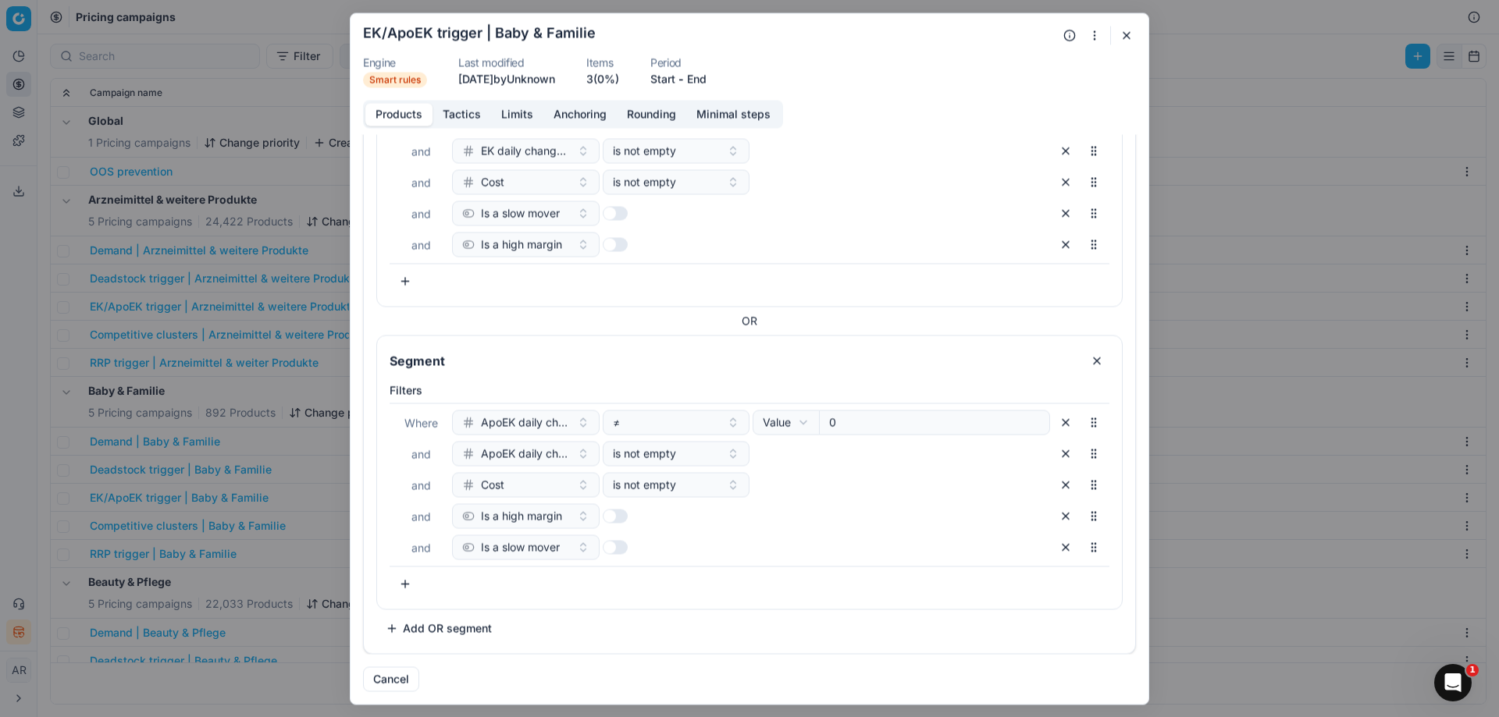
click at [431, 119] on button "Products" at bounding box center [398, 114] width 67 height 23
click at [467, 117] on button "Tactics" at bounding box center [461, 114] width 59 height 23
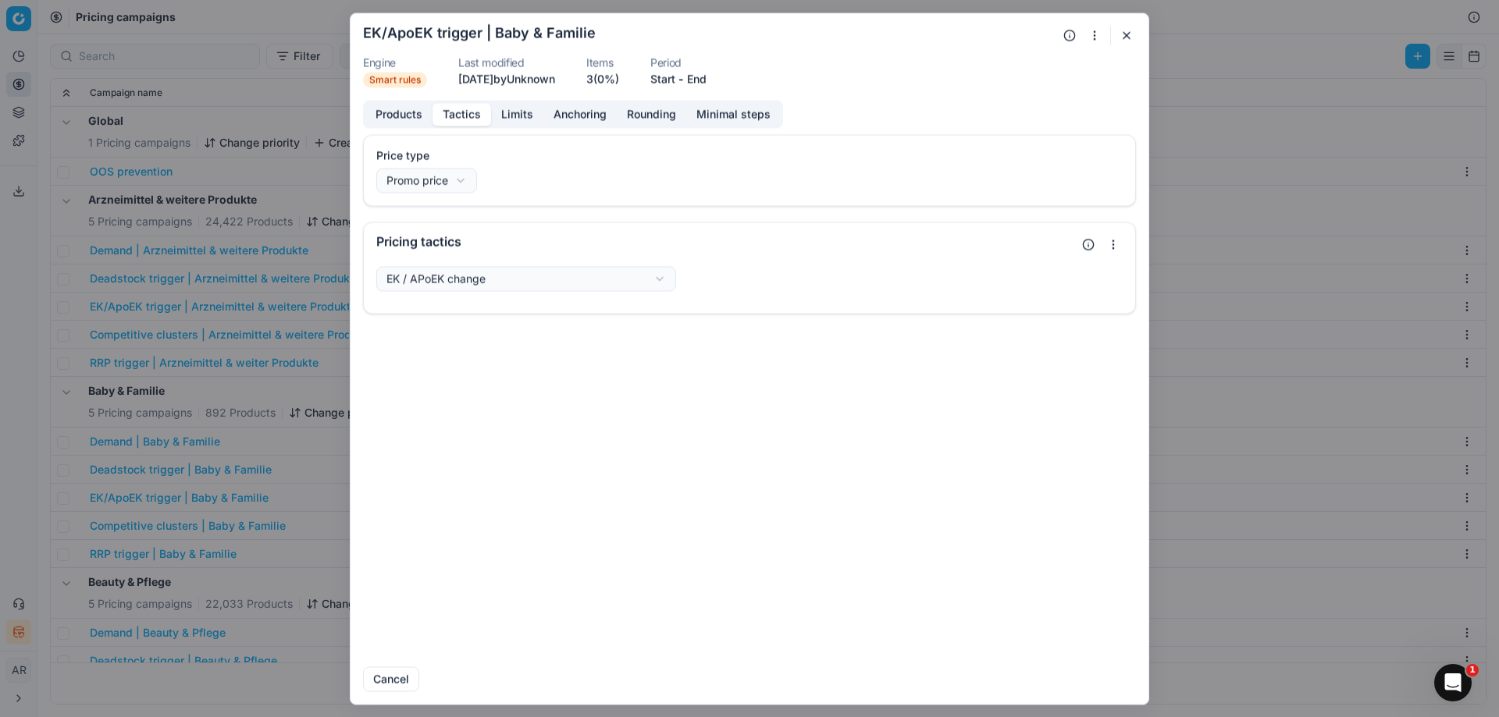
click at [1119, 39] on button "button" at bounding box center [1126, 35] width 19 height 19
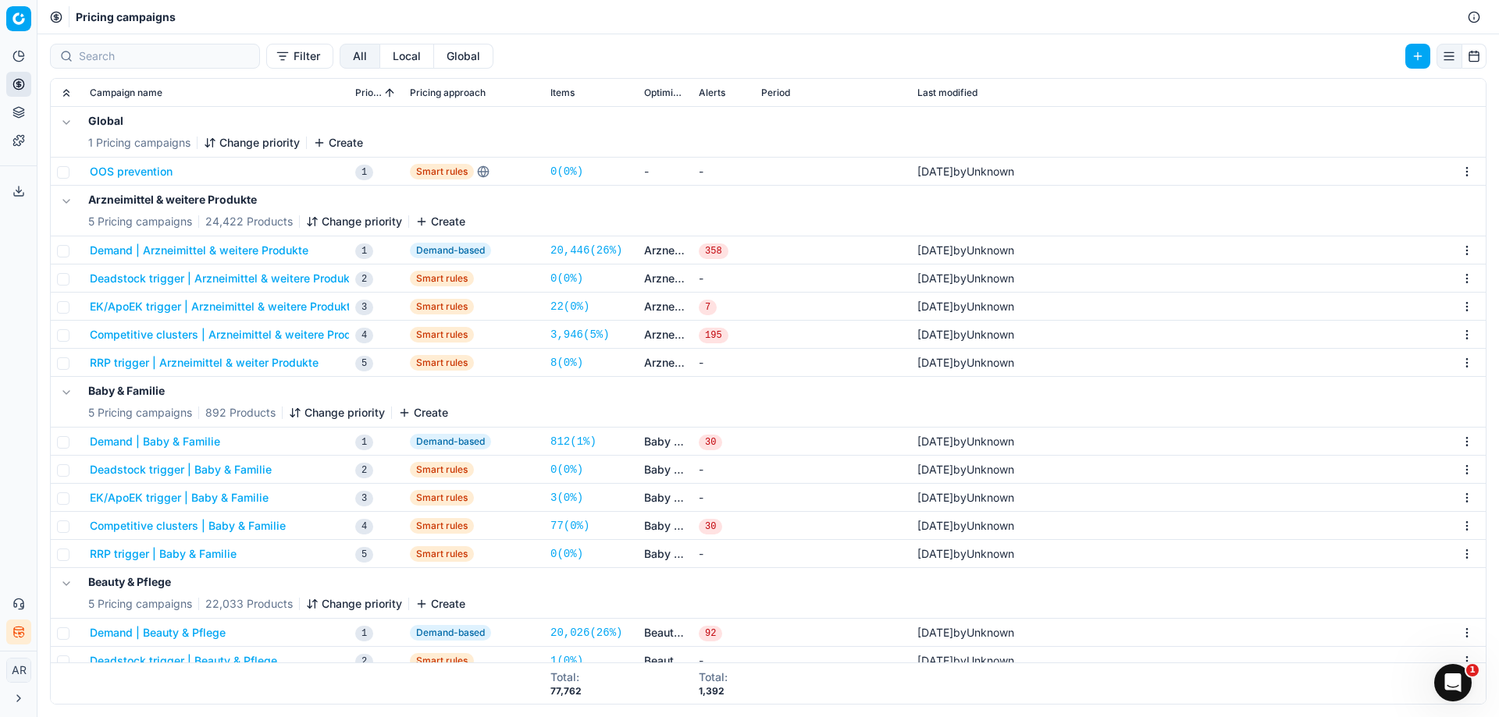
click at [155, 555] on button "RRP trigger | Baby & Familie" at bounding box center [163, 554] width 147 height 16
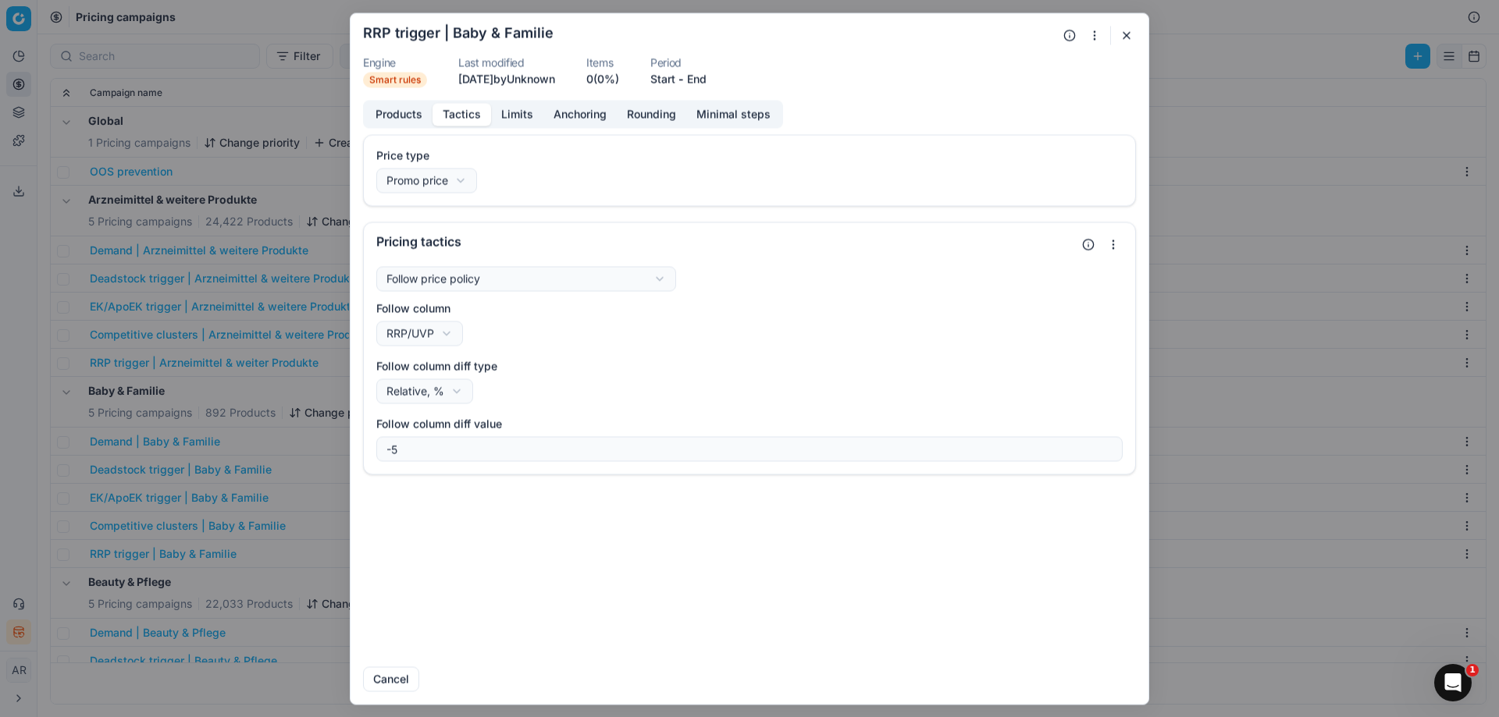
click at [460, 114] on button "Tactics" at bounding box center [461, 114] width 59 height 23
click at [522, 116] on button "Limits" at bounding box center [517, 114] width 52 height 23
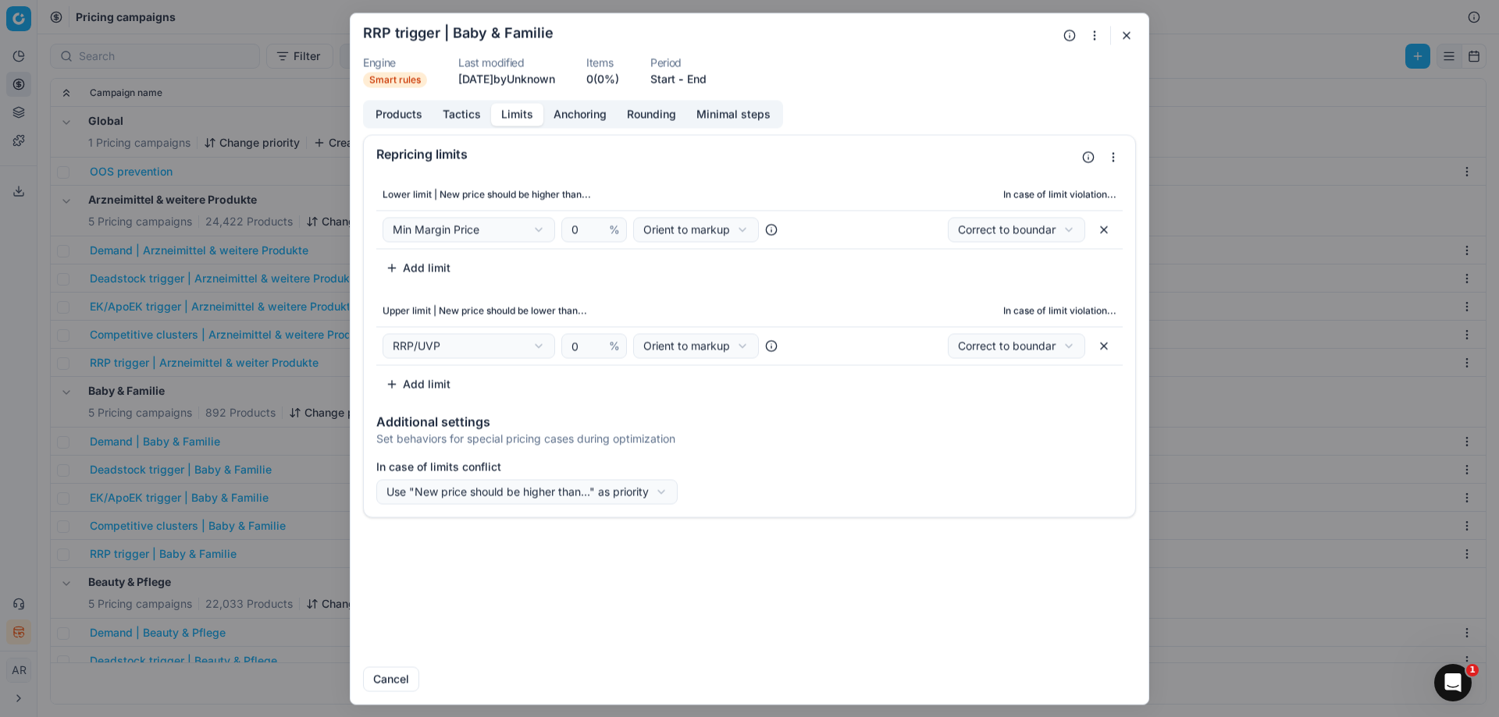
click at [1121, 42] on button "button" at bounding box center [1126, 35] width 19 height 19
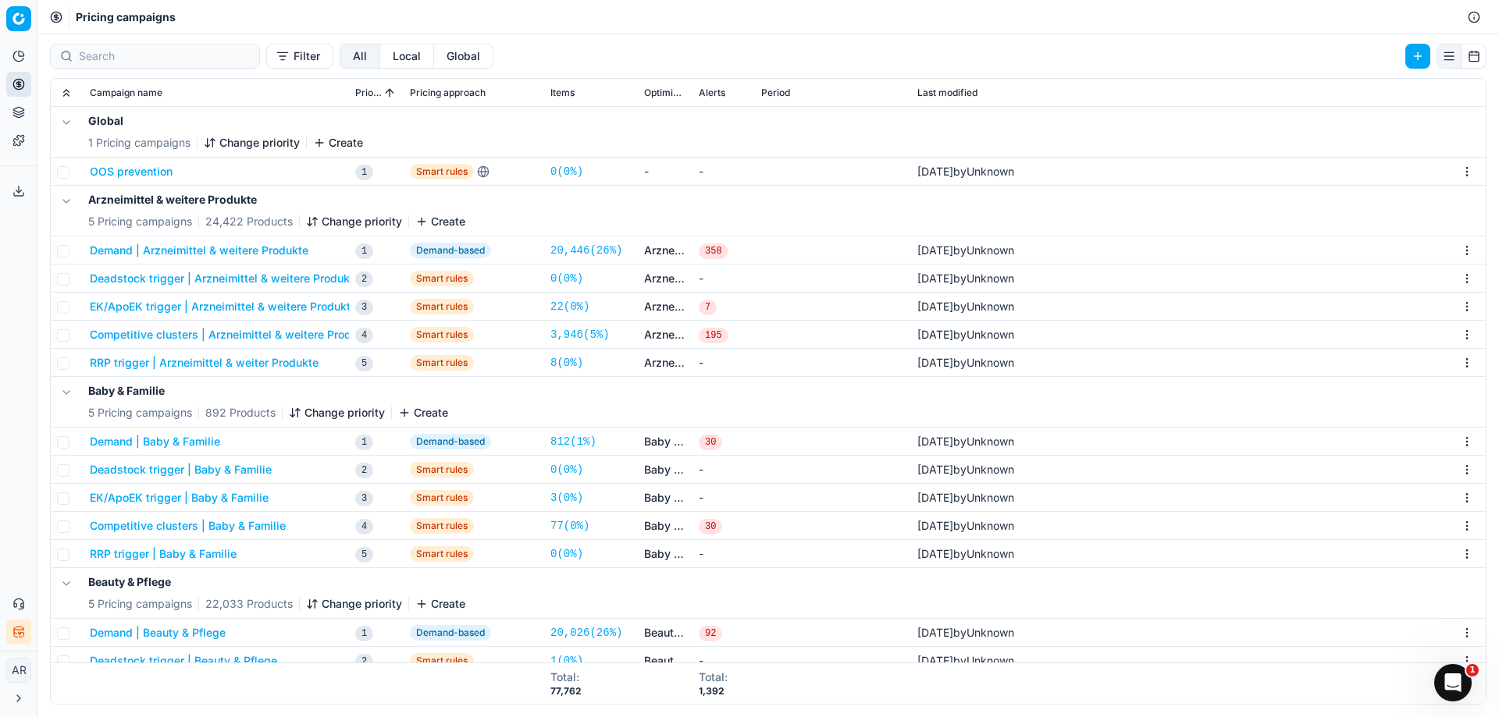
click at [21, 24] on html "Pricing platform Analytics Pricing Product portfolio Templates Export service 0…" at bounding box center [749, 358] width 1499 height 717
click at [84, 112] on div "Competitive data" at bounding box center [93, 111] width 167 height 34
